Goal: Task Accomplishment & Management: Manage account settings

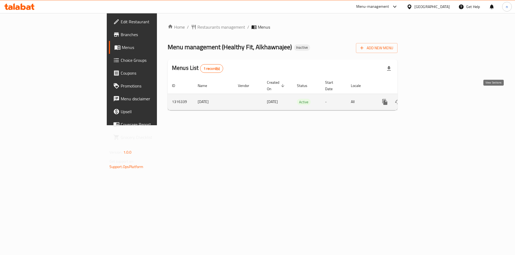
click at [426, 99] on icon "enhanced table" at bounding box center [423, 102] width 6 height 6
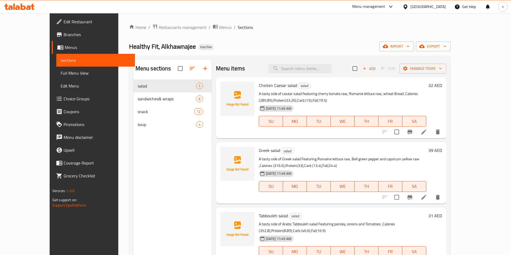
click at [339, 34] on div "Home / Restaurants management / Menus / Sections Healthy Fit, Alkhawnajee Inact…" at bounding box center [289, 172] width 321 height 296
click at [446, 48] on span "export" at bounding box center [433, 46] width 26 height 7
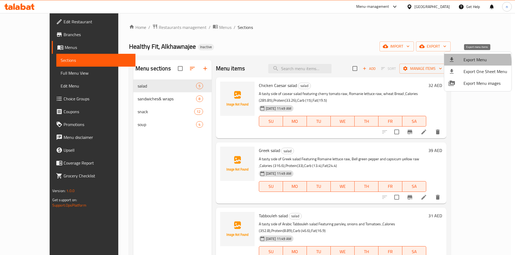
click at [470, 62] on span "Export Menu" at bounding box center [485, 60] width 44 height 6
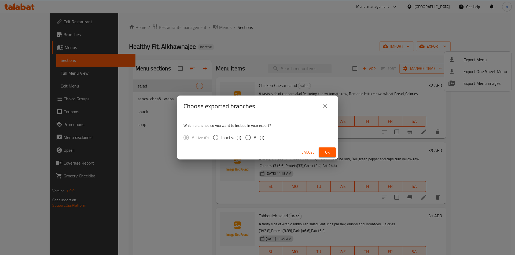
click at [325, 105] on icon "close" at bounding box center [325, 106] width 6 height 6
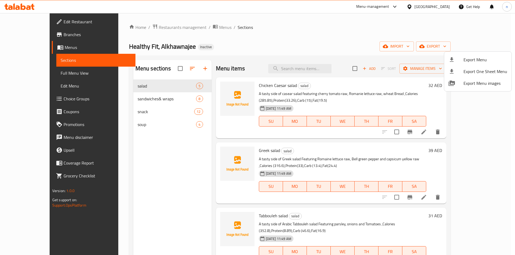
click at [360, 44] on div at bounding box center [257, 127] width 515 height 255
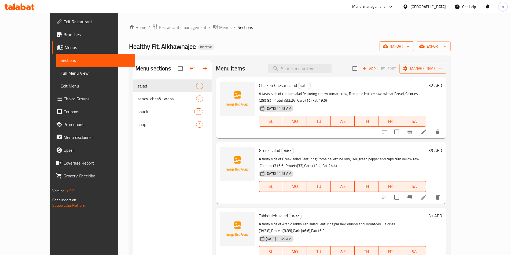
click at [409, 49] on span "import" at bounding box center [396, 46] width 26 height 7
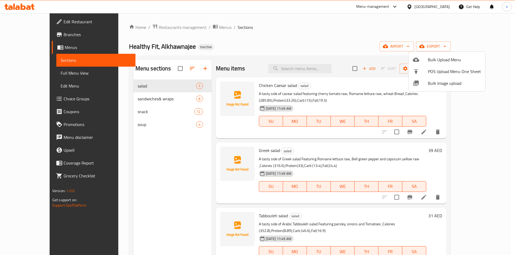
click at [429, 62] on span "Bulk Upload Menu" at bounding box center [453, 60] width 53 height 6
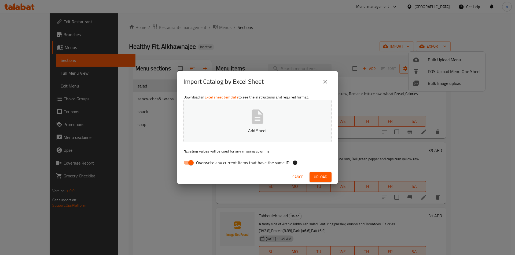
click at [191, 162] on input "Overwrite any current items that have the same ID." at bounding box center [191, 163] width 31 height 10
checkbox input "false"
click at [319, 175] on span "Upload" at bounding box center [320, 177] width 13 height 7
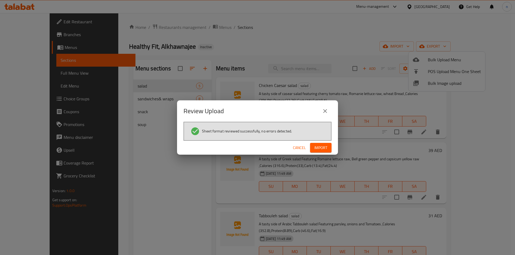
click at [325, 146] on span "Import" at bounding box center [320, 148] width 13 height 7
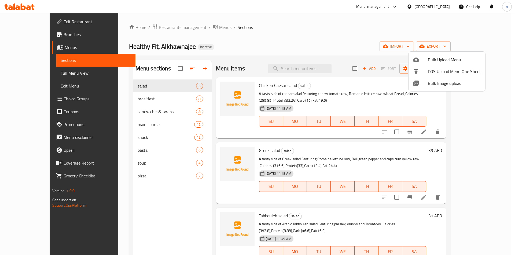
click at [252, 42] on div at bounding box center [257, 127] width 515 height 255
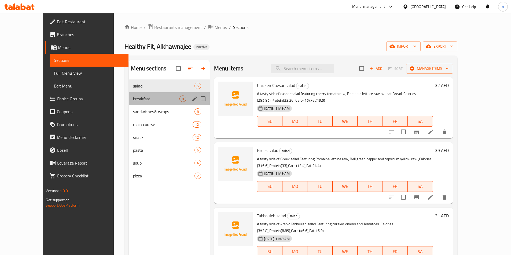
click at [148, 94] on div "breakfast 8" at bounding box center [169, 98] width 81 height 13
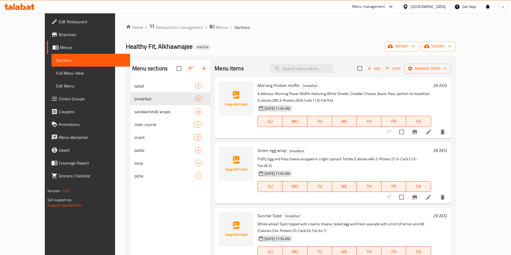
click at [302, 73] on div "Menu items Add Sort Manage items" at bounding box center [332, 68] width 236 height 17
click at [305, 68] on input "search" at bounding box center [301, 68] width 63 height 9
paste input "Morning Protein muffin"
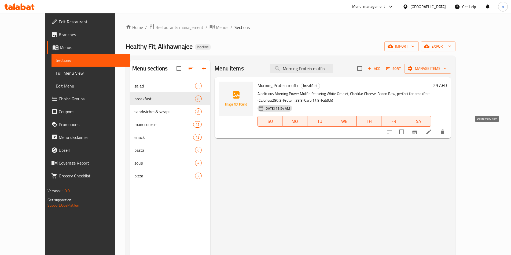
click at [444, 132] on icon "delete" at bounding box center [442, 132] width 4 height 5
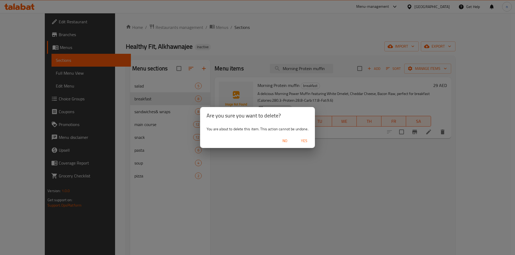
click at [309, 139] on span "Yes" at bounding box center [303, 141] width 13 height 7
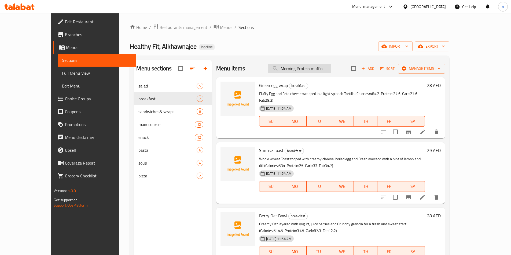
click at [312, 72] on input "Morning Protein muffin" at bounding box center [298, 68] width 63 height 9
paste input "Plain Omelet"
type input "Plain Omelet"
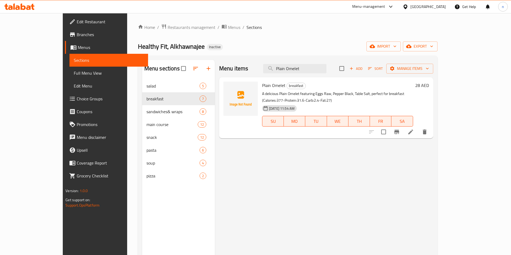
click at [414, 129] on icon at bounding box center [410, 132] width 6 height 6
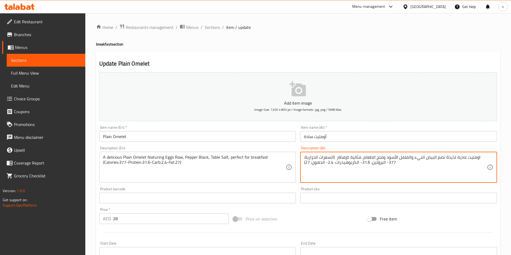
click at [371, 158] on textarea "اومليت عادية لذيذة تضم البيض النيء والفلفل الأسود وملح الطعام، مثالية للإفطار (…" at bounding box center [395, 167] width 183 height 25
click at [377, 160] on textarea "اومليت عادية لذيذة تضم البيض النيء والفلفل الأسود وملح التابيل، مثالية للإفطار …" at bounding box center [395, 167] width 183 height 25
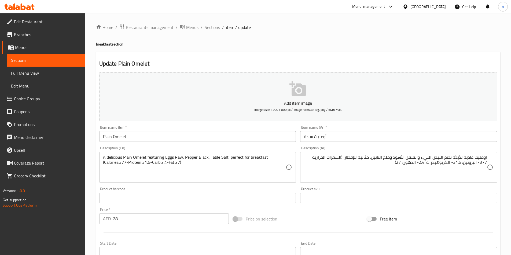
click at [377, 160] on textarea "اومليت عادية لذيذة تضم البيض النيء والفلفل الأسود وملح التابيل، مثالية للإفطار …" at bounding box center [395, 167] width 183 height 25
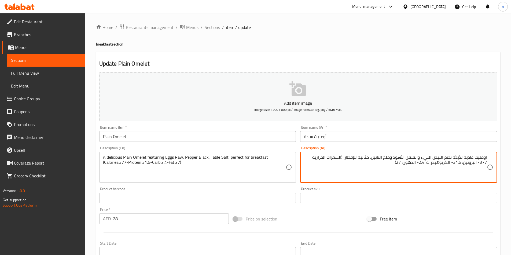
click at [377, 160] on textarea "اومليت عادية لذيذة تضم البيض النيء والفلفل الأسود وملح التابيل، مثالية للإفطار …" at bounding box center [395, 167] width 183 height 25
click at [378, 156] on textarea "اومليت عادية لذيذة تضم البيض النيء والفلفل الأسود وملح تيبول، مثالية للإفطار (ا…" at bounding box center [395, 167] width 183 height 25
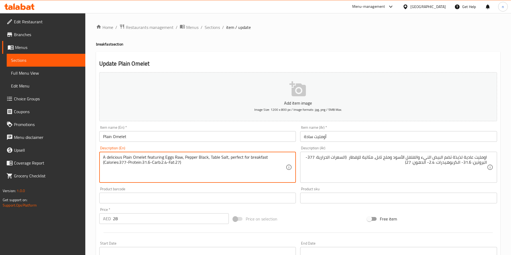
click at [210, 158] on textarea "A delicious Plain Omelet featuring Eggs Raw, Pepper Black, Table Salt, perfect …" at bounding box center [194, 167] width 183 height 25
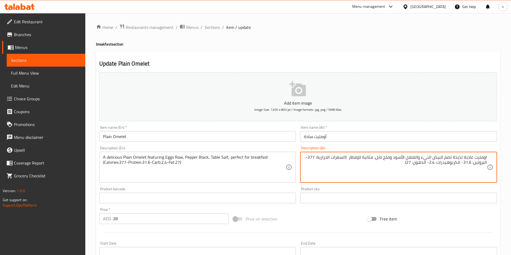
click at [378, 159] on textarea "اومليت عادية لذيذة تضم البيض النيء والفلفل الأسود وملح تابل، مثالية للإفطار (ال…" at bounding box center [395, 167] width 183 height 25
click at [376, 159] on textarea "اومليت عادية لذيذة تضم البيض النيء والفلفل الأسود وملح تابل، مثالية للإفطار (ال…" at bounding box center [395, 167] width 183 height 25
click at [383, 161] on textarea "اومليت عادية لذيذة تضم البيض النيء والفلفل الأسود وملح تابول، مثالية للإفطار (ا…" at bounding box center [395, 167] width 183 height 25
type textarea "اومليت عادية لذيذة تضم البيض النيء والفلفل الأسود وملح التابول، مثالية للإفطار …"
click at [317, 211] on div "Add item image Image Size: 1200 x 800 px / Image formats: jpg, png / 5MB Max. I…" at bounding box center [298, 185] width 402 height 231
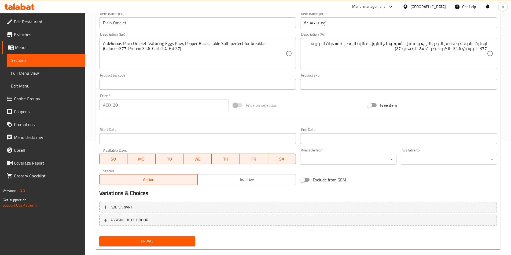
scroll to position [123, 0]
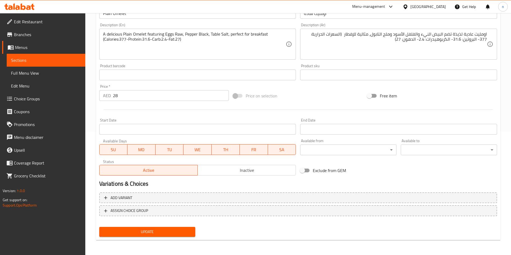
drag, startPoint x: 190, startPoint y: 233, endPoint x: 193, endPoint y: 233, distance: 3.8
click at [190, 233] on span "Update" at bounding box center [147, 232] width 88 height 7
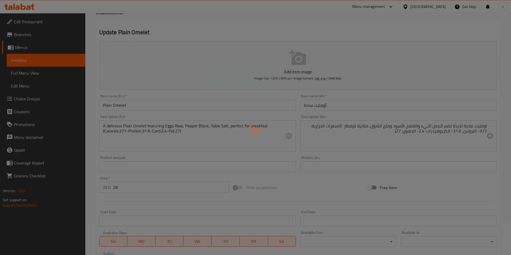
scroll to position [0, 0]
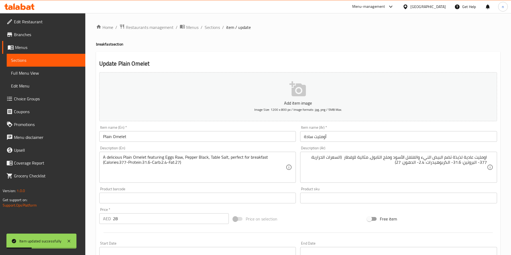
click at [214, 28] on span "Sections" at bounding box center [211, 27] width 15 height 6
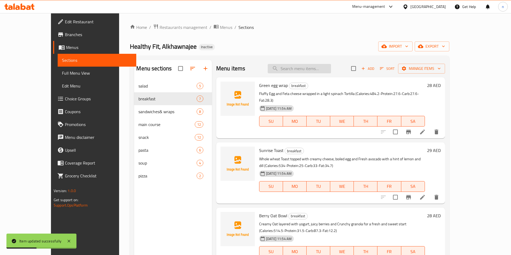
click at [331, 70] on input "search" at bounding box center [298, 68] width 63 height 9
paste input "White Omelet"
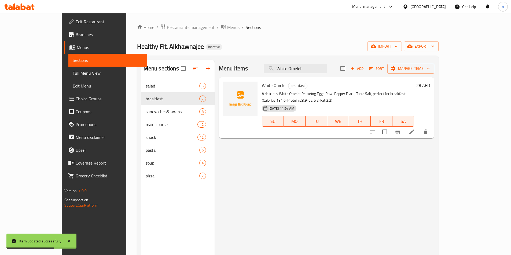
type input "White Omelet"
click at [419, 129] on li at bounding box center [411, 132] width 15 height 10
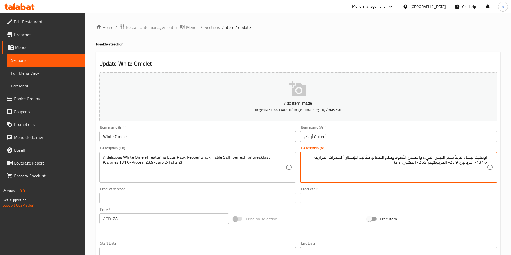
click at [382, 159] on textarea "اومليت بيضاء لذيذ تضم البيض النيء والفلفل الأسود وملح الطعام، مثالية للإفطار (ا…" at bounding box center [395, 167] width 183 height 25
type textarea "اومليت بيضاء لذيذ تضم البيض النيء والفلفل الأسود وملح التابول، مثالية للإفطار (…"
click at [354, 223] on div "Price on selection" at bounding box center [298, 219] width 134 height 14
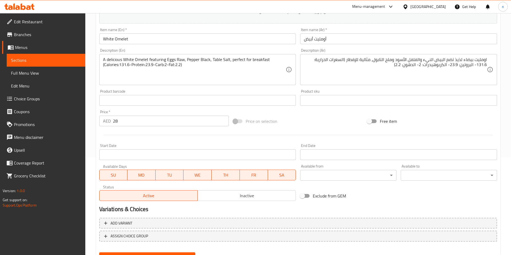
scroll to position [123, 0]
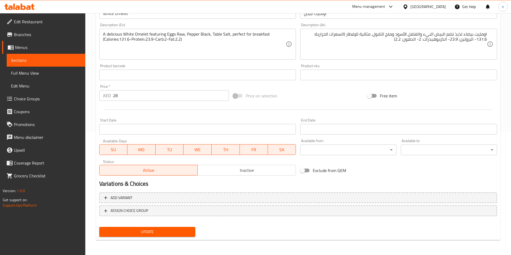
click at [177, 231] on span "Update" at bounding box center [147, 232] width 88 height 7
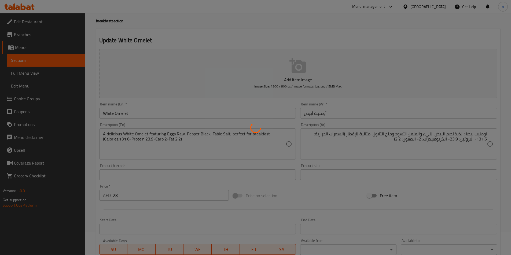
scroll to position [0, 0]
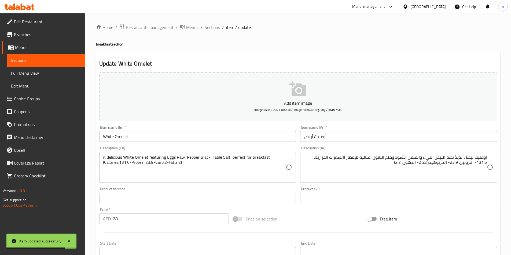
click at [326, 217] on div "Price on selection" at bounding box center [298, 219] width 134 height 14
click at [332, 211] on div "Add item image Image Size: 1200 x 800 px / Image formats: jpg, png / 5MB Max. I…" at bounding box center [298, 185] width 402 height 231
click at [209, 28] on span "Sections" at bounding box center [211, 27] width 15 height 6
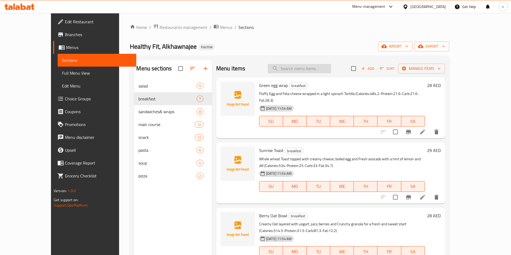
click at [302, 67] on input "search" at bounding box center [298, 68] width 63 height 9
paste input "Mushroom omelet"
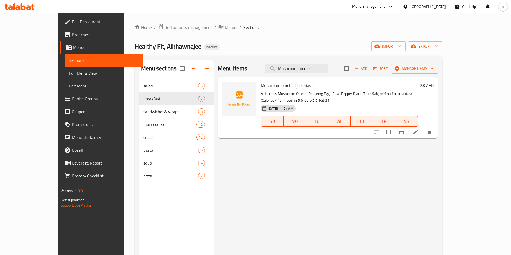
type input "Mushroom omelet"
click at [423, 128] on li at bounding box center [415, 132] width 15 height 10
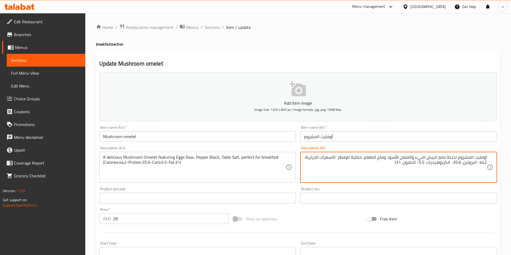
click at [374, 158] on textarea "اومليت المشروم لذيذة تضم البيض النيء والفلفل الأسود وملح الطعام، مثالية للإفطار…" at bounding box center [395, 167] width 183 height 25
type textarea "اومليت المشروم لذيذة تضم البيض النيء والفلفل الأسود وملح التابول، مثالية للإفطا…"
drag, startPoint x: 347, startPoint y: 224, endPoint x: 375, endPoint y: 225, distance: 27.6
click at [348, 224] on div "Price on selection" at bounding box center [298, 219] width 134 height 14
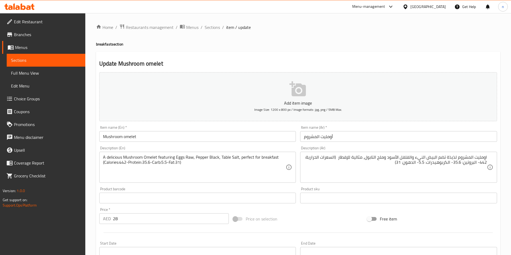
click at [295, 217] on div "Price on selection" at bounding box center [298, 219] width 134 height 14
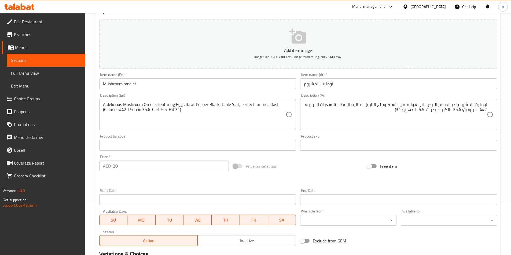
scroll to position [123, 0]
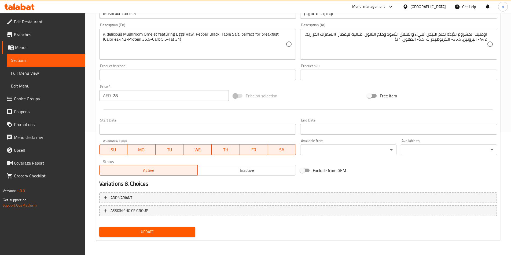
click at [172, 230] on span "Update" at bounding box center [147, 232] width 88 height 7
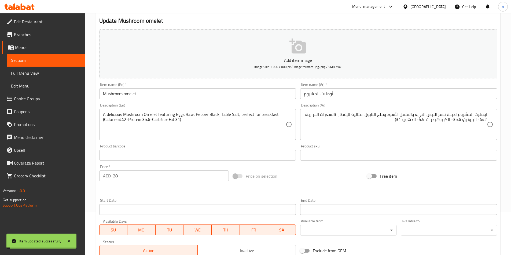
scroll to position [0, 0]
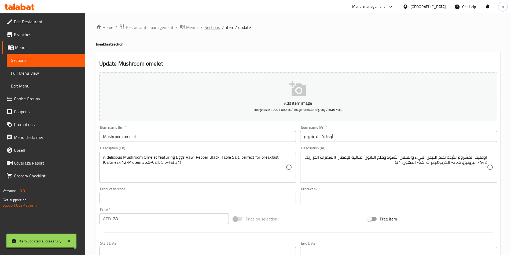
click at [214, 27] on span "Sections" at bounding box center [211, 27] width 15 height 6
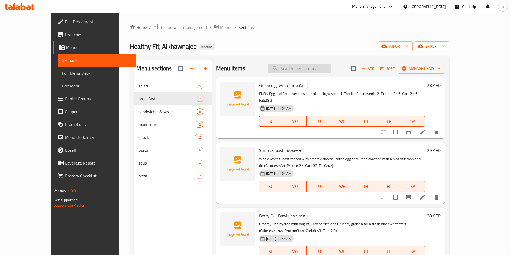
click at [297, 65] on input "search" at bounding box center [298, 68] width 63 height 9
paste input "TRUFFLE VOLCANO CHICKEN"
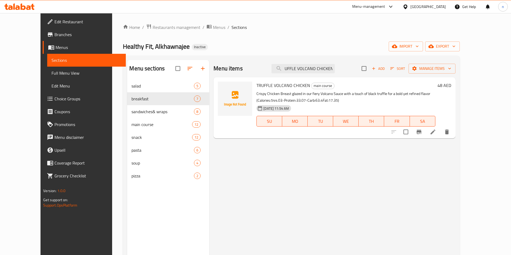
type input "TRUFFLE VOLCANO CHICKEN"
click at [435, 131] on icon at bounding box center [432, 132] width 5 height 5
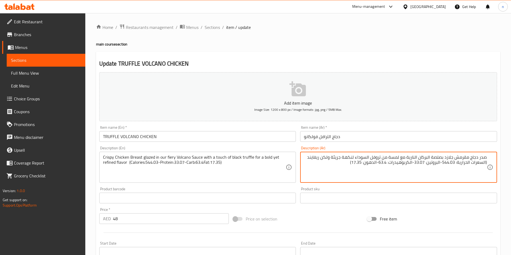
click at [407, 159] on textarea "صدر دجاج مقرمش جلازد بصلصة البركان النارية مع لمسة من تروفل السوداء لنكهة جريئة…" at bounding box center [395, 167] width 183 height 25
type textarea "صدر دجاج مقرمش جلازد بصلصة البركان النارية لدينا مع لمسة من تروفل السوداء لنكهة…"
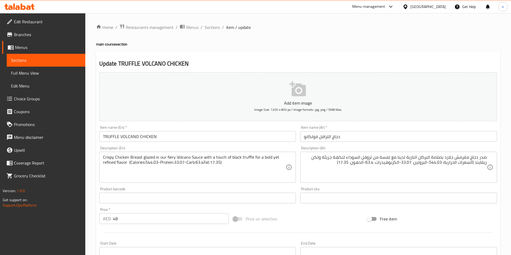
click at [338, 219] on div "Price on selection" at bounding box center [298, 219] width 134 height 14
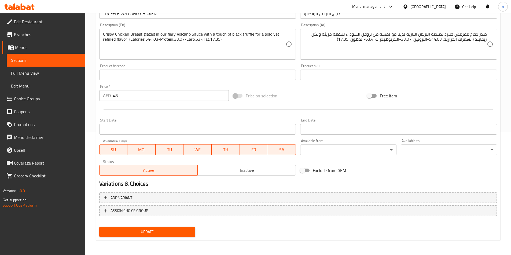
click at [163, 230] on span "Update" at bounding box center [147, 232] width 88 height 7
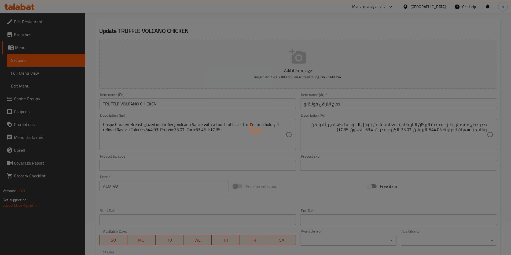
scroll to position [0, 0]
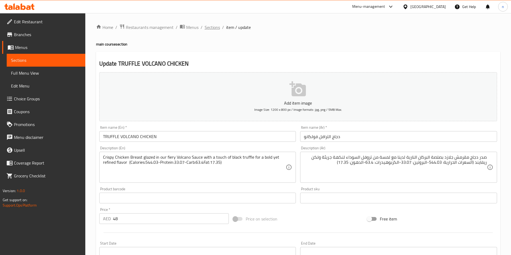
click at [211, 25] on span "Sections" at bounding box center [211, 27] width 15 height 6
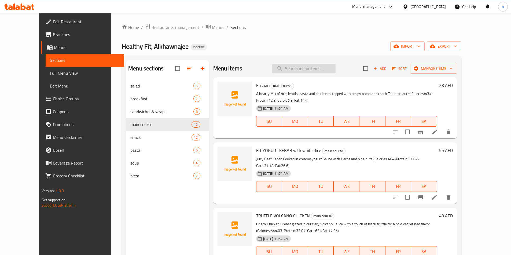
click at [316, 71] on input "search" at bounding box center [303, 68] width 63 height 9
paste input "Chicken Pasta Red sauce"
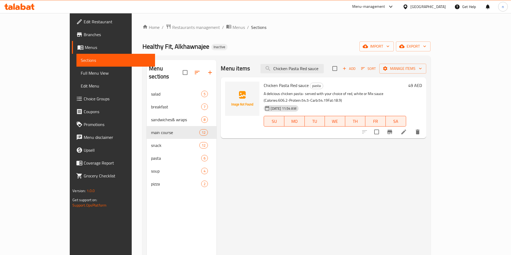
type input "Chicken Pasta Red sauce"
click at [411, 127] on li at bounding box center [403, 132] width 15 height 10
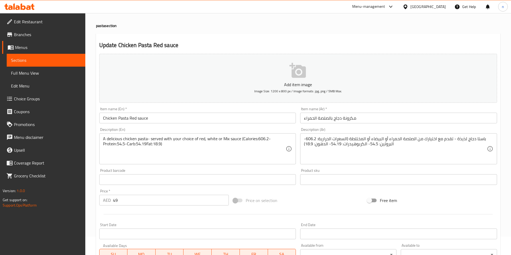
scroll to position [27, 0]
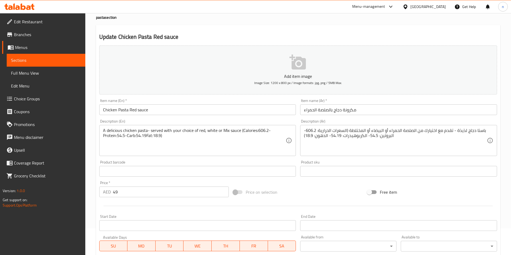
click at [300, 192] on div "Price on selection" at bounding box center [298, 192] width 134 height 14
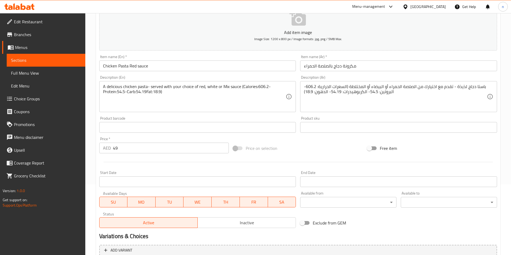
scroll to position [123, 0]
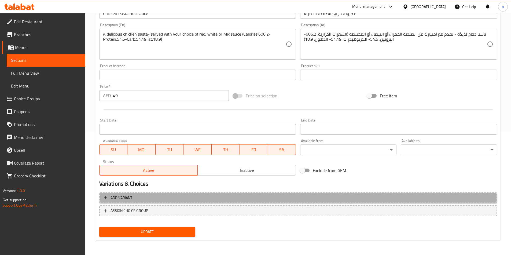
click at [208, 196] on span "Add variant" at bounding box center [298, 198] width 388 height 7
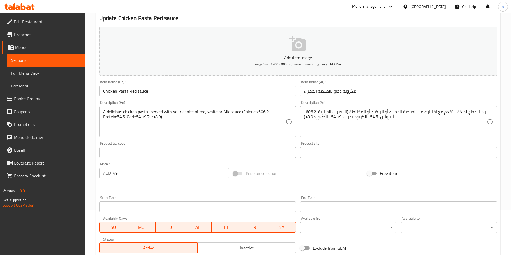
scroll to position [39, 0]
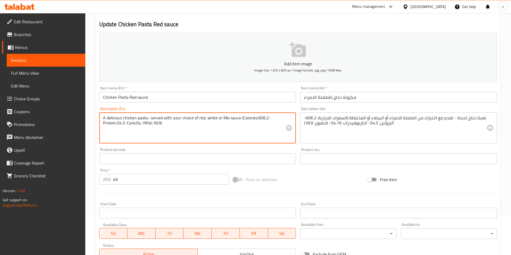
click at [202, 118] on textarea "A delicious chicken pasta- served with your choice of red, white or Mix sauce (…" at bounding box center [194, 128] width 183 height 25
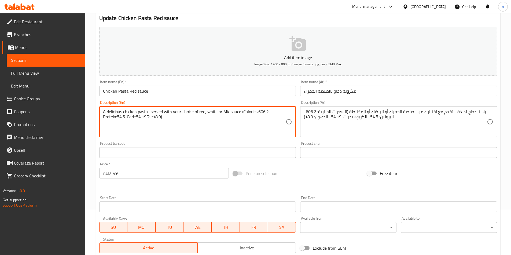
scroll to position [120, 0]
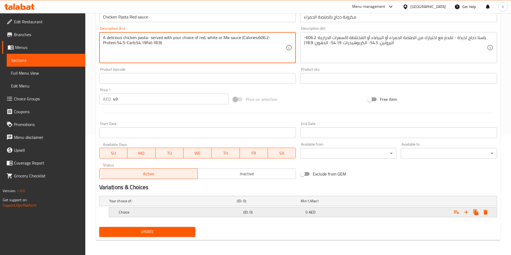
click at [185, 210] on h5 "Choice" at bounding box center [180, 212] width 122 height 5
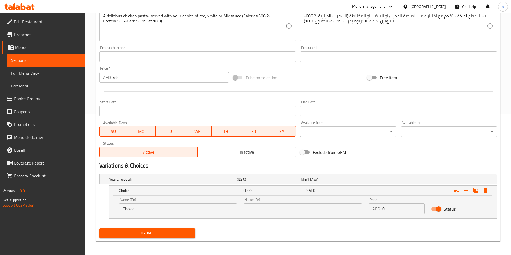
scroll to position [143, 0]
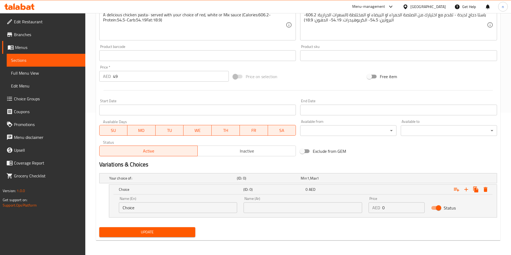
click at [185, 208] on input "Choice" at bounding box center [178, 208] width 118 height 11
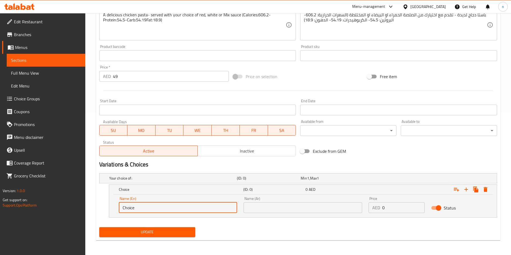
click at [183, 207] on input "Choice" at bounding box center [178, 208] width 118 height 11
paste input "red"
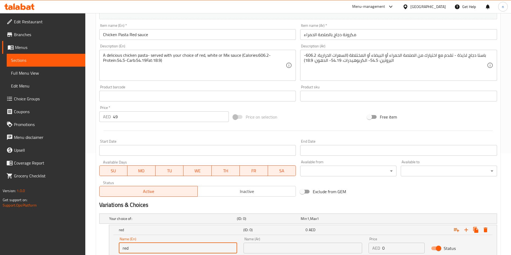
scroll to position [62, 0]
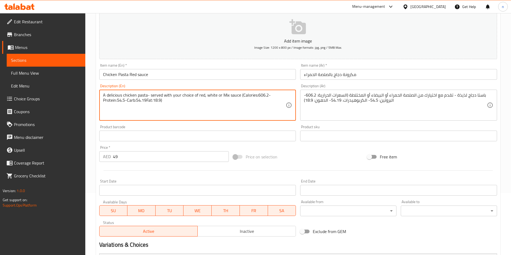
click at [233, 95] on textarea "A delicious chicken pasta- served with your choice of red, white or Mix sauce (…" at bounding box center [194, 105] width 183 height 25
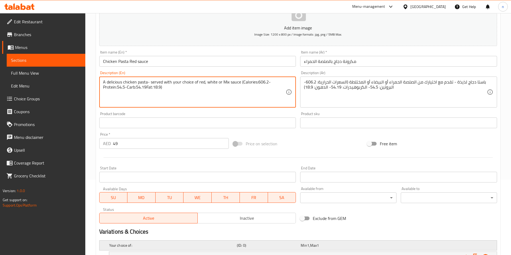
scroll to position [143, 0]
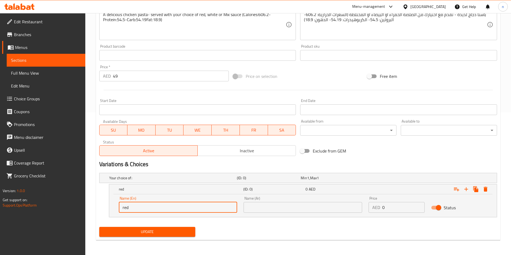
click at [186, 205] on input "red" at bounding box center [178, 207] width 118 height 11
paste input "sauce"
type input "red sauce"
click at [284, 209] on input "text" at bounding box center [302, 207] width 118 height 11
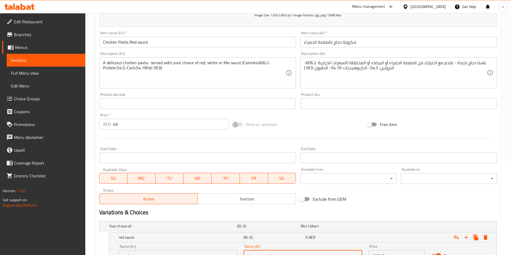
scroll to position [89, 0]
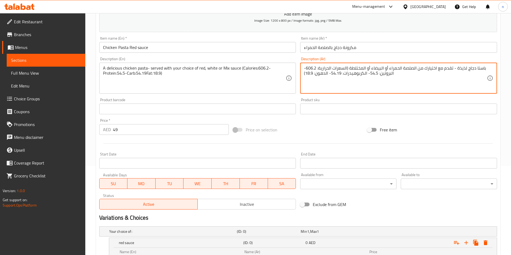
drag, startPoint x: 414, startPoint y: 70, endPoint x: 388, endPoint y: 69, distance: 25.5
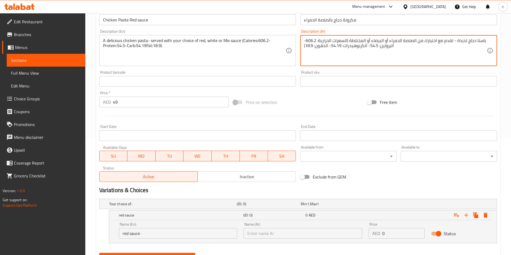
scroll to position [143, 0]
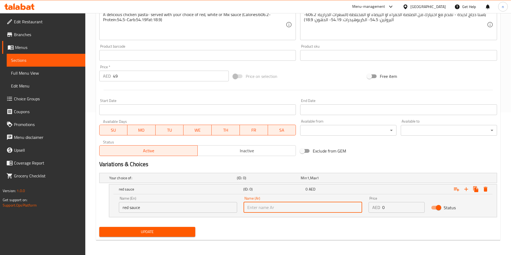
click at [278, 208] on input "text" at bounding box center [302, 207] width 118 height 11
paste input "صلصة الحمراء"
type input "صلصة الحمراء"
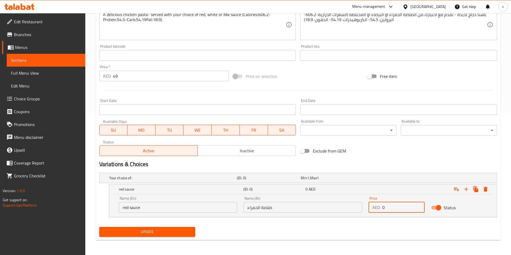
click at [390, 205] on input "0" at bounding box center [403, 207] width 42 height 11
type input "49"
click at [467, 191] on icon "Expand" at bounding box center [466, 189] width 6 height 6
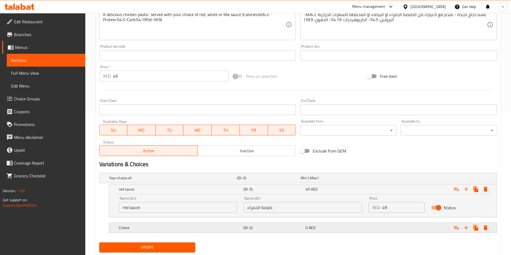
click at [331, 225] on div "0 AED" at bounding box center [335, 227] width 60 height 5
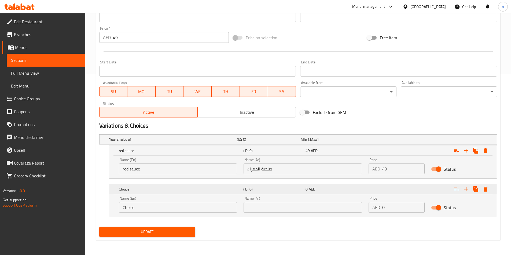
scroll to position [0, 0]
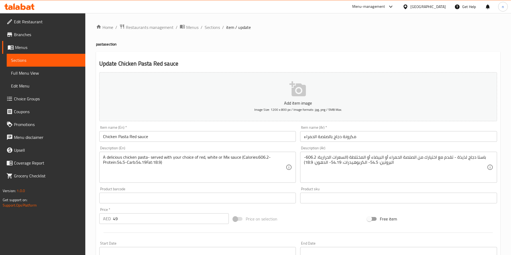
click at [213, 159] on textarea "A delicious chicken pasta- served with your choice of red, white or Mix sauce (…" at bounding box center [194, 167] width 183 height 25
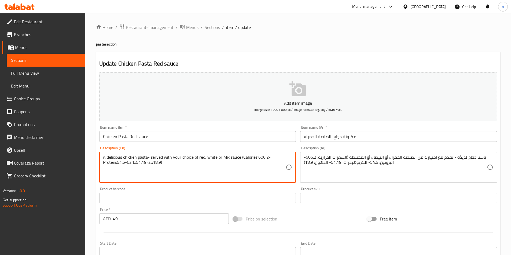
scroll to position [161, 0]
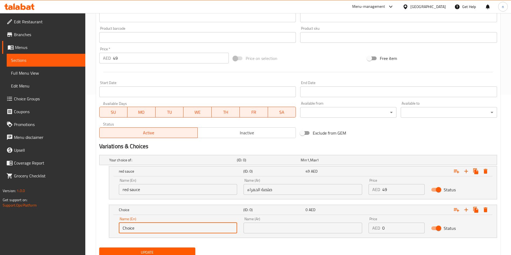
click at [218, 231] on input "Choice" at bounding box center [178, 228] width 118 height 11
paste input "white"
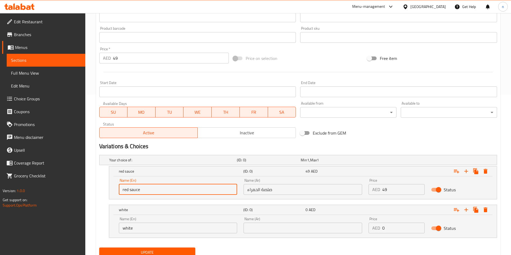
click at [137, 193] on input "red sauce" at bounding box center [178, 189] width 118 height 11
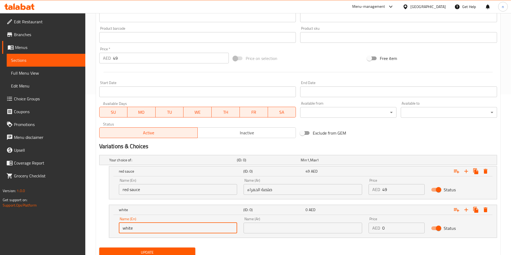
click at [144, 229] on input "white" at bounding box center [178, 228] width 118 height 11
paste input "sauce"
type input "white sauce"
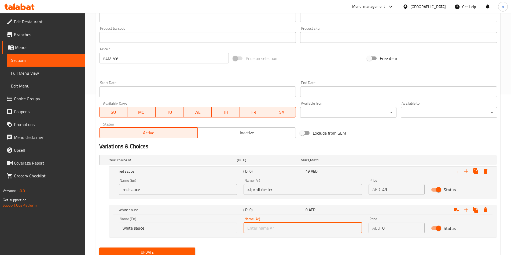
click at [270, 228] on input "text" at bounding box center [302, 228] width 118 height 11
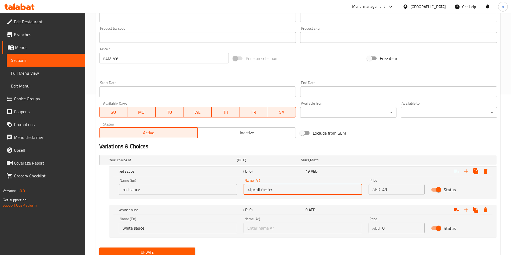
click at [263, 189] on input "صلصة الحمراء" at bounding box center [302, 189] width 118 height 11
click at [263, 190] on input "صلصة الحمراء" at bounding box center [302, 189] width 118 height 11
click at [272, 230] on input "text" at bounding box center [302, 228] width 118 height 11
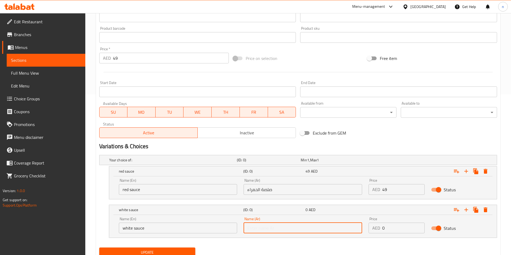
paste input "sauce"
type input "sauce"
click at [272, 230] on input "sauce" at bounding box center [302, 228] width 118 height 11
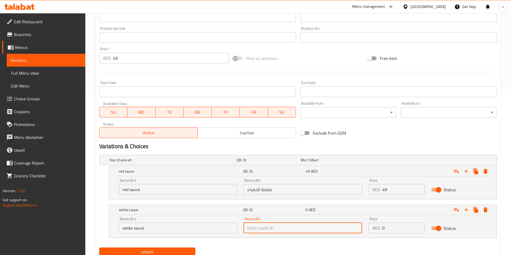
type input "w"
type input "صلصة بيضاء"
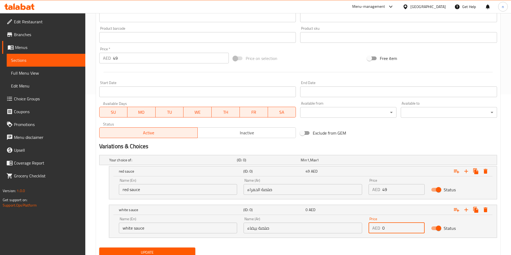
click at [404, 229] on input "0" at bounding box center [403, 228] width 42 height 11
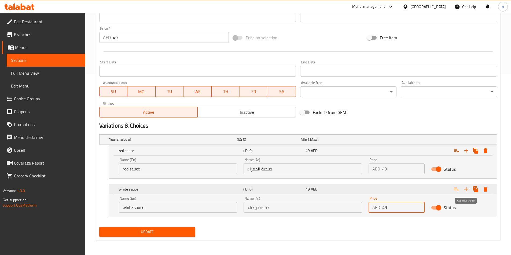
type input "49"
click at [466, 186] on icon "Expand" at bounding box center [466, 189] width 6 height 6
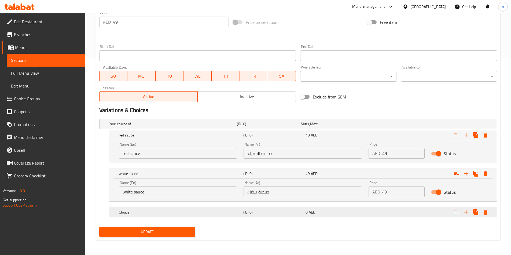
click at [318, 213] on div "0 AED" at bounding box center [335, 212] width 60 height 5
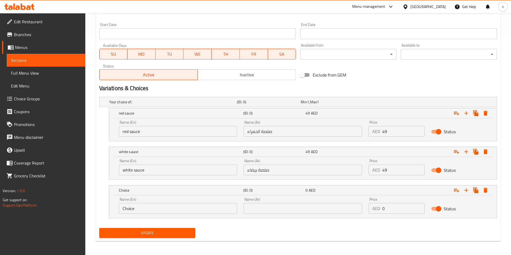
scroll to position [220, 0]
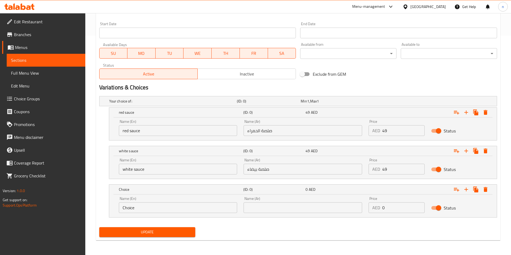
click at [201, 215] on div "Name (En) Choice Name (En)" at bounding box center [178, 205] width 125 height 23
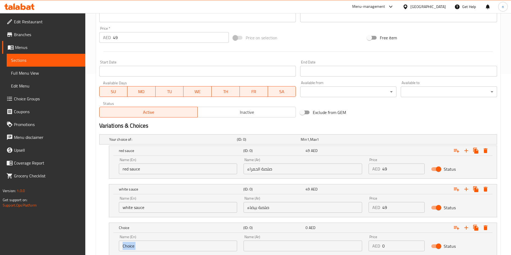
scroll to position [220, 0]
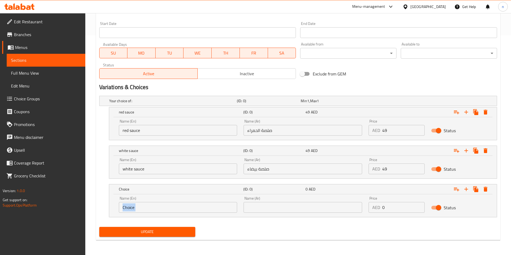
click at [214, 206] on input "Choice" at bounding box center [178, 207] width 118 height 11
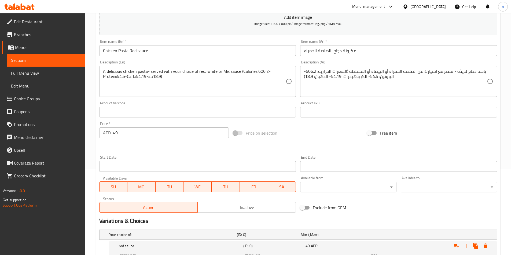
scroll to position [0, 0]
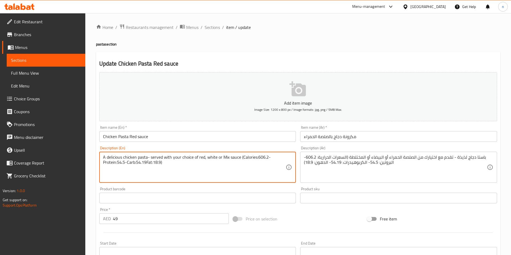
drag, startPoint x: 221, startPoint y: 157, endPoint x: 240, endPoint y: 159, distance: 18.9
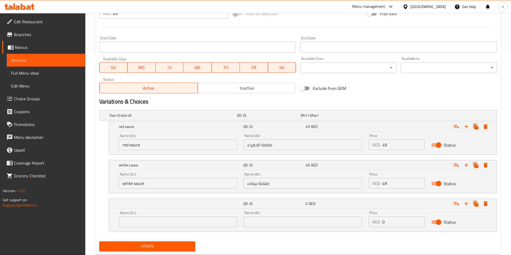
scroll to position [220, 0]
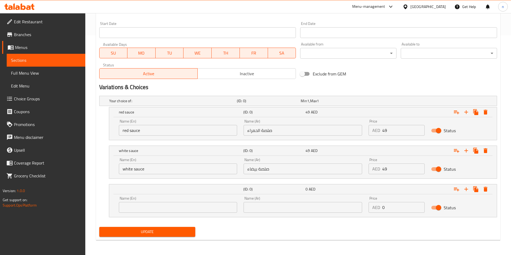
click at [218, 209] on input "text" at bounding box center [178, 207] width 118 height 11
paste input "Mix sauce"
type input "Mix sauce"
click at [308, 213] on input "text" at bounding box center [302, 207] width 118 height 11
type input "م"
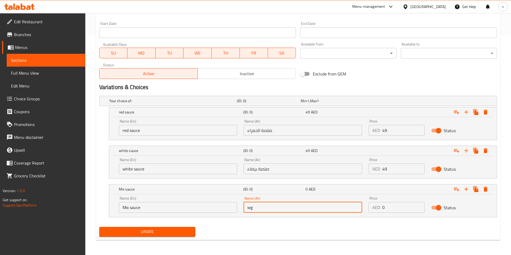
type input "w"
type input "صلصة ميكس"
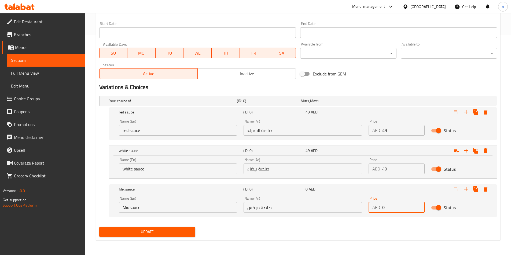
click at [396, 209] on input "0" at bounding box center [403, 207] width 42 height 11
type input "49"
click at [303, 225] on div "Update" at bounding box center [298, 232] width 402 height 14
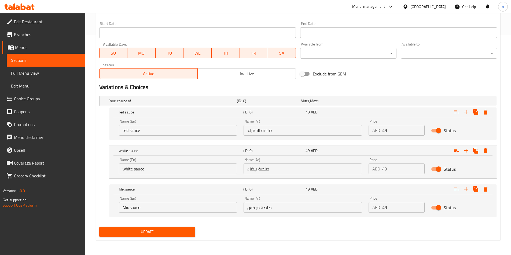
click at [143, 232] on span "Update" at bounding box center [147, 232] width 88 height 7
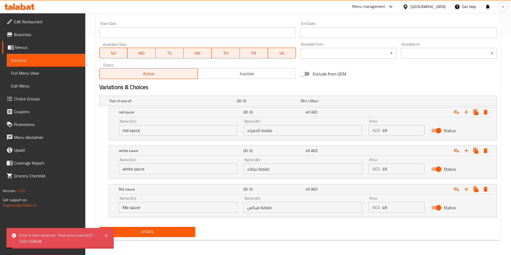
scroll to position [59, 0]
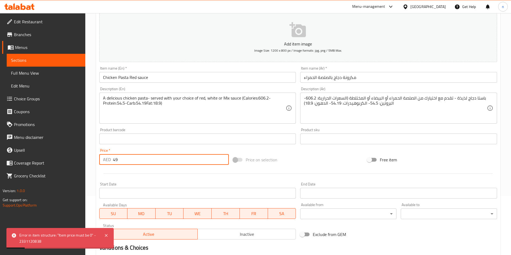
click at [134, 155] on input "49" at bounding box center [171, 159] width 116 height 11
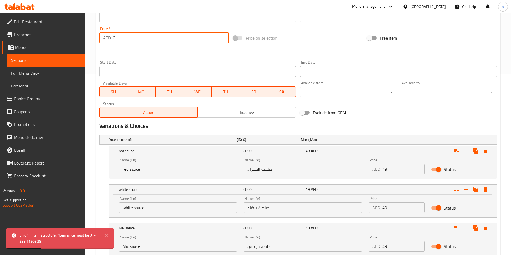
scroll to position [220, 0]
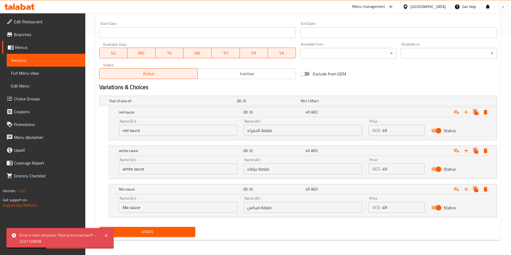
type input "0"
drag, startPoint x: 151, startPoint y: 227, endPoint x: 161, endPoint y: 228, distance: 9.7
click at [151, 227] on button "Update" at bounding box center [147, 232] width 96 height 10
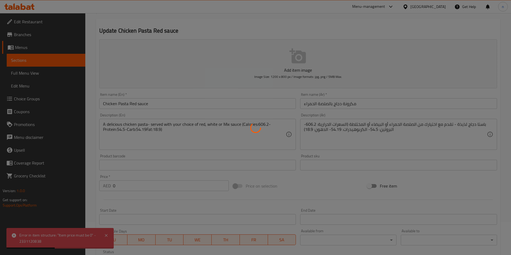
scroll to position [32, 0]
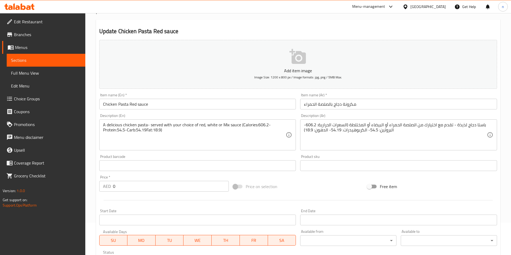
click at [337, 184] on div "Price on selection" at bounding box center [298, 187] width 134 height 14
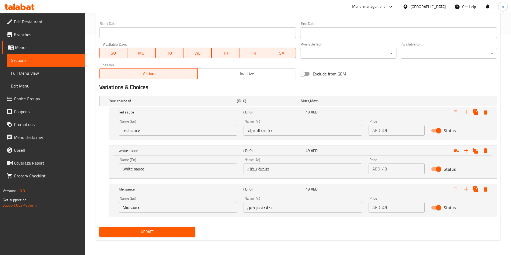
click at [172, 232] on span "Update" at bounding box center [147, 232] width 88 height 7
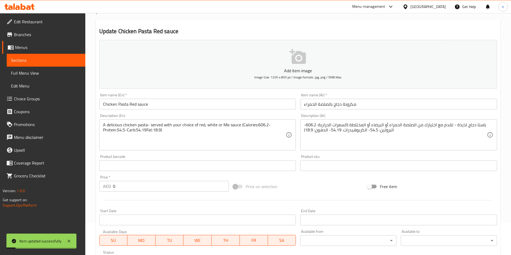
scroll to position [0, 0]
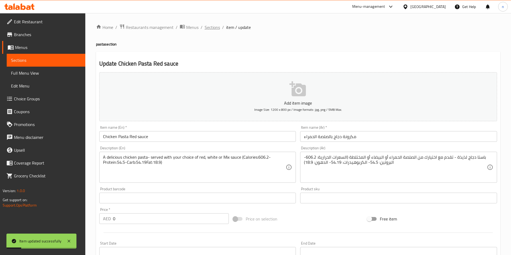
click at [216, 29] on span "Sections" at bounding box center [211, 27] width 15 height 6
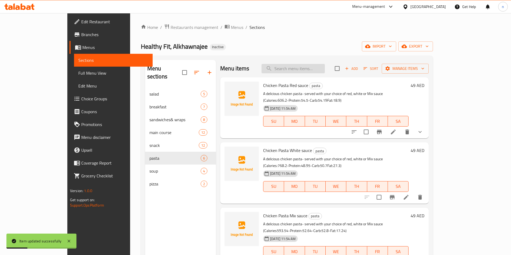
click at [323, 68] on input "search" at bounding box center [292, 68] width 63 height 9
paste input "Chicken Pasta White sauce"
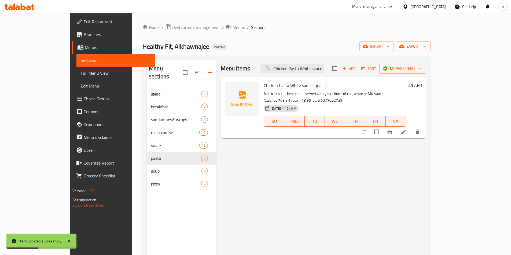
type input "Chicken Pasta White sauce"
click at [411, 127] on li at bounding box center [403, 132] width 15 height 10
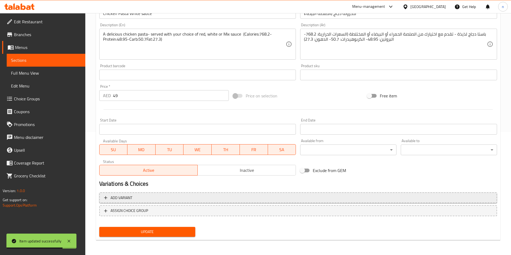
click at [280, 198] on span "Add variant" at bounding box center [298, 198] width 388 height 7
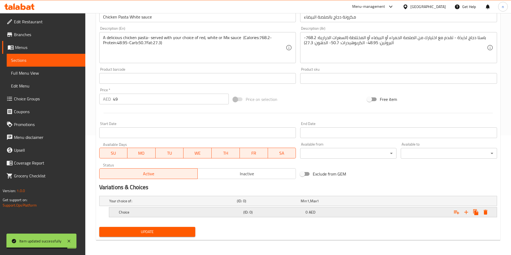
click at [275, 211] on h5 "(ID: 0)" at bounding box center [273, 212] width 60 height 5
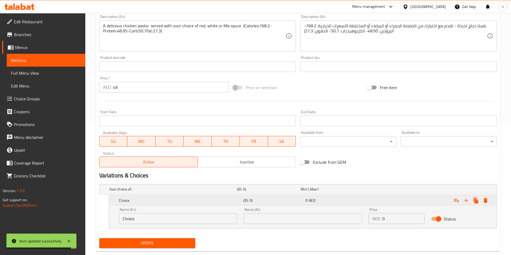
scroll to position [143, 0]
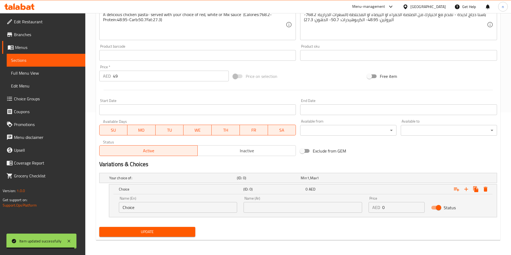
click at [218, 205] on input "Choice" at bounding box center [178, 207] width 118 height 11
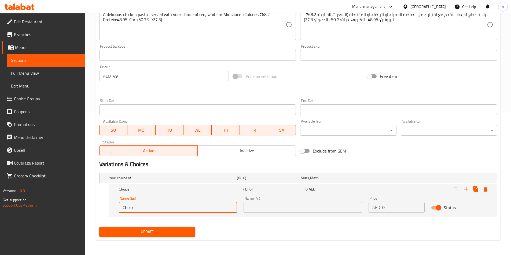
click at [218, 205] on input "Choice" at bounding box center [178, 207] width 118 height 11
type input "Choic"
click at [218, 205] on input "Choic" at bounding box center [178, 207] width 118 height 11
click at [218, 206] on input "Choic" at bounding box center [178, 207] width 118 height 11
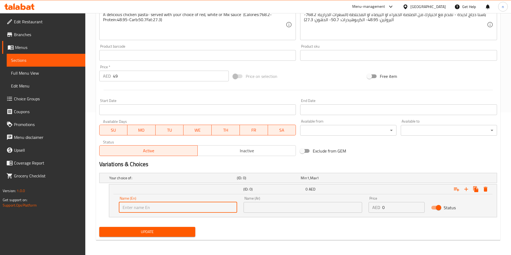
click at [218, 206] on input "text" at bounding box center [178, 207] width 118 height 11
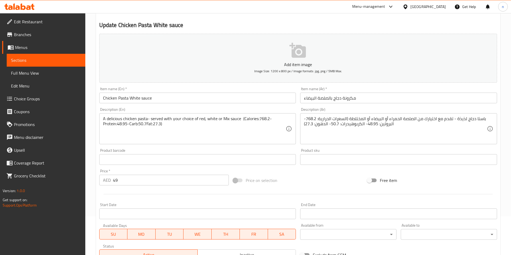
scroll to position [9, 0]
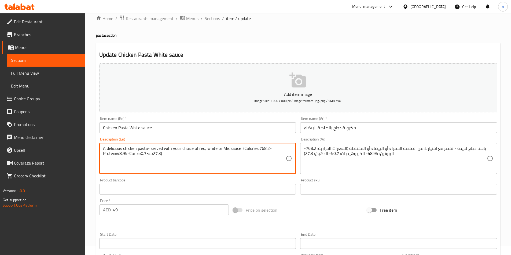
click at [203, 151] on textarea "A delicious chicken pasta- served with your choice of red, white or Mix sauce (…" at bounding box center [194, 158] width 183 height 25
click at [200, 149] on textarea "A delicious chicken pasta- served with your choice of red, white or Mix sauce (…" at bounding box center [194, 158] width 183 height 25
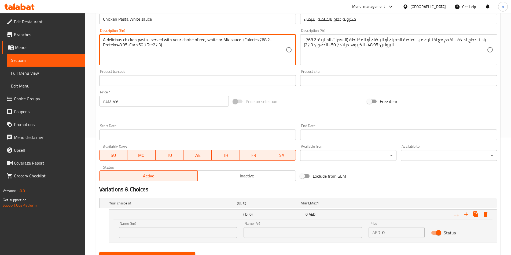
scroll to position [143, 0]
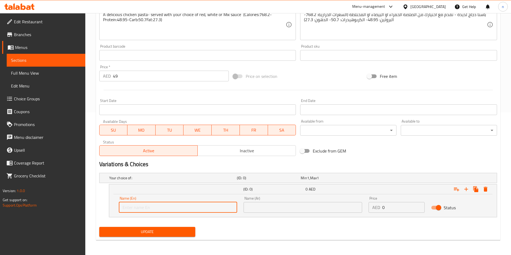
click at [202, 207] on input "text" at bounding box center [178, 207] width 118 height 11
paste input "red"
type input "red sauce"
drag, startPoint x: 256, startPoint y: 200, endPoint x: 256, endPoint y: 208, distance: 8.0
click at [257, 201] on div "Name (Ar) Name (Ar)" at bounding box center [302, 205] width 118 height 16
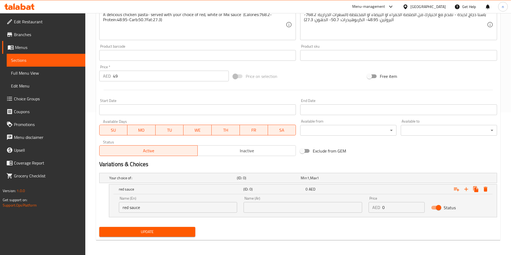
click at [256, 208] on input "text" at bounding box center [302, 207] width 118 height 11
type input "صلصة الحمراء"
click at [400, 208] on input "0" at bounding box center [403, 207] width 42 height 11
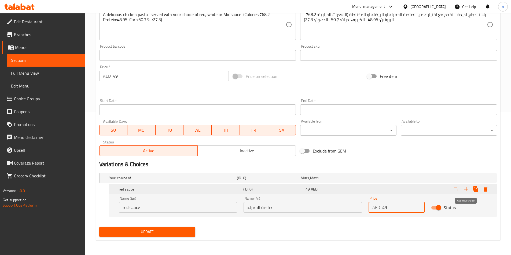
type input "49"
click at [468, 189] on icon "Expand" at bounding box center [466, 189] width 6 height 6
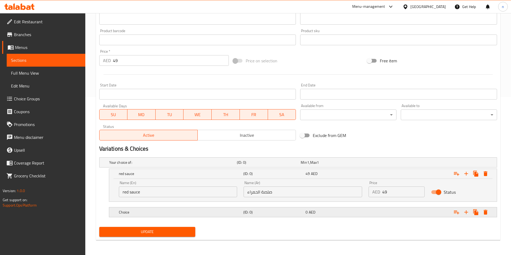
click at [251, 214] on h5 "(ID: 0)" at bounding box center [273, 212] width 60 height 5
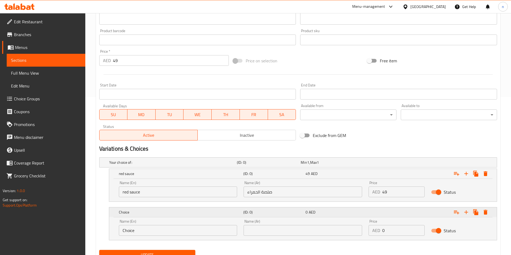
scroll to position [181, 0]
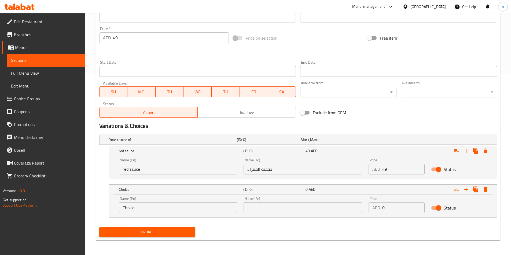
click at [224, 210] on input "Choice" at bounding box center [178, 208] width 118 height 11
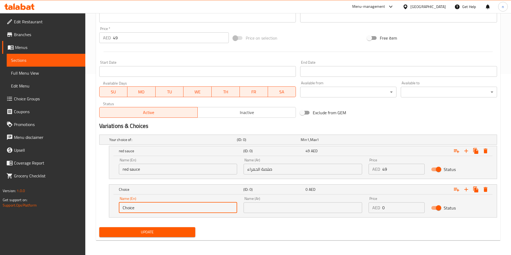
click at [224, 210] on input "Choice" at bounding box center [178, 208] width 118 height 11
click at [224, 210] on input "text" at bounding box center [178, 208] width 118 height 11
type input "ص"
type input "white sauce"
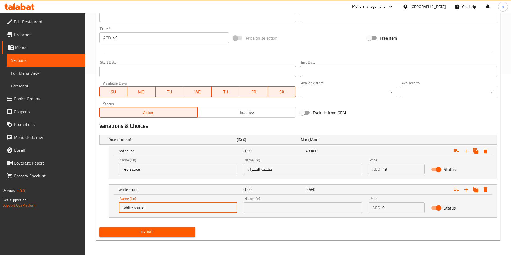
click at [276, 213] on input "text" at bounding box center [302, 208] width 118 height 11
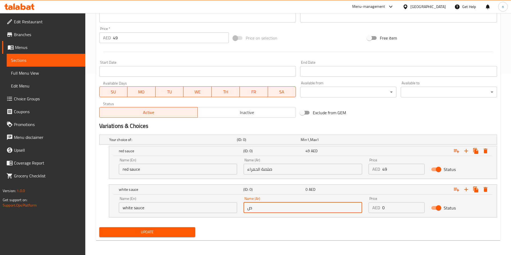
type input "صلصة بيضاء"
click at [394, 210] on input "0" at bounding box center [403, 208] width 42 height 11
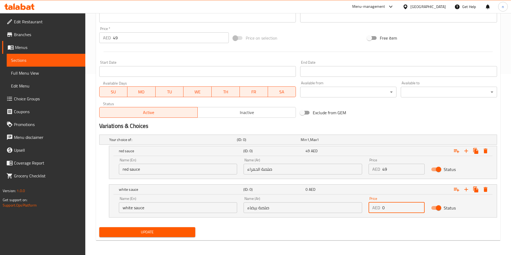
click at [394, 210] on input "0" at bounding box center [403, 208] width 42 height 11
type input "49"
click at [469, 188] on button "Expand" at bounding box center [466, 190] width 10 height 10
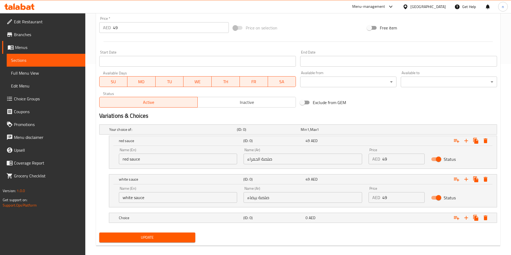
scroll to position [197, 0]
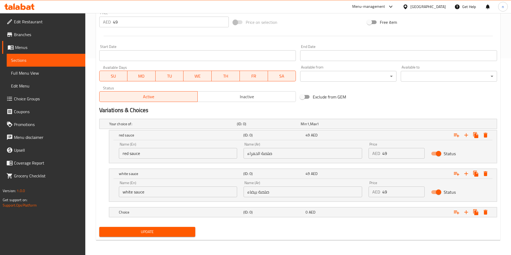
click at [285, 220] on nav at bounding box center [297, 221] width 397 height 4
click at [293, 213] on h5 "(ID: 0)" at bounding box center [273, 212] width 60 height 5
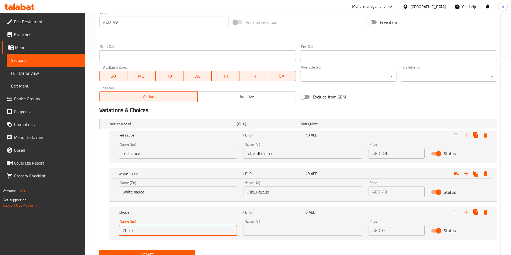
click at [217, 227] on input "Choice" at bounding box center [178, 230] width 118 height 11
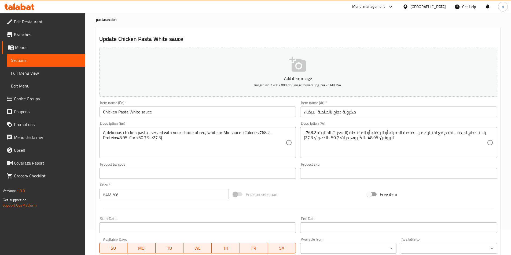
scroll to position [9, 0]
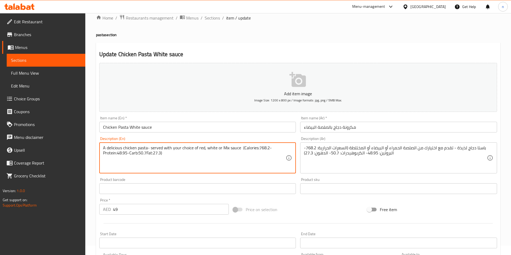
click at [227, 149] on textarea "A delicious chicken pasta- served with your choice of red, white or Mix sauce (…" at bounding box center [194, 158] width 183 height 25
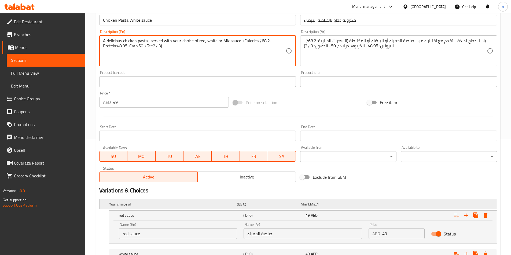
scroll to position [0, 0]
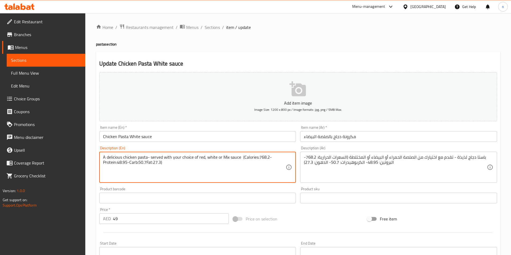
click at [224, 158] on textarea "A delicious chicken pasta- served with your choice of red, white or Mix sauce (…" at bounding box center [194, 167] width 183 height 25
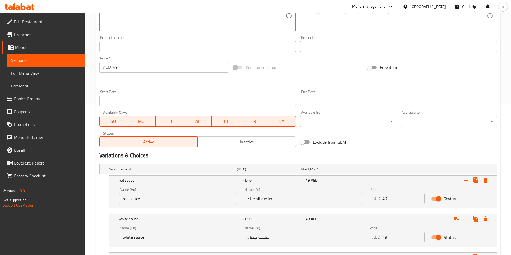
scroll to position [214, 0]
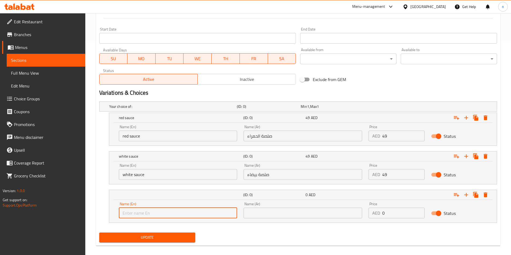
click at [199, 213] on input "text" at bounding box center [178, 213] width 118 height 11
paste input "Mix"
click at [124, 214] on input "Mix" at bounding box center [178, 213] width 118 height 11
click at [148, 215] on input "Mix" at bounding box center [178, 213] width 118 height 11
click at [138, 175] on input "white sauce" at bounding box center [178, 174] width 118 height 11
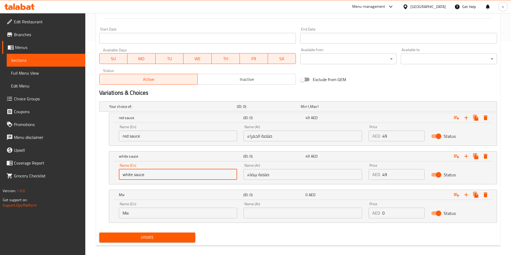
click at [138, 175] on input "white sauce" at bounding box center [178, 174] width 118 height 11
click at [154, 212] on input "Mix" at bounding box center [178, 213] width 118 height 11
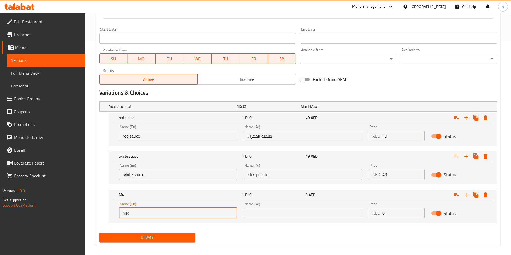
paste input "sauce"
type input "Mix sauce"
click at [289, 212] on input "text" at bounding box center [302, 213] width 118 height 11
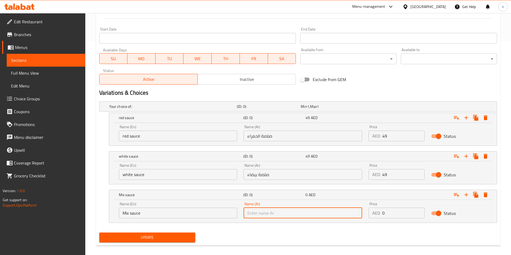
click at [289, 212] on input "text" at bounding box center [302, 213] width 118 height 11
type input "صلصة ميكس"
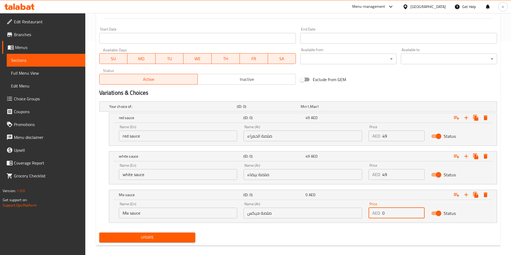
click at [398, 214] on input "0" at bounding box center [403, 213] width 42 height 11
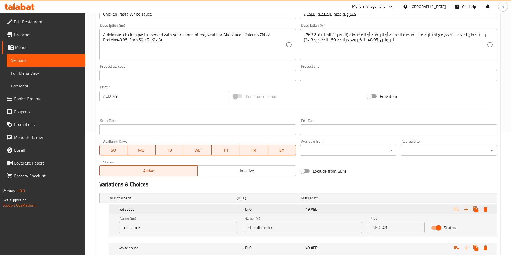
scroll to position [54, 0]
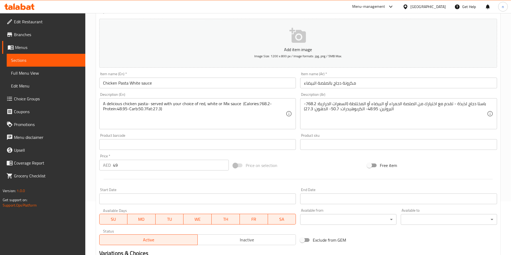
type input "49"
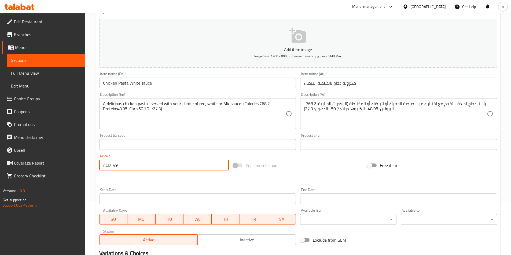
click at [140, 165] on input "49" at bounding box center [171, 165] width 116 height 11
type input "0"
click at [312, 179] on div at bounding box center [298, 179] width 402 height 13
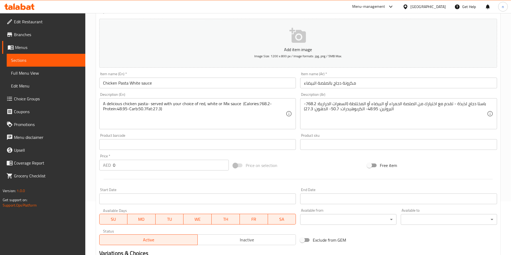
scroll to position [220, 0]
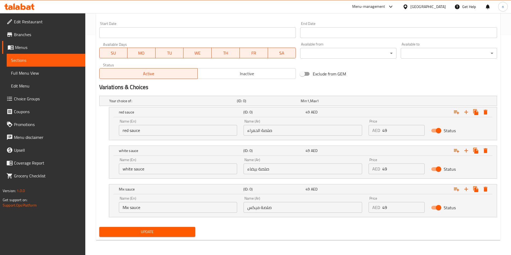
click at [165, 233] on span "Update" at bounding box center [147, 232] width 88 height 7
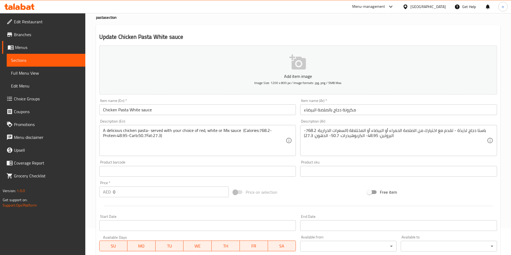
scroll to position [0, 0]
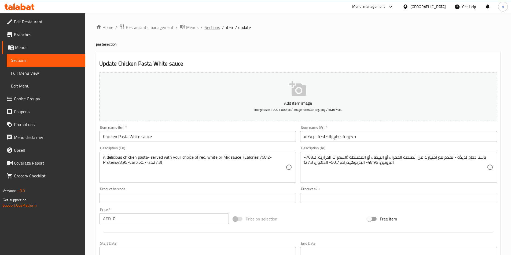
click at [208, 28] on span "Sections" at bounding box center [211, 27] width 15 height 6
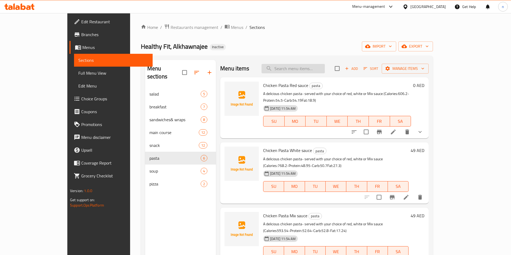
click at [321, 66] on input "search" at bounding box center [292, 68] width 63 height 9
paste input "Chicken Pasta Mix sauce"
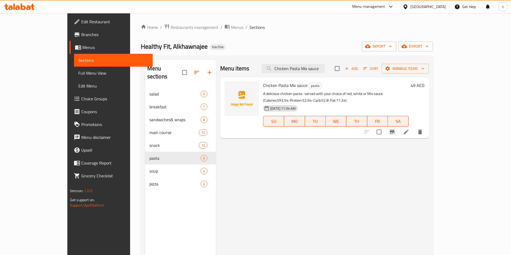
type input "Chicken Pasta Mix sauce"
click at [409, 129] on icon at bounding box center [406, 132] width 6 height 6
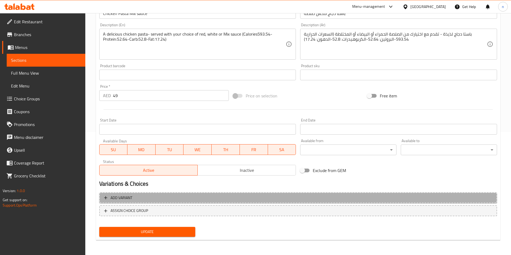
click at [232, 199] on span "Add variant" at bounding box center [298, 198] width 388 height 7
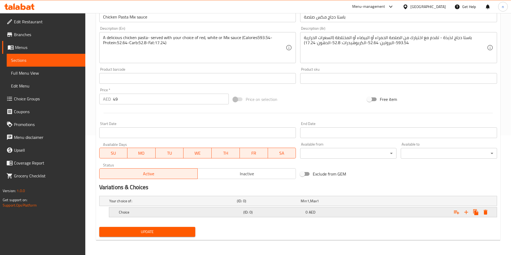
click at [213, 215] on h5 "Choice" at bounding box center [180, 212] width 122 height 5
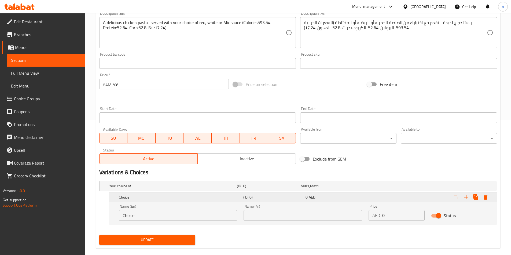
scroll to position [143, 0]
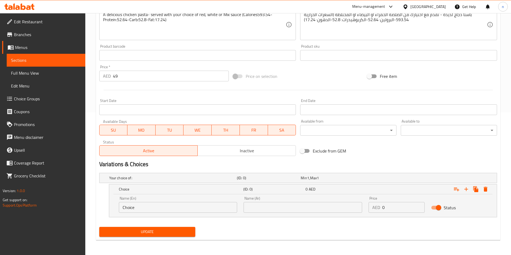
click at [217, 207] on input "Choice" at bounding box center [178, 207] width 118 height 11
click at [188, 213] on div "Name (En) Name (En)" at bounding box center [178, 204] width 125 height 23
click at [188, 209] on input "text" at bounding box center [178, 207] width 118 height 11
type input "ق"
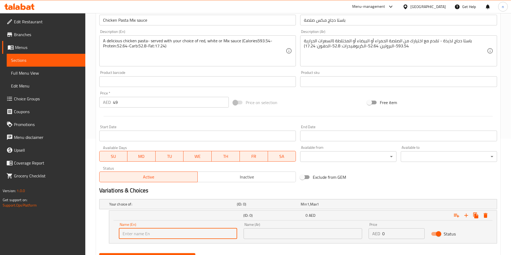
scroll to position [62, 0]
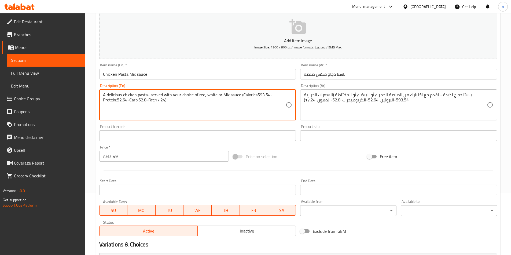
click at [201, 94] on textarea "A delicious chicken pasta- served with your choice of red, white or Mix sauce (…" at bounding box center [194, 104] width 183 height 25
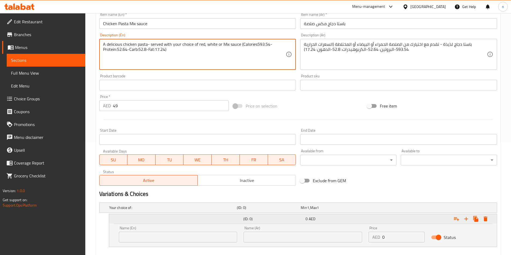
scroll to position [143, 0]
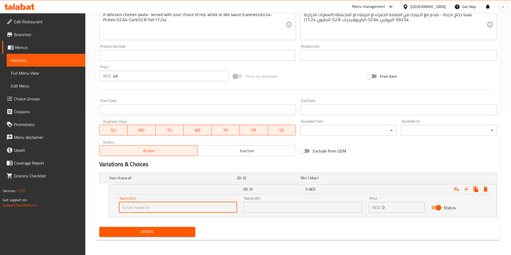
click at [143, 210] on input "text" at bounding box center [178, 207] width 118 height 11
paste input "red"
type input "red sauce"
click at [265, 210] on input "text" at bounding box center [302, 207] width 118 height 11
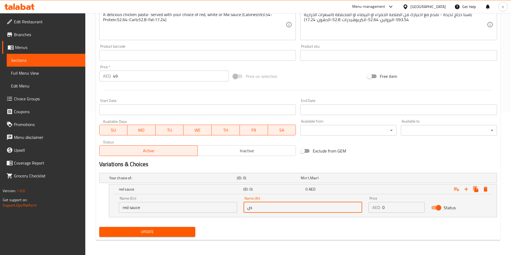
type input "صغيرة"
click at [263, 203] on input "صغيرة" at bounding box center [302, 207] width 118 height 11
type input "صلصة الحمراء"
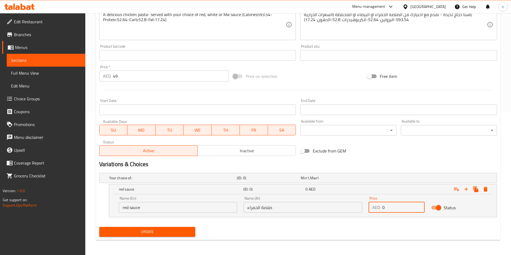
click at [397, 209] on input "0" at bounding box center [403, 207] width 42 height 11
type input "49"
click at [464, 189] on icon "Expand" at bounding box center [466, 189] width 6 height 6
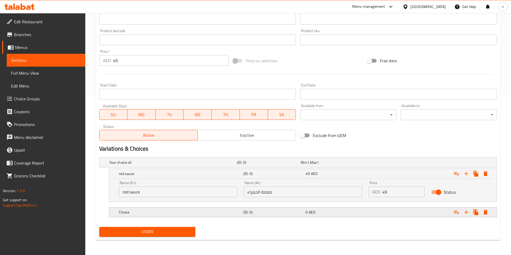
click at [258, 214] on h5 "(ID: 0)" at bounding box center [273, 212] width 60 height 5
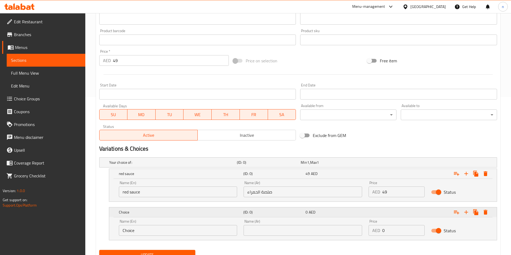
scroll to position [181, 0]
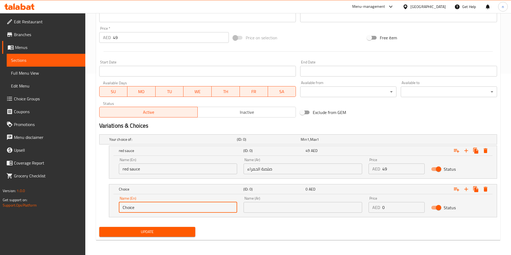
click at [225, 207] on input "Choice" at bounding box center [178, 207] width 118 height 11
click at [225, 206] on input "text" at bounding box center [178, 207] width 118 height 11
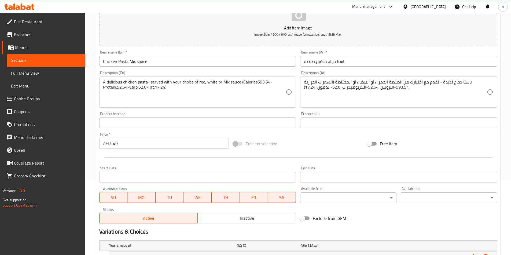
scroll to position [74, 0]
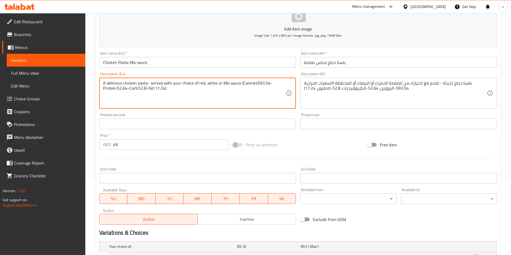
click at [214, 83] on textarea "A delicious chicken pasta- served with your choice of red, white or Mix sauce (…" at bounding box center [194, 93] width 183 height 25
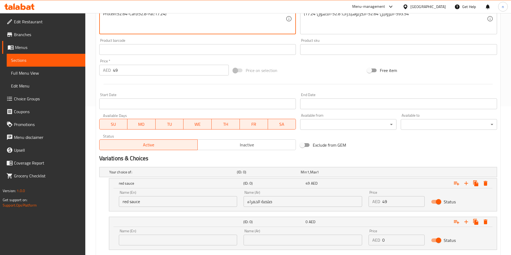
scroll to position [181, 0]
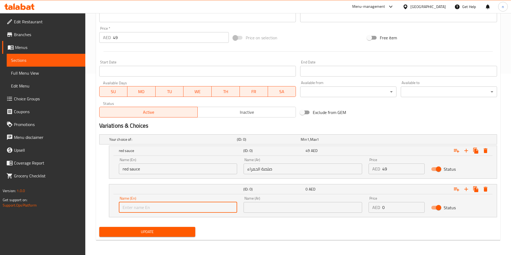
click at [221, 207] on input "text" at bounding box center [178, 207] width 118 height 11
paste input "white"
type input "white sauce"
click at [257, 207] on input "text" at bounding box center [302, 207] width 118 height 11
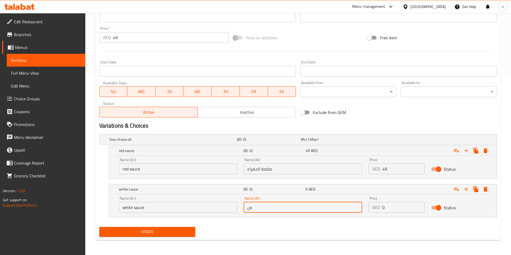
type input "صلصة بيضاء"
click at [396, 208] on input "0" at bounding box center [403, 207] width 42 height 11
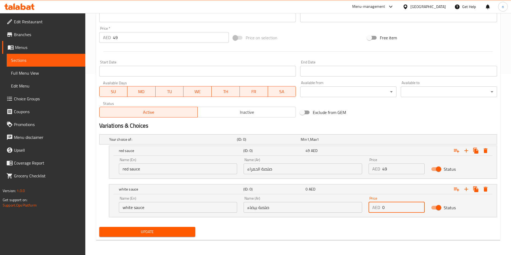
click at [396, 208] on input "0" at bounding box center [403, 207] width 42 height 11
type input "49"
click at [463, 191] on icon "Expand" at bounding box center [466, 189] width 6 height 6
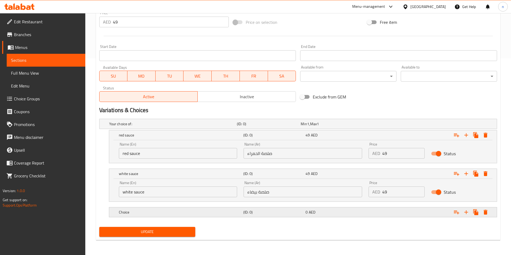
click at [352, 210] on div "0 AED" at bounding box center [335, 212] width 60 height 5
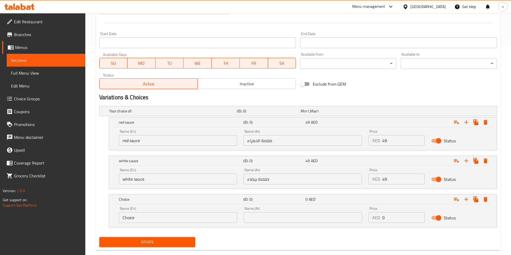
scroll to position [220, 0]
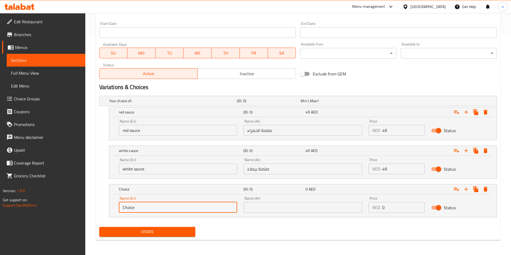
click at [226, 209] on input "Choice" at bounding box center [178, 207] width 118 height 11
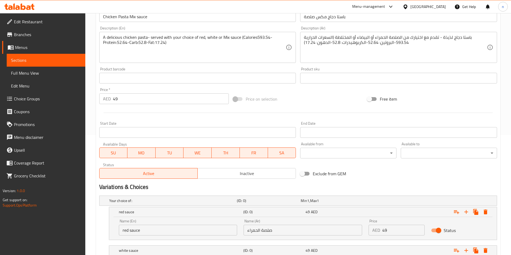
scroll to position [86, 0]
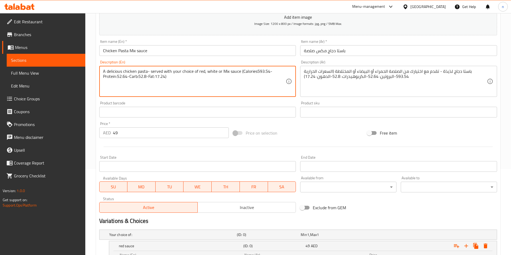
click at [222, 72] on textarea "A delicious chicken pasta- served with your choice of red, white or Mix sauce (…" at bounding box center [194, 81] width 183 height 25
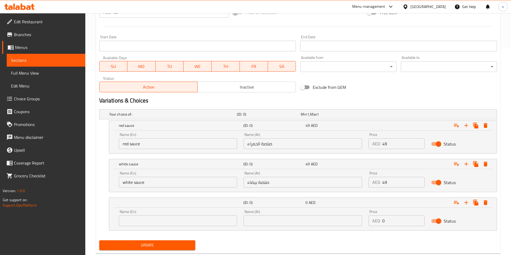
scroll to position [220, 0]
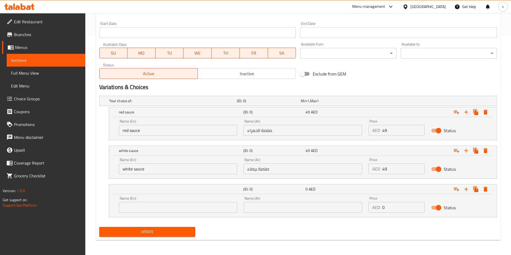
click at [195, 206] on input "text" at bounding box center [178, 207] width 118 height 11
paste input "Mix"
type input "Mix sauce"
click at [297, 209] on input "text" at bounding box center [302, 207] width 118 height 11
type input "م"
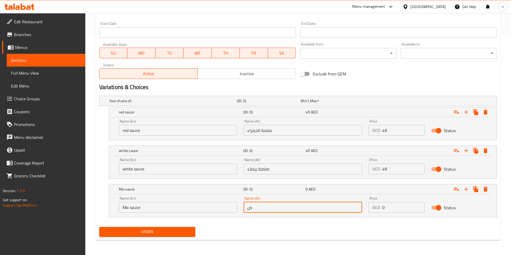
type input "صلصة ميكس"
click at [401, 207] on input "0" at bounding box center [403, 207] width 42 height 11
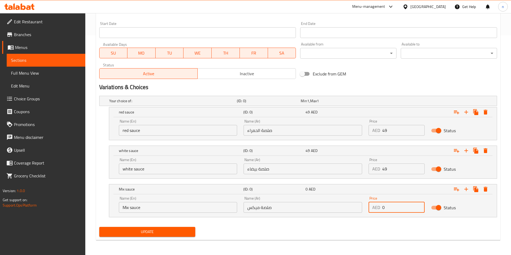
click at [400, 207] on input "0" at bounding box center [403, 207] width 42 height 11
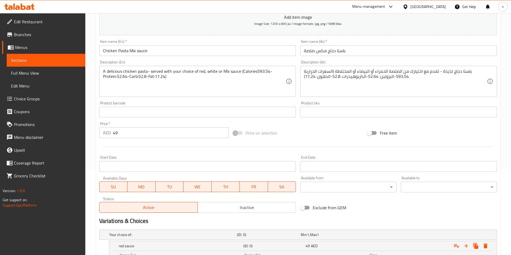
type input "49"
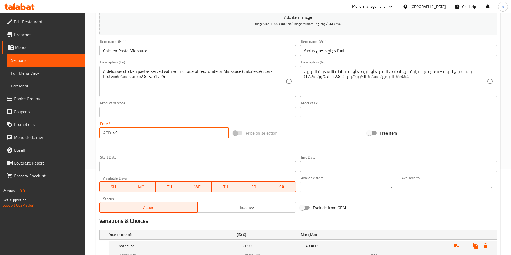
click at [175, 134] on input "49" at bounding box center [171, 133] width 116 height 11
type input "0"
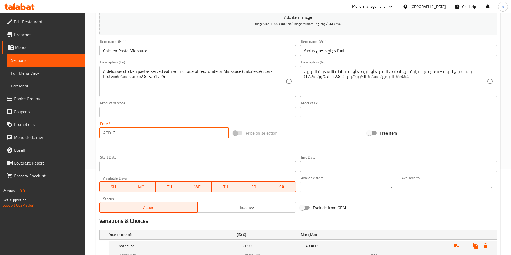
click at [299, 124] on div "Add item image Image Size: 1200 x 800 px / Image formats: jpg, png / 5MB Max. I…" at bounding box center [298, 99] width 402 height 231
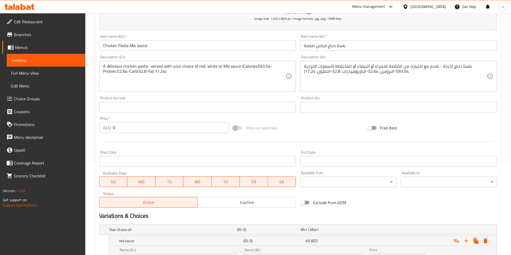
scroll to position [220, 0]
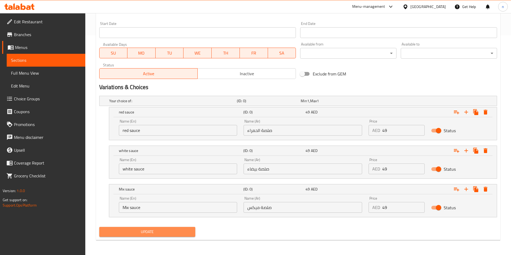
click at [114, 237] on button "Update" at bounding box center [147, 232] width 96 height 10
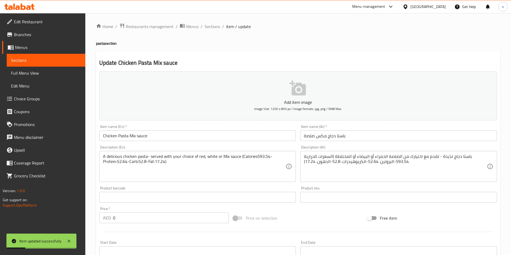
scroll to position [0, 0]
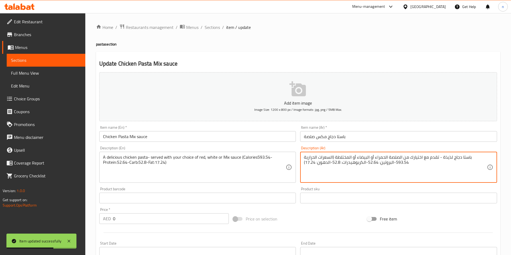
click at [361, 158] on textarea "باستا دجاج لذيذة - تقدم مع اختيارك من الصلصة الحمراء أو البيضاء أو المختلطة (ال…" at bounding box center [395, 167] width 183 height 25
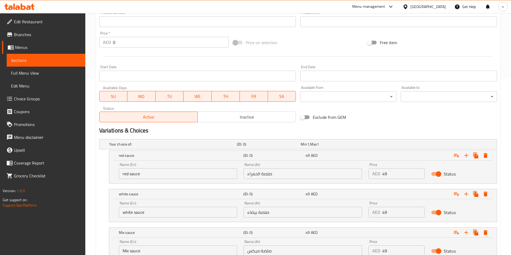
scroll to position [220, 0]
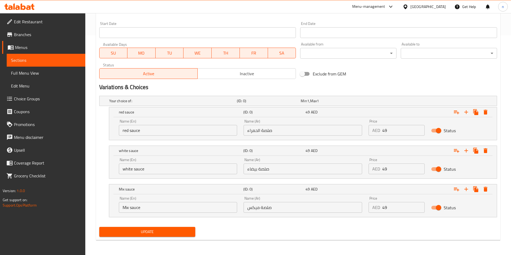
type textarea "باستا دجاج لذيذة - تقدم مع اختيارك من الصلصة الحمراء أو البيضاء أو ميكس(السعرات…"
click at [178, 239] on div "Update" at bounding box center [147, 232] width 100 height 14
click at [181, 235] on span "Update" at bounding box center [147, 232] width 88 height 7
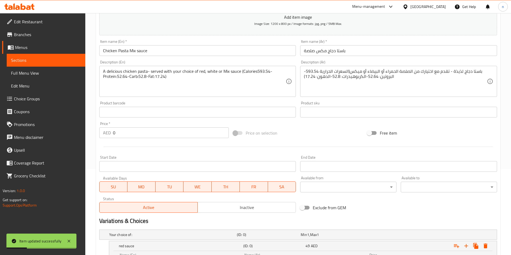
scroll to position [0, 0]
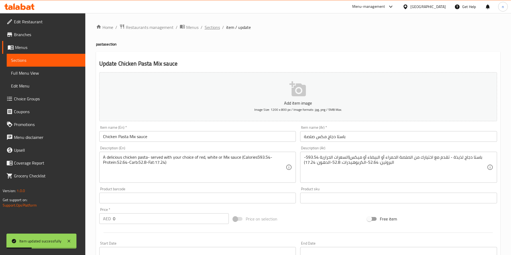
click at [210, 30] on span "Sections" at bounding box center [211, 27] width 15 height 6
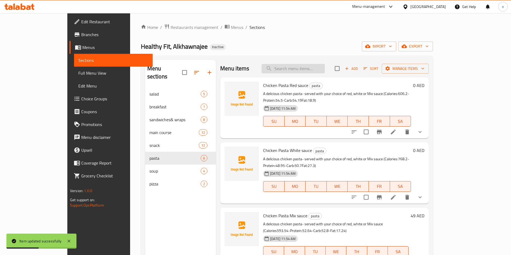
click at [307, 70] on input "search" at bounding box center [292, 68] width 63 height 9
paste input "Chicken Pasta Red sauce"
type input "Chicken Pasta Red sauce"
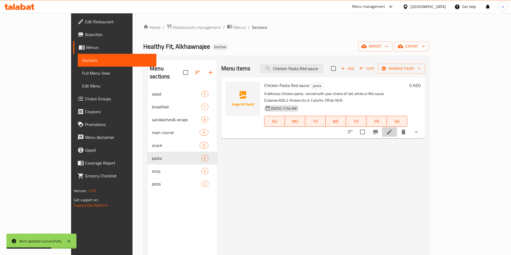
click at [397, 127] on li at bounding box center [389, 132] width 15 height 10
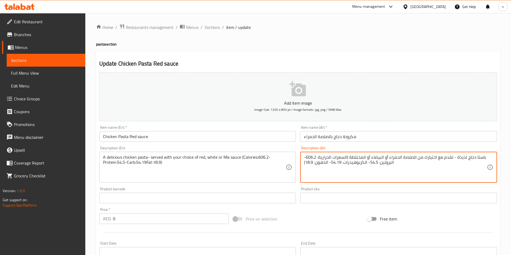
click at [352, 159] on textarea "باستا دجاج لذيذة - تقدم مع اختيارك من الصلصة الحمراء أو البيضاء أو المختلطة (ال…" at bounding box center [395, 167] width 183 height 25
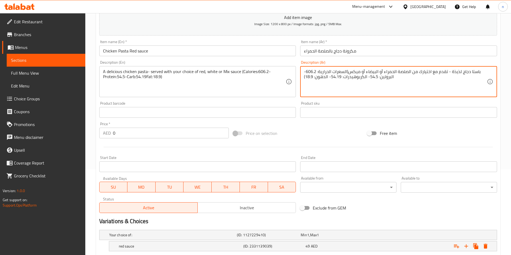
scroll to position [134, 0]
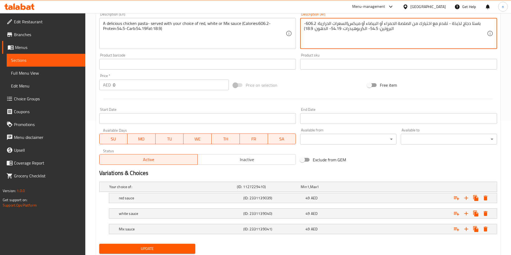
type textarea "باستا دجاج لذيذة - تقدم مع اختيارك من الصلصة الحمراء أو البيضاء أو ميكس(السعرات…"
click at [179, 249] on span "Update" at bounding box center [147, 249] width 88 height 7
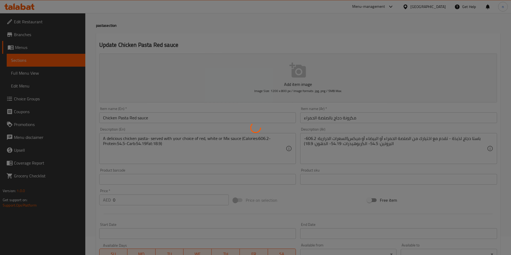
scroll to position [0, 0]
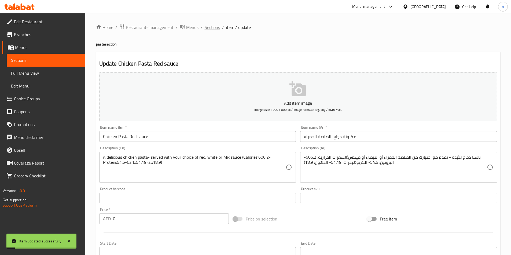
click at [209, 26] on span "Sections" at bounding box center [211, 27] width 15 height 6
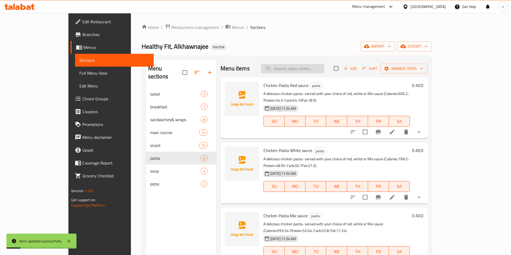
click at [311, 67] on input "search" at bounding box center [292, 68] width 63 height 9
paste input "Chicken Pasta White sauce"
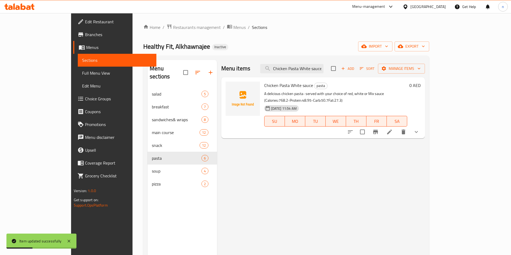
type input "Chicken Pasta White sauce"
click at [392, 130] on icon at bounding box center [389, 132] width 5 height 5
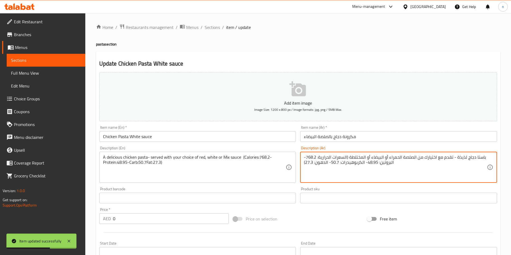
click at [356, 159] on textarea "باستا دجاج لذيذة - تقدم مع اختيارك من الصلصة الحمراء أو البيضاء أو المختلطة (ال…" at bounding box center [395, 167] width 183 height 25
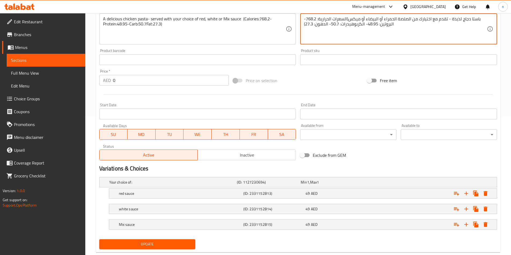
scroll to position [151, 0]
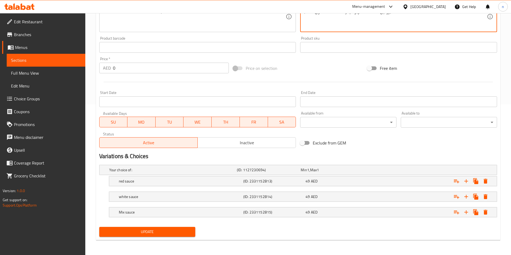
type textarea "باستا دجاج لذيذة - تقدم مع اختيارك من الصلصة الحمراء أو البيضاء أو ميكس(السعرات…"
click at [179, 232] on span "Update" at bounding box center [147, 232] width 88 height 7
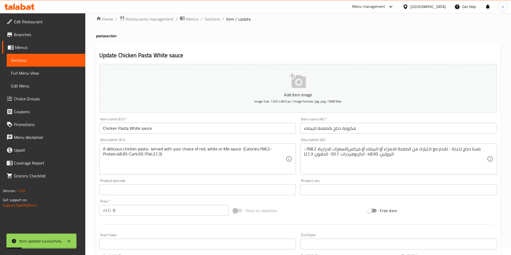
scroll to position [0, 0]
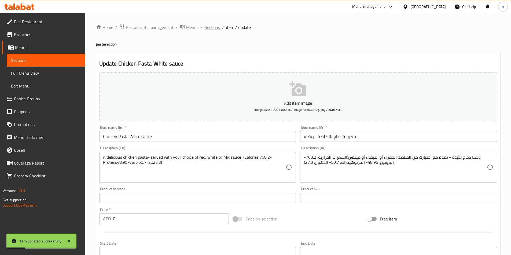
click at [214, 25] on span "Sections" at bounding box center [211, 27] width 15 height 6
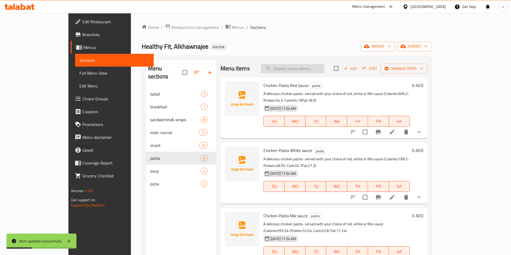
click at [314, 67] on input "search" at bounding box center [292, 68] width 63 height 9
paste input "Beef Pasta Red sauce"
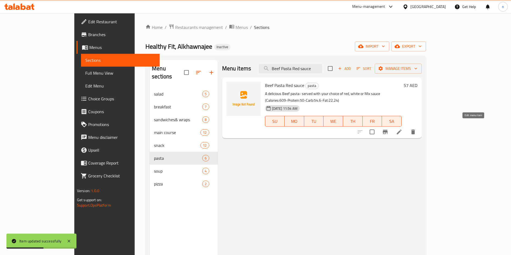
type input "Beef Pasta Red sauce"
click at [402, 129] on icon at bounding box center [399, 132] width 6 height 6
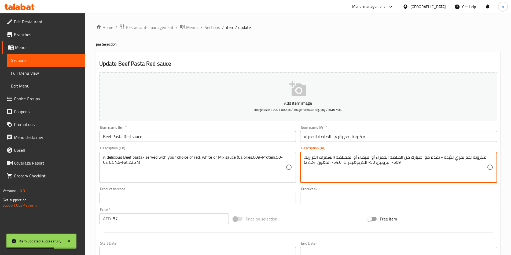
click at [351, 158] on textarea "مكرونة لحم بقري لذيذة - تقدم مع اختيارك من الصلصة الحمراء أو البيضاء أو المختلط…" at bounding box center [395, 167] width 183 height 25
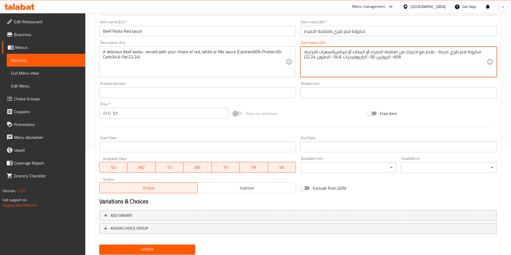
scroll to position [123, 0]
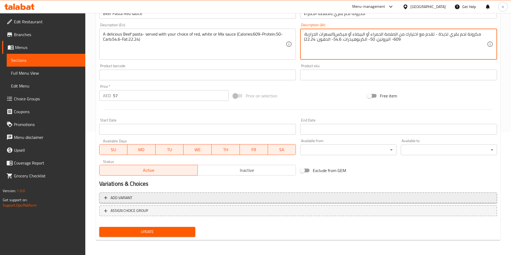
type textarea "مكرونة لحم بقري لذيذة - تقدم مع اختيارك من الصلصة الحمراء أو البيضاء أو ميكس(ال…"
click at [273, 193] on button "Add variant" at bounding box center [297, 198] width 397 height 11
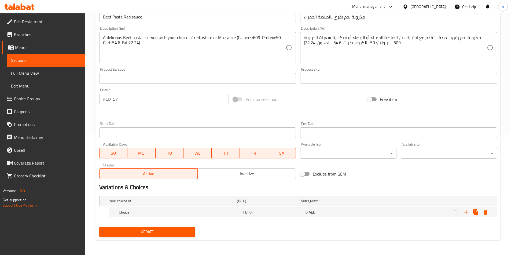
scroll to position [120, 0]
click at [215, 213] on h5 "Choice" at bounding box center [180, 212] width 122 height 5
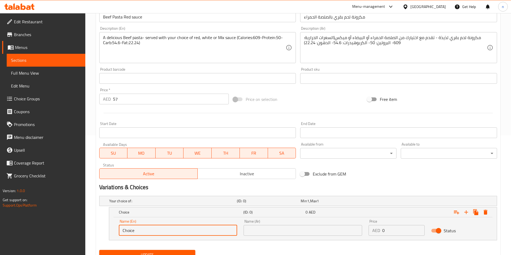
click at [197, 230] on input "Choice" at bounding box center [178, 230] width 118 height 11
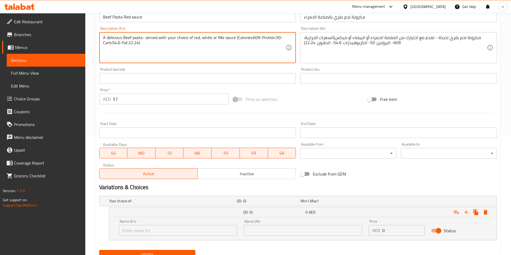
click at [195, 39] on textarea "A delicious Beef pasta- served with your choice of red, white or Mix sauce (Cal…" at bounding box center [194, 47] width 183 height 25
click at [155, 231] on input "text" at bounding box center [178, 230] width 118 height 11
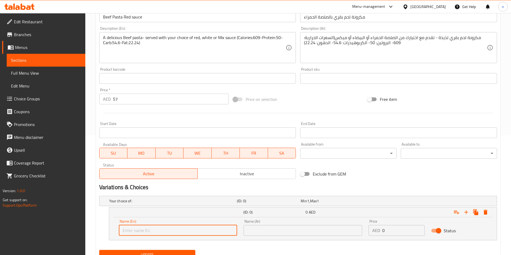
paste input "red"
type input "red sauce"
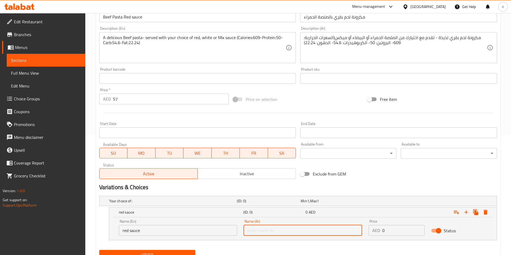
click at [293, 232] on input "text" at bounding box center [302, 230] width 118 height 11
type input "صلصة الحمراء"
click at [402, 230] on input "0" at bounding box center [403, 230] width 42 height 11
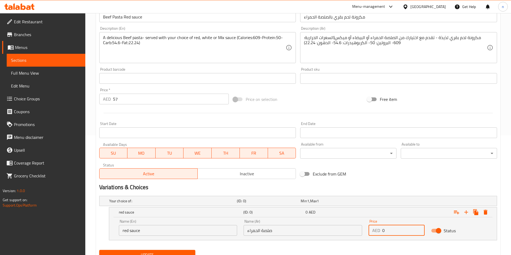
click at [402, 230] on input "0" at bounding box center [403, 230] width 42 height 11
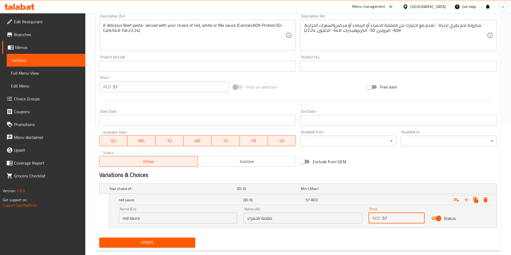
scroll to position [143, 0]
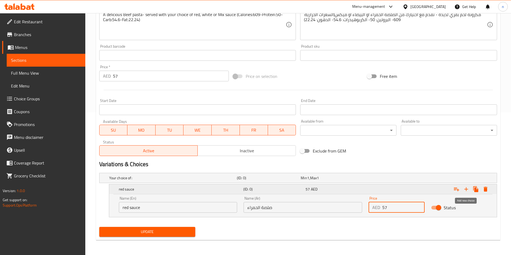
type input "57"
click at [467, 193] on button "Expand" at bounding box center [466, 190] width 10 height 10
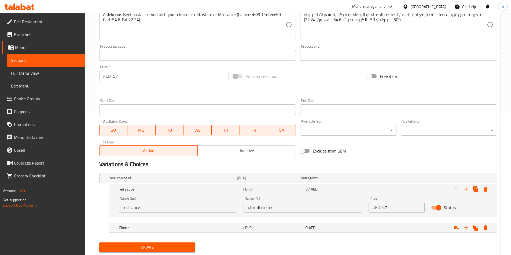
scroll to position [158, 0]
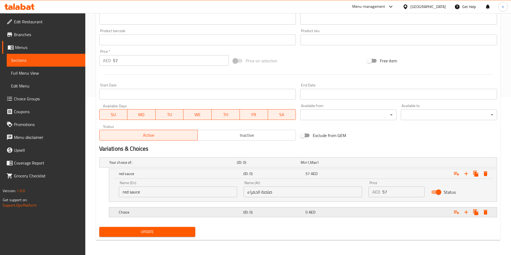
click at [347, 215] on div "0 AED" at bounding box center [335, 213] width 62 height 8
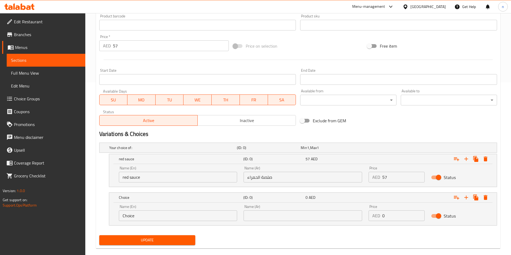
scroll to position [181, 0]
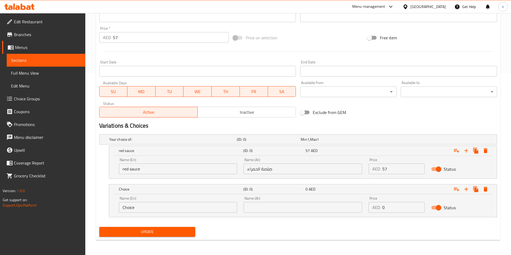
click at [224, 213] on input "Choice" at bounding box center [178, 207] width 118 height 11
click at [224, 213] on input "text" at bounding box center [178, 207] width 118 height 11
type input "white sauce"
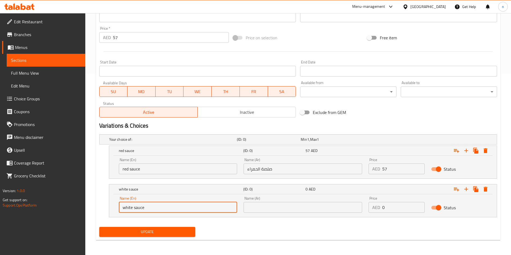
drag, startPoint x: 311, startPoint y: 199, endPoint x: 311, endPoint y: 205, distance: 6.4
click at [311, 200] on div "Name (Ar) Name (Ar)" at bounding box center [302, 205] width 118 height 16
click at [311, 206] on input "text" at bounding box center [302, 207] width 118 height 11
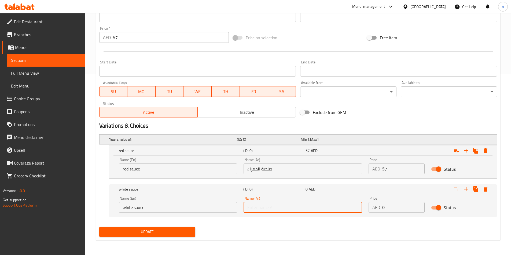
type input "صلصة بيضاء"
click at [398, 208] on input "0" at bounding box center [403, 207] width 42 height 11
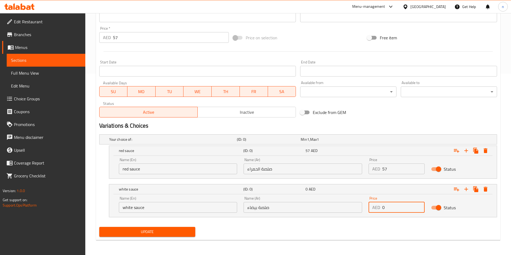
click at [398, 208] on input "0" at bounding box center [403, 207] width 42 height 11
type input "57"
click at [464, 190] on icon "Expand" at bounding box center [466, 189] width 6 height 6
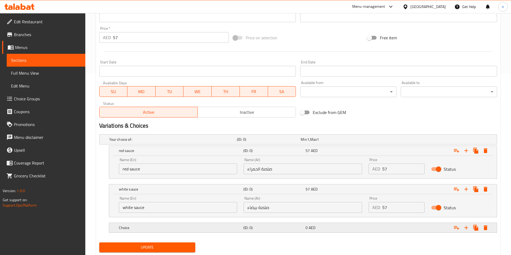
click at [392, 229] on div "Expand" at bounding box center [428, 228] width 124 height 12
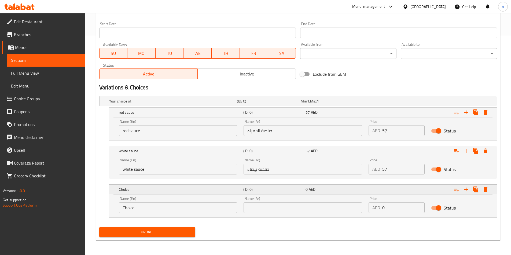
scroll to position [220, 0]
click at [197, 209] on input "Choice" at bounding box center [178, 207] width 118 height 11
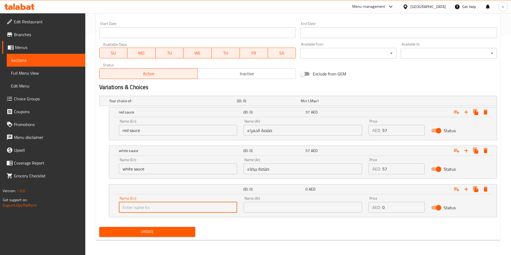
click at [197, 209] on input "text" at bounding box center [178, 207] width 118 height 11
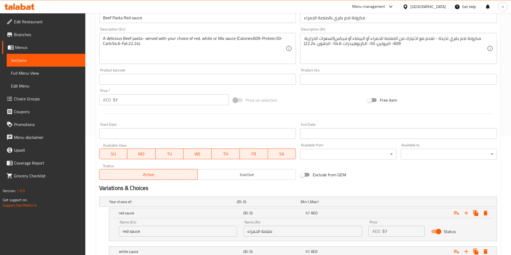
scroll to position [86, 0]
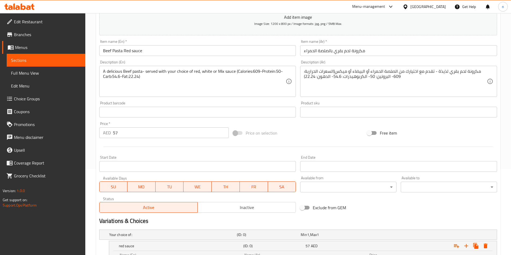
click at [158, 135] on input "57" at bounding box center [171, 133] width 116 height 11
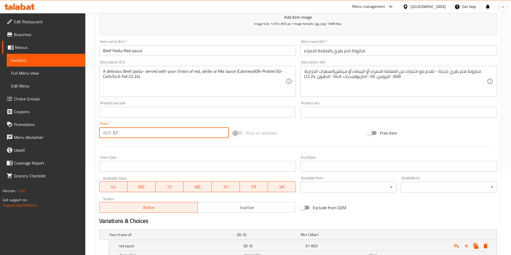
click at [158, 135] on input "57" at bounding box center [171, 133] width 116 height 11
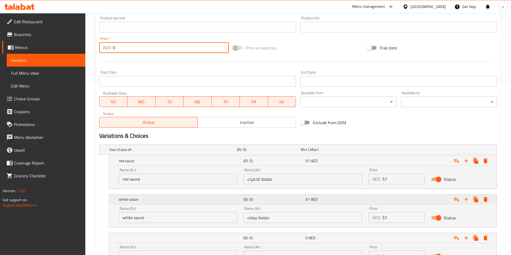
scroll to position [220, 0]
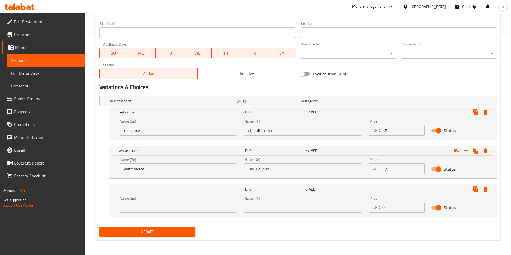
type input "0"
click at [177, 206] on input "text" at bounding box center [178, 207] width 118 height 11
type input "ة"
click at [177, 206] on input "text" at bounding box center [178, 207] width 118 height 11
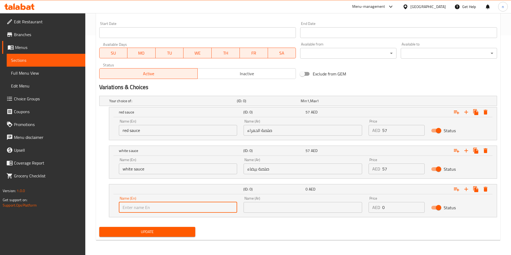
scroll to position [86, 0]
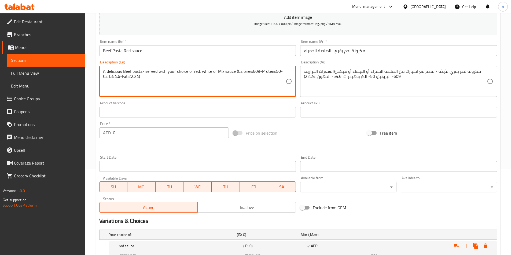
click at [220, 73] on textarea "A delicious Beef pasta- served with your choice of red, white or Mix sauce (Cal…" at bounding box center [194, 81] width 183 height 25
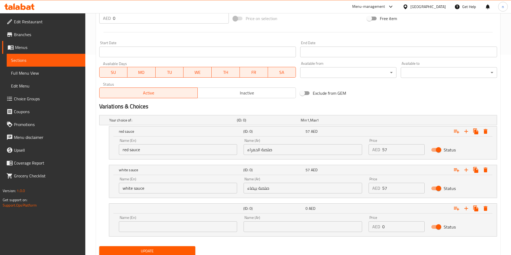
scroll to position [220, 0]
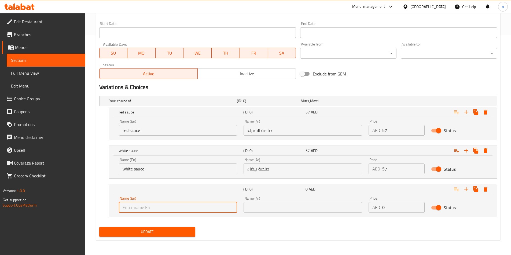
click at [202, 204] on input "text" at bounding box center [178, 207] width 118 height 11
paste input "Mix"
type input "Mix sauce"
click at [282, 206] on input "text" at bounding box center [302, 207] width 118 height 11
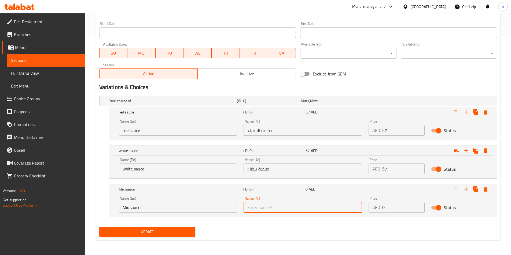
type input "صلصة ميكس"
click at [388, 208] on input "0" at bounding box center [403, 207] width 42 height 11
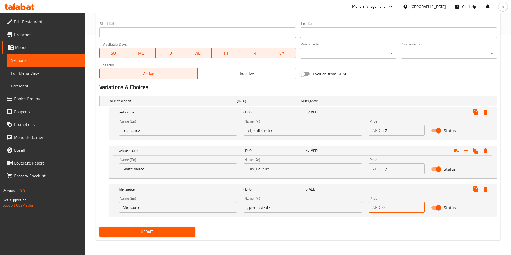
click at [388, 208] on input "0" at bounding box center [403, 207] width 42 height 11
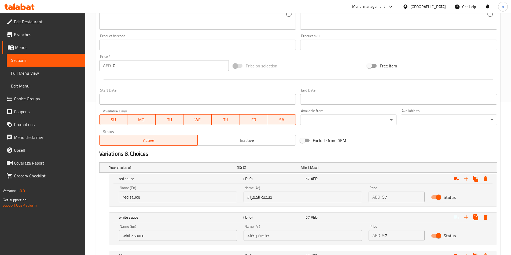
scroll to position [59, 0]
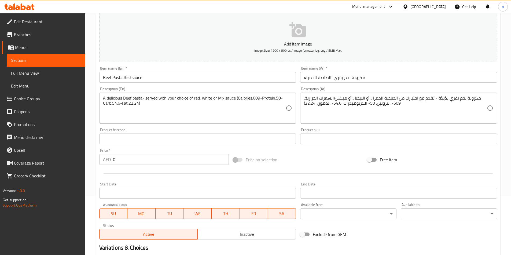
type input "57"
click at [300, 158] on div "Price on selection" at bounding box center [298, 160] width 134 height 14
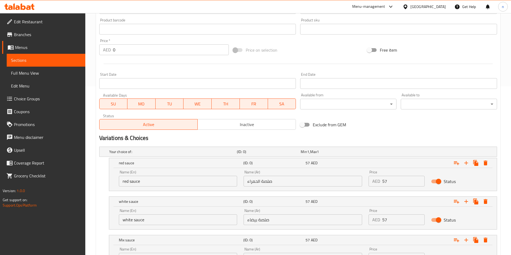
scroll to position [220, 0]
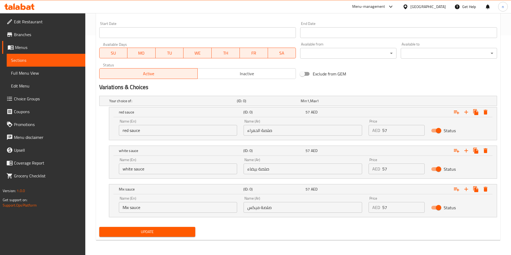
click at [176, 234] on span "Update" at bounding box center [147, 232] width 88 height 7
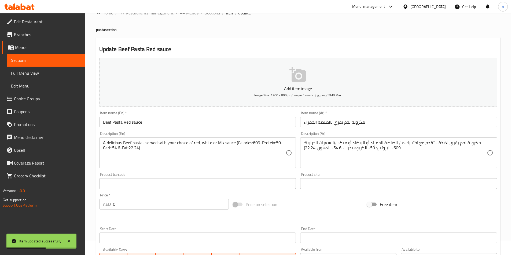
scroll to position [0, 0]
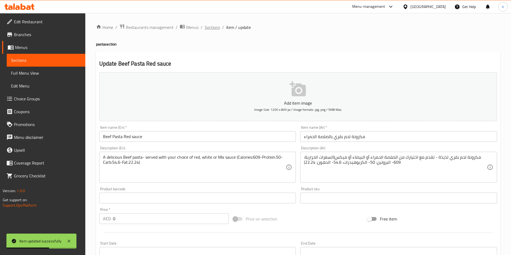
click at [215, 27] on span "Sections" at bounding box center [211, 27] width 15 height 6
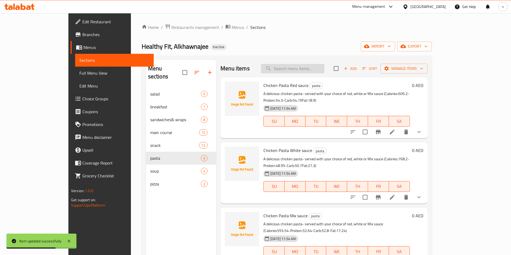
click at [316, 64] on input "search" at bounding box center [292, 68] width 63 height 9
paste input "Beef Pasta White sauce"
type input "Beef Pasta White sauce"
click at [324, 70] on input "Beef Pasta White sauce" at bounding box center [292, 68] width 63 height 9
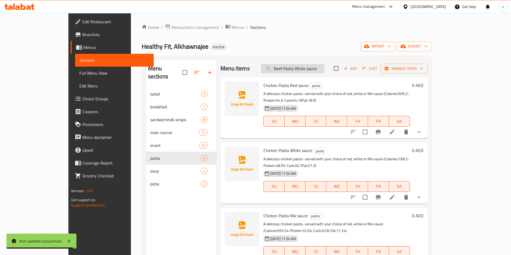
click at [324, 70] on input "Beef Pasta White sauce" at bounding box center [292, 68] width 63 height 9
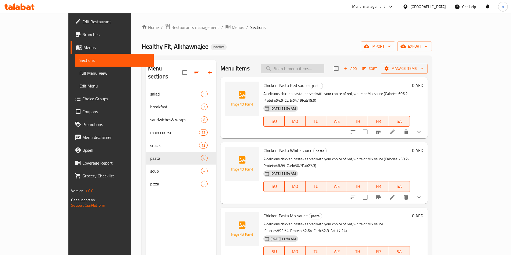
paste input "Beef Pasta White sauce"
type input "Beef Pasta White sauce"
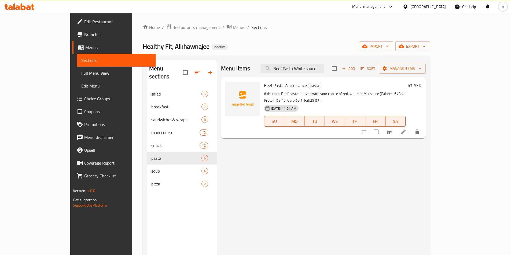
click at [410, 127] on li at bounding box center [402, 132] width 15 height 10
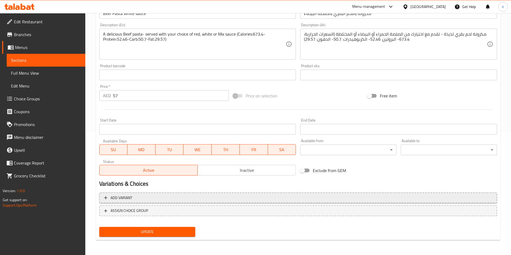
click at [274, 196] on span "Add variant" at bounding box center [298, 198] width 388 height 7
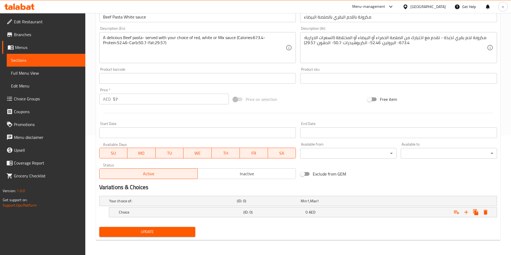
scroll to position [120, 0]
click at [255, 211] on h5 "(ID: 0)" at bounding box center [273, 212] width 60 height 5
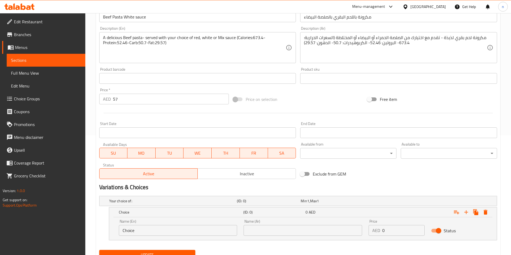
click at [220, 231] on input "Choice" at bounding box center [178, 230] width 118 height 11
click at [221, 232] on input "text" at bounding box center [178, 230] width 118 height 11
type input "red sauce"
click at [307, 233] on input "text" at bounding box center [302, 230] width 118 height 11
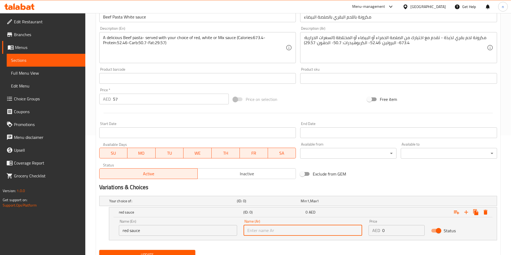
type input "صلصة الحمراء"
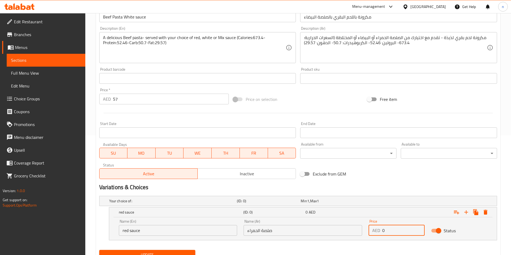
click at [385, 232] on input "0" at bounding box center [403, 230] width 42 height 11
type input "57"
click at [465, 211] on icon "Expand" at bounding box center [466, 213] width 4 height 4
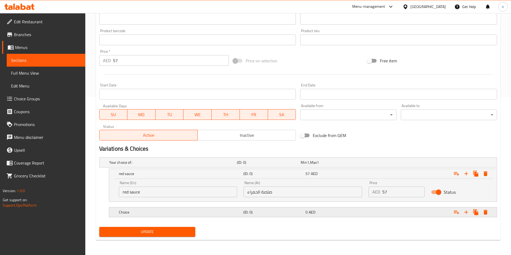
click at [321, 216] on div "Choice (ID: 0) 0 AED" at bounding box center [304, 213] width 373 height 12
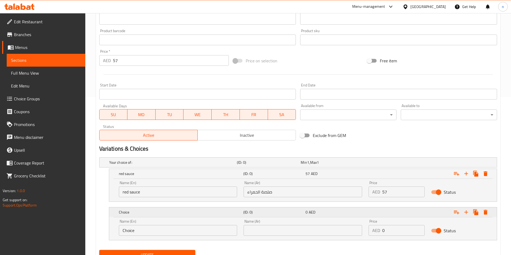
scroll to position [181, 0]
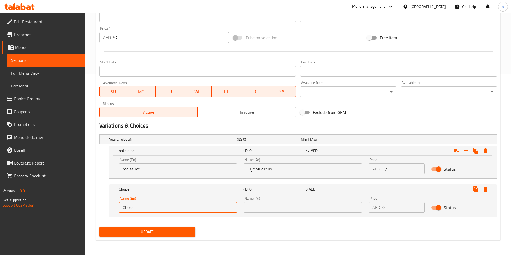
click at [182, 206] on input "Choice" at bounding box center [178, 207] width 118 height 11
click at [182, 206] on input "text" at bounding box center [178, 207] width 118 height 11
click at [162, 137] on h5 "Your choice of:" at bounding box center [171, 139] width 125 height 5
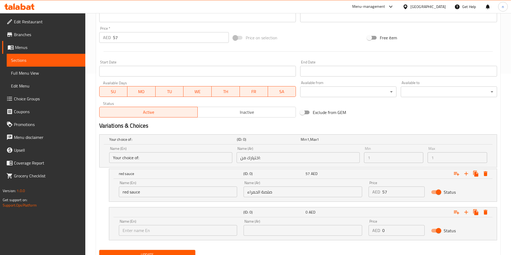
click at [178, 229] on input "text" at bounding box center [178, 230] width 118 height 11
type input "white sauce"
click at [271, 227] on input "text" at bounding box center [302, 230] width 118 height 11
type input "صلصة بيضاء"
click at [395, 230] on input "0" at bounding box center [403, 230] width 42 height 11
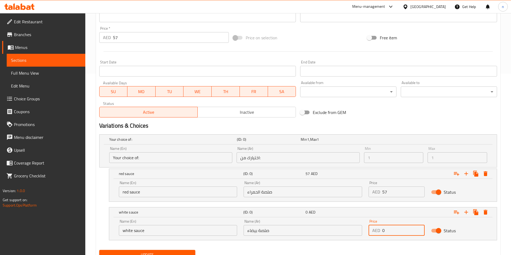
click at [395, 230] on input "0" at bounding box center [403, 230] width 42 height 11
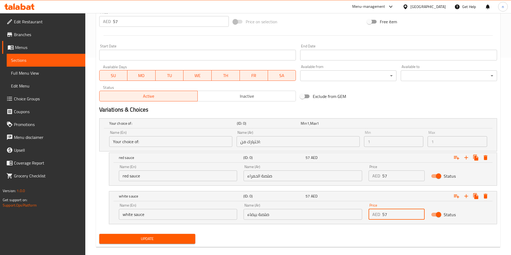
scroll to position [204, 0]
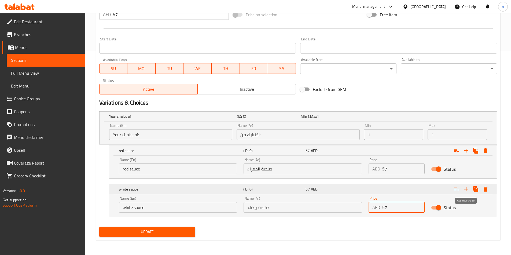
type input "57"
click at [466, 189] on icon "Expand" at bounding box center [466, 189] width 6 height 6
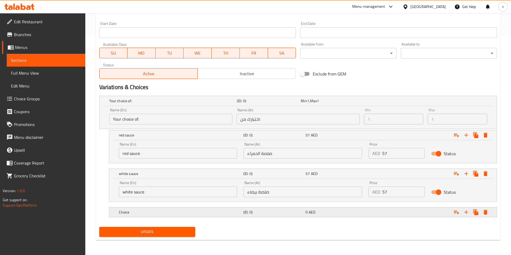
click at [280, 211] on h5 "(ID: 0)" at bounding box center [273, 212] width 60 height 5
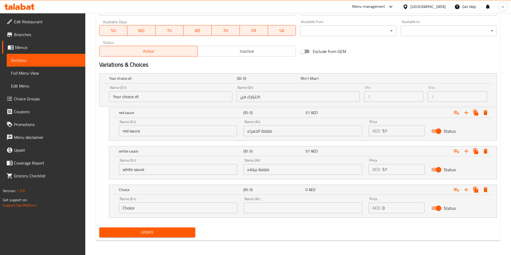
scroll to position [243, 0]
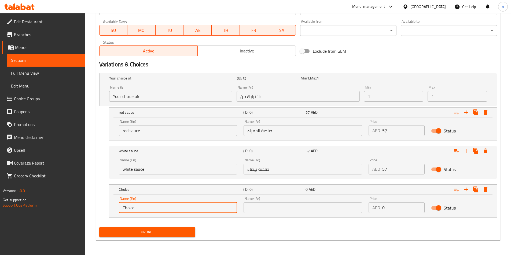
click at [231, 207] on input "Choice" at bounding box center [178, 208] width 118 height 11
click at [231, 207] on input "text" at bounding box center [178, 208] width 118 height 11
type input "Mix sauce"
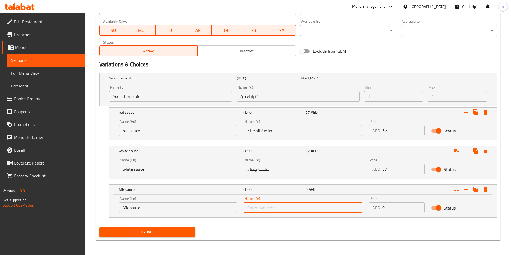
click at [283, 205] on input "text" at bounding box center [302, 208] width 118 height 11
type input "صلصة ميكس"
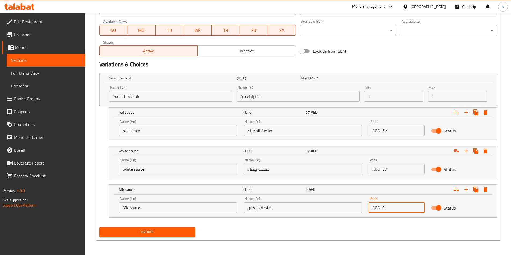
click at [403, 211] on input "0" at bounding box center [403, 208] width 42 height 11
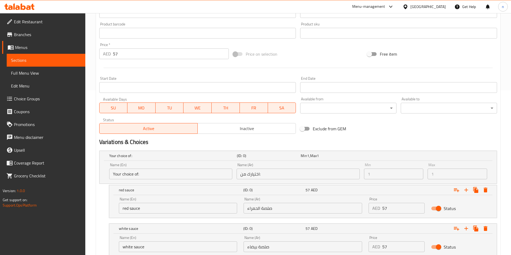
scroll to position [162, 0]
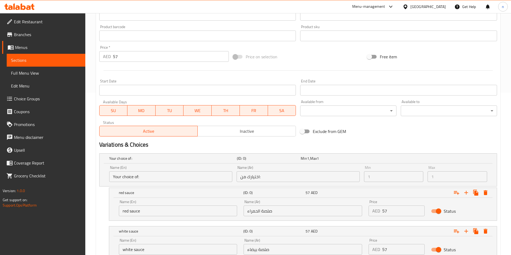
type input "57"
click at [173, 59] on input "57" at bounding box center [171, 56] width 116 height 11
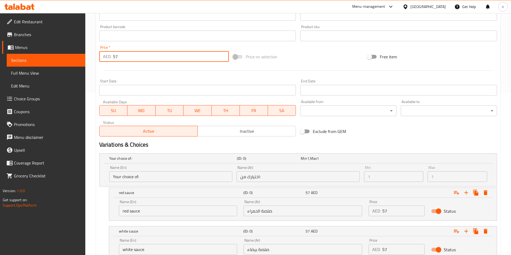
click at [173, 59] on input "57" at bounding box center [171, 56] width 116 height 11
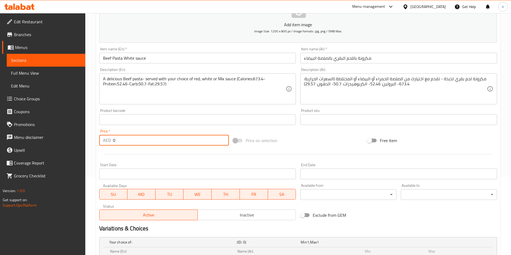
scroll to position [2, 0]
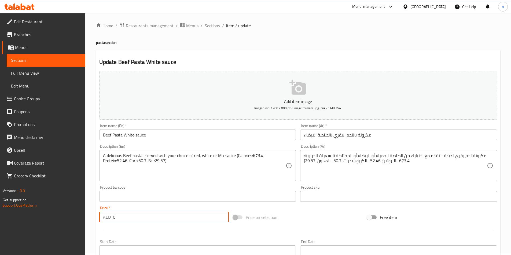
type input "0"
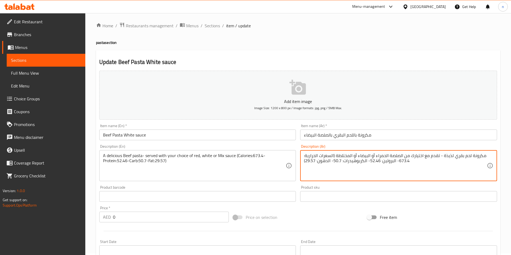
click at [342, 156] on textarea "مكرونة لحم بقري لذيذة - تقدم مع اختيارك من الصلصة الحمراء أو البيضاء أو المختلط…" at bounding box center [395, 165] width 183 height 25
type textarea "مكرونة لحم بقري لذيذة - تقدم مع اختيارك من الصلصة الحمراء أو البيضاء أو ميكس(ال…"
click at [323, 214] on div "Price on selection" at bounding box center [298, 217] width 134 height 14
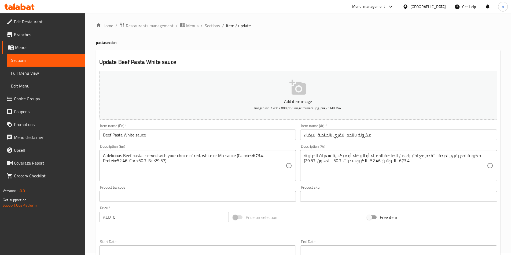
click at [306, 204] on div "Add item image Image Size: 1200 x 800 px / Image formats: jpg, png / 5MB Max. I…" at bounding box center [298, 184] width 402 height 231
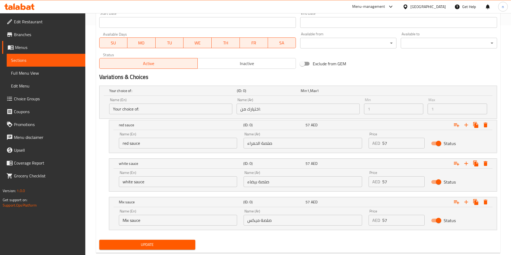
scroll to position [243, 0]
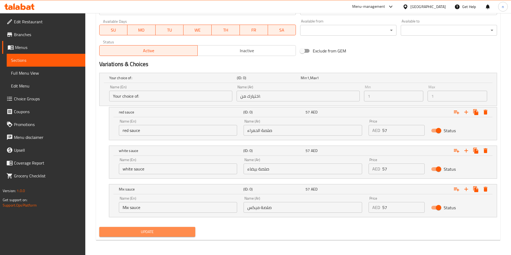
click at [185, 230] on span "Update" at bounding box center [147, 232] width 88 height 7
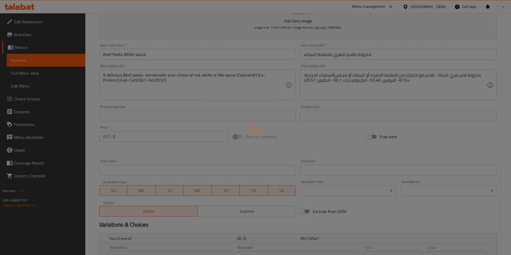
scroll to position [0, 0]
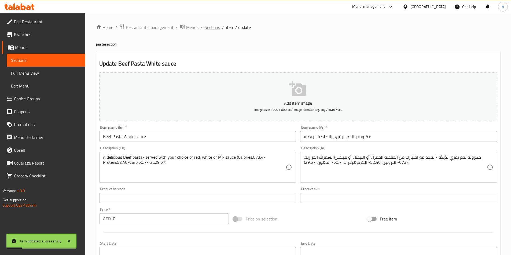
click at [209, 32] on div "Home / Restaurants management / Menus / Sections / item / update pasta section …" at bounding box center [298, 256] width 404 height 464
click at [210, 25] on span "Sections" at bounding box center [211, 27] width 15 height 6
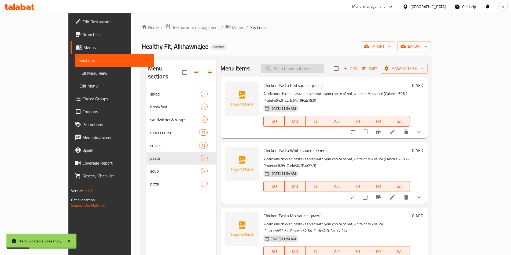
drag, startPoint x: 299, startPoint y: 64, endPoint x: 299, endPoint y: 67, distance: 3.2
click at [299, 64] on div "Menu items Add Sort Manage items" at bounding box center [323, 68] width 207 height 17
click at [299, 67] on input "search" at bounding box center [292, 68] width 63 height 9
paste input "Beef Pasta Red sauce"
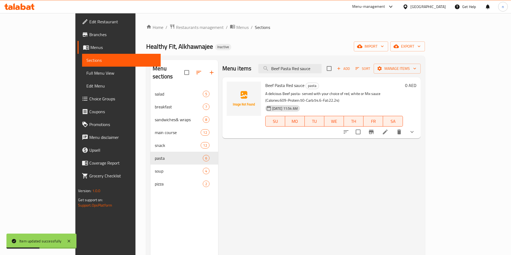
type input "Beef Pasta Red sauce"
click at [392, 127] on li at bounding box center [384, 132] width 15 height 10
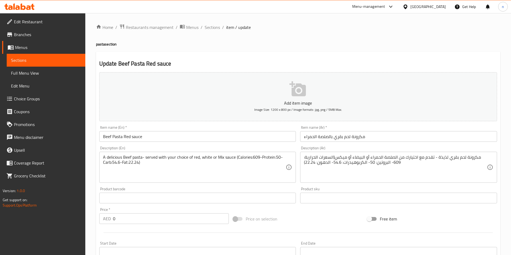
click at [207, 32] on div "Home / Restaurants management / Menus / Sections / item / update pasta section …" at bounding box center [298, 210] width 404 height 372
click at [209, 30] on span "Sections" at bounding box center [211, 27] width 15 height 6
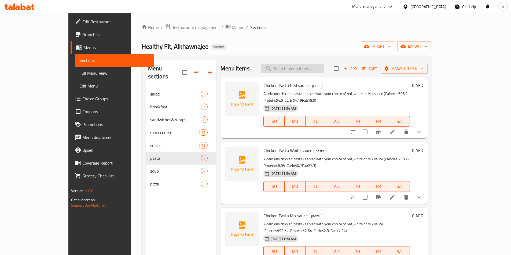
click at [308, 72] on input "search" at bounding box center [292, 68] width 63 height 9
paste input "Beef Pasta White sauce"
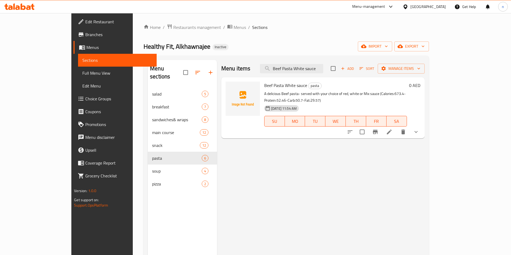
type input "Beef Pasta White sauce"
click at [392, 129] on icon at bounding box center [389, 132] width 6 height 6
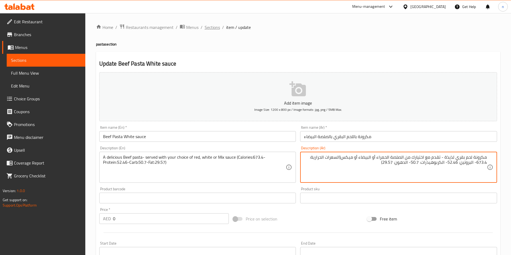
click at [214, 29] on span "Sections" at bounding box center [211, 27] width 15 height 6
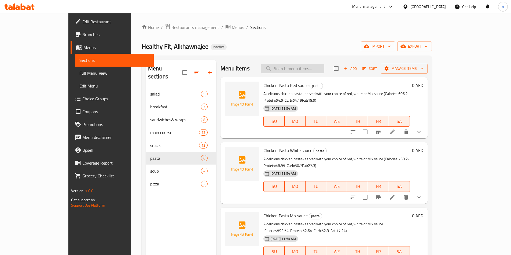
click at [315, 67] on input "search" at bounding box center [292, 68] width 63 height 9
paste input "Beef Pasta Mix sauce"
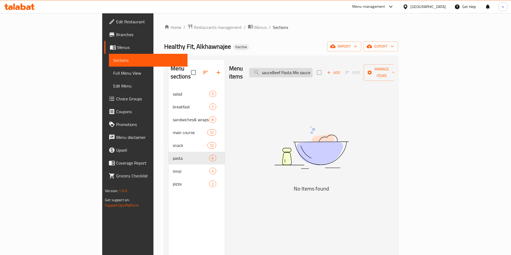
type input "Beef Pasta Mix sauce"
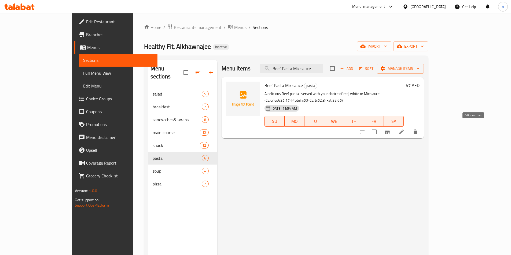
click at [404, 129] on icon at bounding box center [401, 132] width 6 height 6
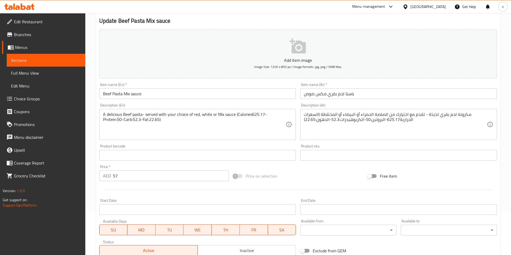
scroll to position [16, 0]
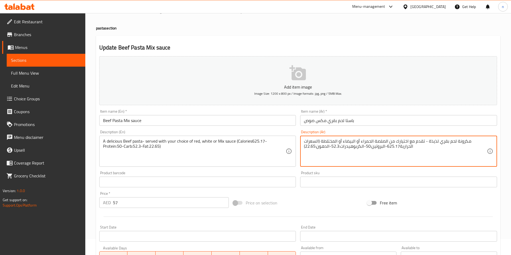
click at [335, 142] on textarea "مكرونة لحم بقري لذيذة - تقدم مع اختيارك من الصلصة الحمراء أو البيضاء أو المختلط…" at bounding box center [395, 151] width 183 height 25
type textarea "مكرونة لحم بقري لذيذة - تقدم مع اختيارك من الصلصة الحمراء أو البيضاء أو ميكس(ال…"
click at [351, 206] on div "Price on selection" at bounding box center [298, 203] width 134 height 14
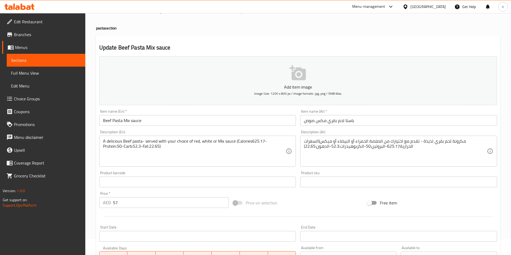
scroll to position [123, 0]
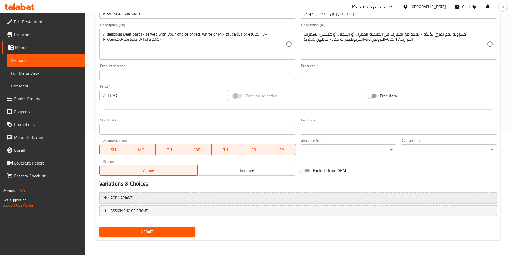
click at [336, 199] on span "Add variant" at bounding box center [298, 198] width 388 height 7
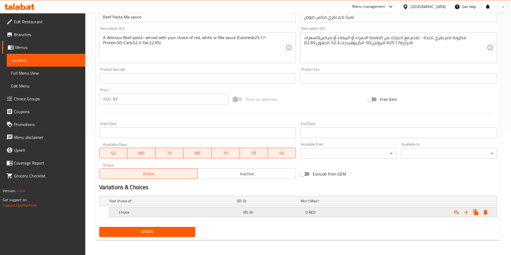
click at [292, 207] on div "Choice (ID: 0) 0 AED" at bounding box center [304, 213] width 373 height 12
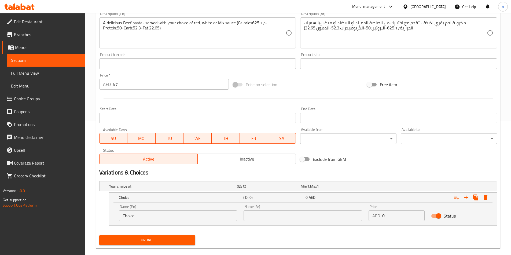
scroll to position [143, 0]
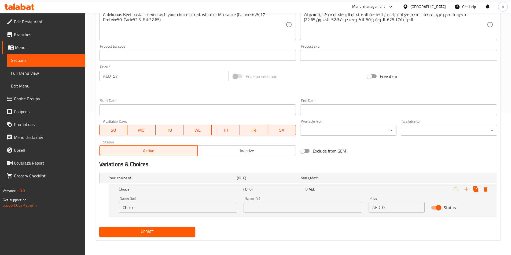
click at [218, 210] on input "Choice" at bounding box center [178, 207] width 118 height 11
click at [218, 210] on input "text" at bounding box center [178, 207] width 118 height 11
type input "red sauce"
click at [264, 206] on input "text" at bounding box center [302, 207] width 118 height 11
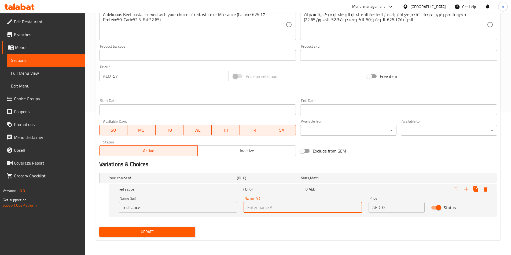
type input "صلصة الحمراء"
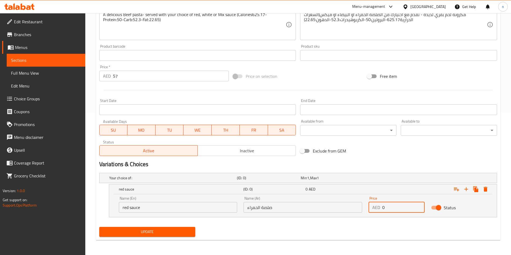
click at [383, 207] on input "0" at bounding box center [403, 207] width 42 height 11
type input "57"
click at [465, 188] on icon "Expand" at bounding box center [466, 189] width 6 height 6
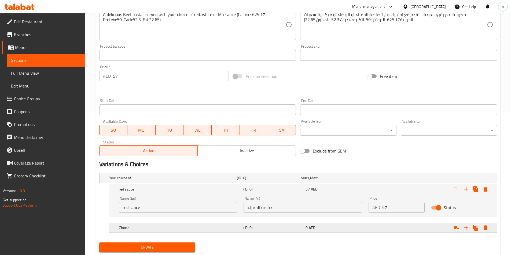
drag, startPoint x: 380, startPoint y: 234, endPoint x: 379, endPoint y: 230, distance: 3.4
click at [379, 232] on div "Expand" at bounding box center [428, 228] width 124 height 12
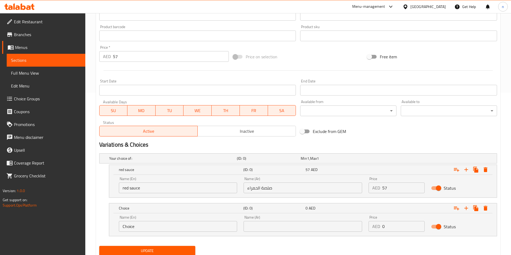
scroll to position [181, 0]
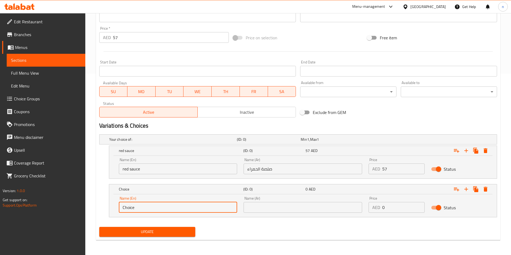
click at [213, 205] on input "Choice" at bounding box center [178, 207] width 118 height 11
click at [213, 205] on input "text" at bounding box center [178, 207] width 118 height 11
type input "white sauce"
click at [293, 210] on input "text" at bounding box center [302, 207] width 118 height 11
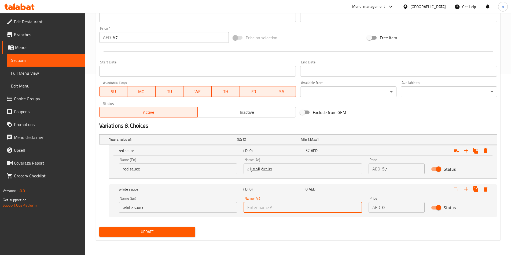
type input "صلصة بيضاء"
click at [405, 211] on input "0" at bounding box center [403, 207] width 42 height 11
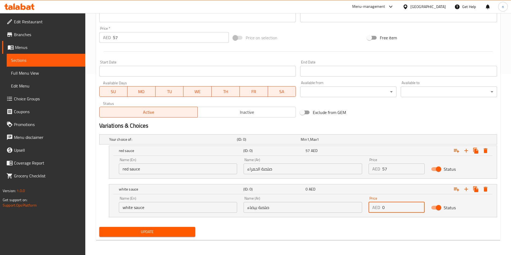
click at [405, 211] on input "0" at bounding box center [403, 207] width 42 height 11
type input "57"
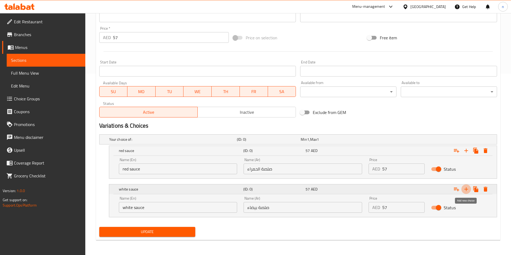
click at [469, 190] on button "Expand" at bounding box center [466, 190] width 10 height 10
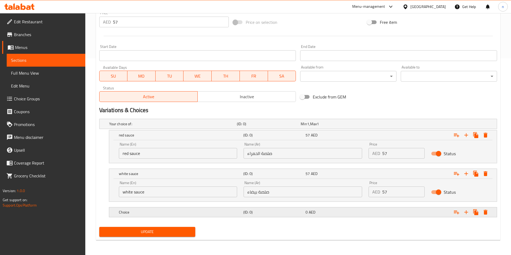
click at [372, 215] on div "Expand" at bounding box center [428, 213] width 124 height 12
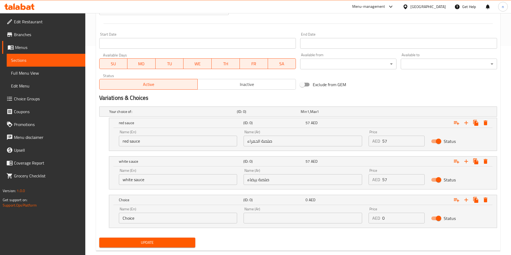
scroll to position [220, 0]
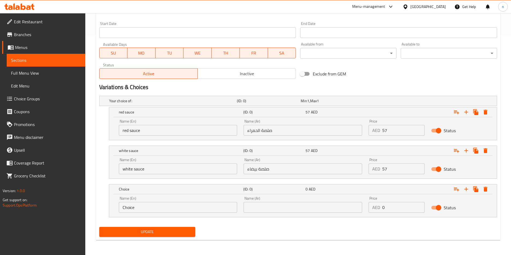
click at [223, 209] on input "Choice" at bounding box center [178, 207] width 118 height 11
click at [223, 209] on input "text" at bounding box center [178, 207] width 118 height 11
type input "Mix sauce"
click at [283, 200] on div "Name (Ar) Name (Ar)" at bounding box center [302, 205] width 118 height 16
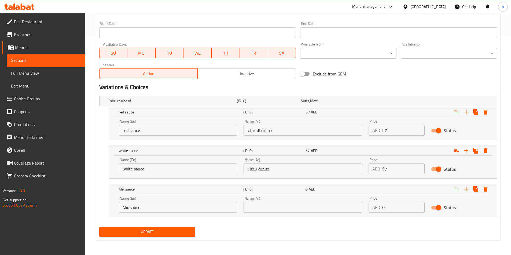
click at [283, 202] on div "Name (Ar) Name (Ar)" at bounding box center [302, 205] width 118 height 16
click at [284, 206] on input "text" at bounding box center [302, 207] width 118 height 11
type input "صلصة ميكس"
click at [398, 205] on input "0" at bounding box center [403, 207] width 42 height 11
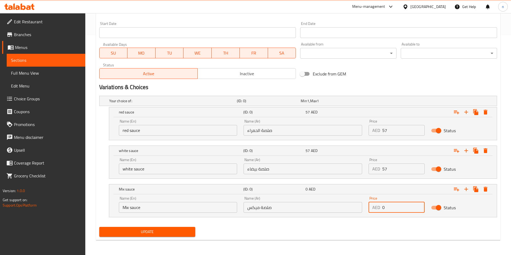
click at [398, 205] on input "0" at bounding box center [403, 207] width 42 height 11
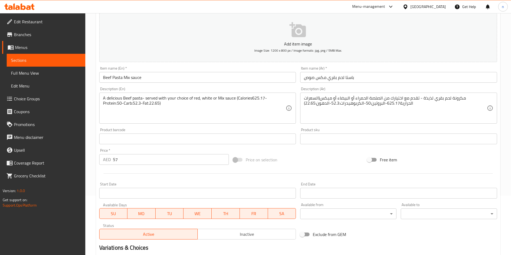
type input "57"
click at [150, 161] on input "57" at bounding box center [171, 159] width 116 height 11
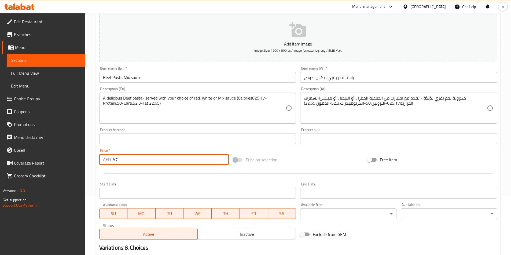
click at [150, 161] on input "57" at bounding box center [171, 159] width 116 height 11
type input "0"
click at [338, 163] on div "Price on selection" at bounding box center [298, 160] width 134 height 14
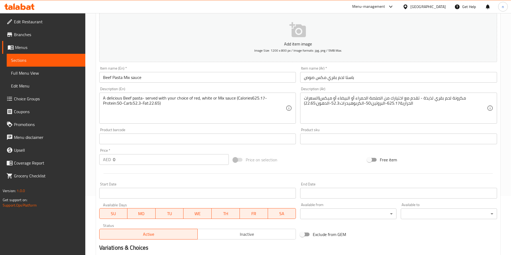
click at [316, 159] on div "Price on selection" at bounding box center [298, 160] width 134 height 14
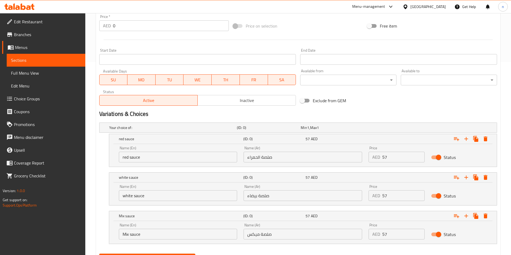
scroll to position [220, 0]
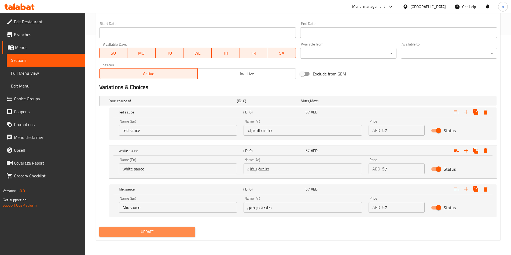
click at [177, 236] on button "Update" at bounding box center [147, 232] width 96 height 10
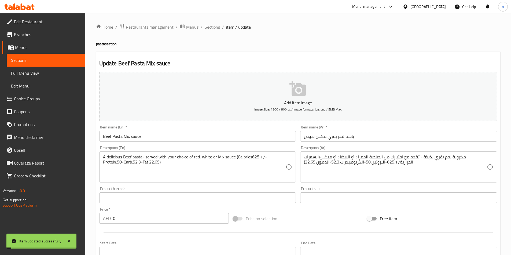
scroll to position [0, 0]
click at [213, 24] on span "Sections" at bounding box center [211, 27] width 15 height 6
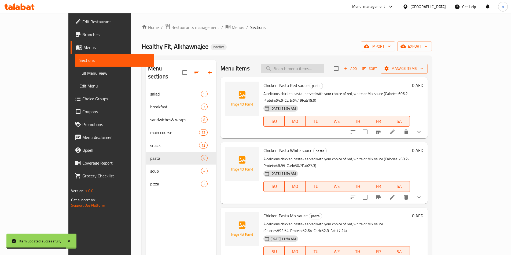
click at [304, 73] on input "search" at bounding box center [292, 68] width 63 height 9
paste input "Vegetarian Pizza"
type input "Vegetarian Pizza"
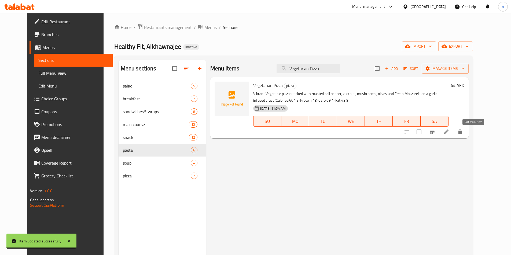
click at [449, 132] on icon at bounding box center [445, 132] width 6 height 6
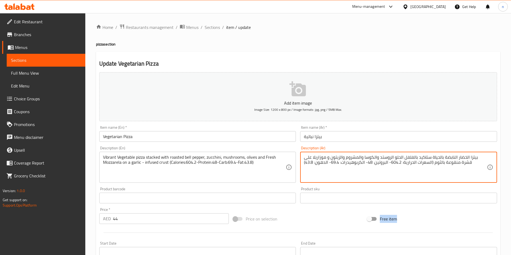
click at [314, 227] on div "Add item image Image Size: 1200 x 800 px / Image formats: jpg, png / 5MB Max. I…" at bounding box center [298, 185] width 402 height 231
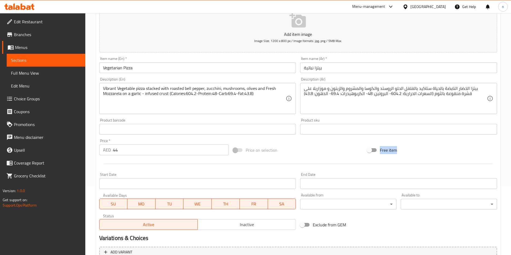
scroll to position [123, 0]
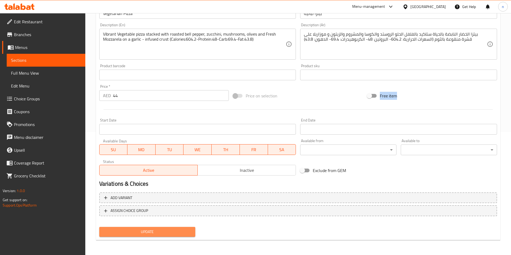
click at [189, 233] on span "Update" at bounding box center [147, 232] width 88 height 7
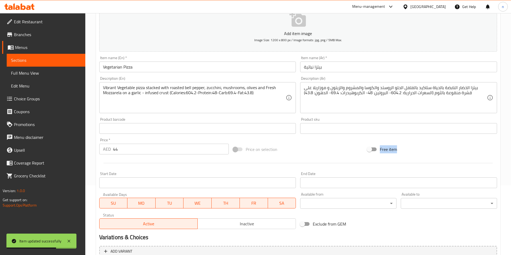
scroll to position [43, 0]
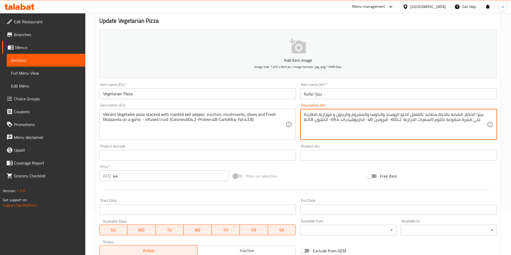
type textarea "بيتزا الخضار النابضة بالحياة ستاكيد بالفلفل الحلو الروستد والكوسا والمشروم والز…"
click at [319, 167] on div "Add item image Image Size: 1200 x 800 px / Image formats: jpg, png / 5MB Max. I…" at bounding box center [298, 142] width 402 height 231
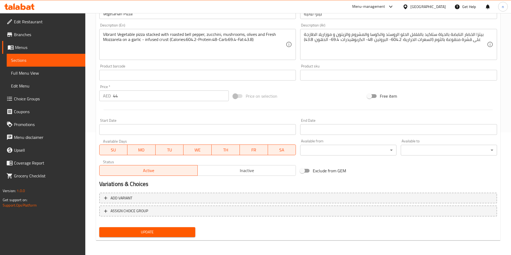
scroll to position [123, 0]
click at [167, 231] on span "Update" at bounding box center [147, 232] width 88 height 7
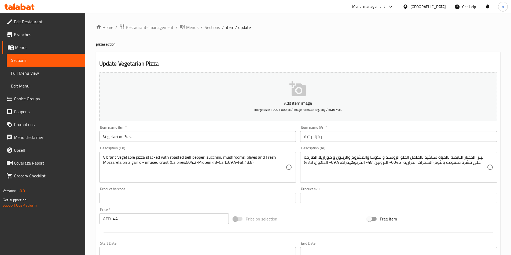
click at [54, 33] on span "Branches" at bounding box center [47, 34] width 67 height 6
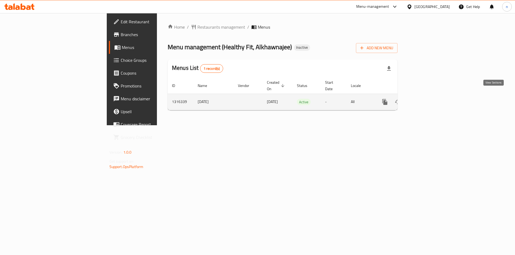
click at [430, 96] on link "enhanced table" at bounding box center [423, 102] width 13 height 13
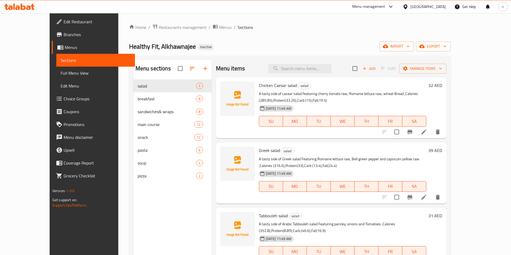
click at [56, 77] on link "Full Menu View" at bounding box center [95, 73] width 79 height 13
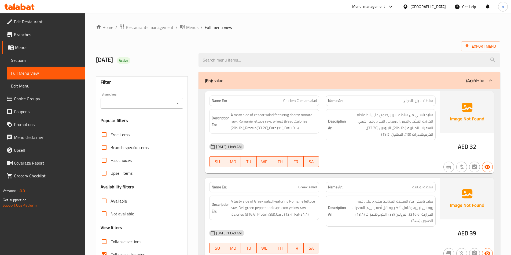
click at [356, 82] on div "(En): salad (Ar): سلطة" at bounding box center [344, 80] width 279 height 6
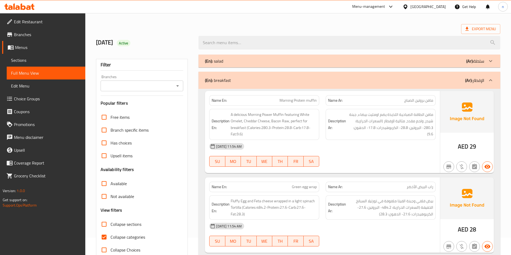
scroll to position [27, 0]
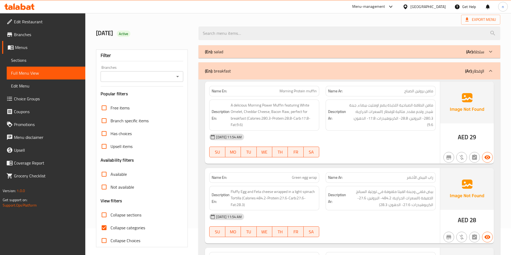
click at [101, 229] on input "Collapse categories" at bounding box center [104, 228] width 13 height 13
checkbox input "false"
click at [289, 95] on div "Name En: Morning Protein muffin" at bounding box center [264, 91] width 110 height 10
click at [301, 93] on span "Morning Protein muffin" at bounding box center [297, 91] width 37 height 6
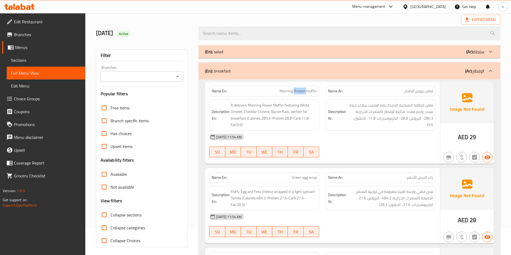
click at [301, 93] on span "Morning Protein muffin" at bounding box center [297, 91] width 37 height 6
copy span "Morning Protein muffin"
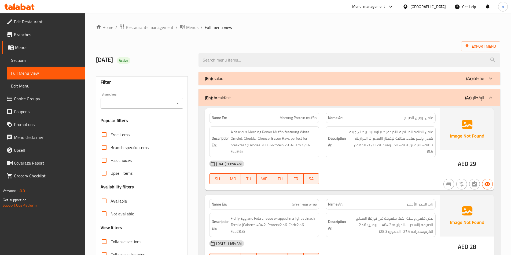
click at [358, 173] on div "08-10-2025 11:54 AM SU MO TU WE TH FR SA" at bounding box center [322, 173] width 233 height 30
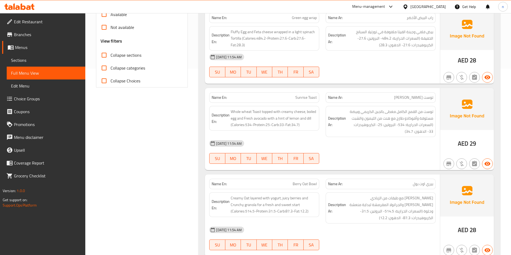
scroll to position [188, 0]
click at [393, 153] on div "08-10-2025 11:54 AM SU MO TU WE TH FR SA" at bounding box center [322, 151] width 233 height 30
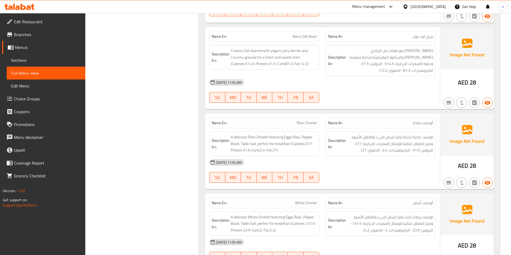
scroll to position [348, 0]
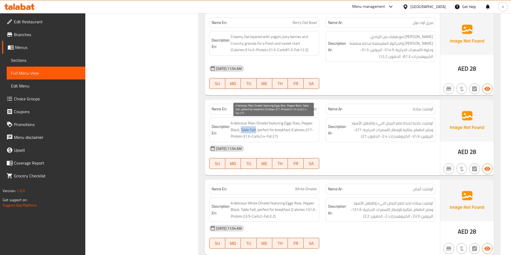
drag, startPoint x: 241, startPoint y: 129, endPoint x: 255, endPoint y: 132, distance: 14.5
click at [255, 132] on span "A delicious Plain Omelet featuring Eggs Raw, Pepper Black, Table Salt, perfect …" at bounding box center [273, 130] width 86 height 20
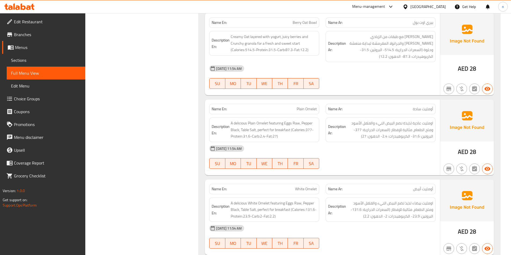
click at [306, 109] on span "Plain Omelet" at bounding box center [306, 109] width 20 height 6
click at [305, 110] on span "Plain Omelet" at bounding box center [306, 109] width 20 height 6
copy span "Plain Omelet"
click at [372, 167] on div at bounding box center [380, 169] width 116 height 6
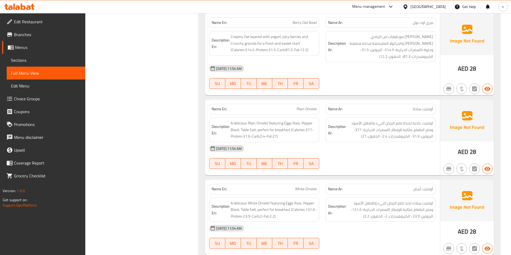
click at [305, 192] on span "White Omelet" at bounding box center [306, 190] width 22 height 6
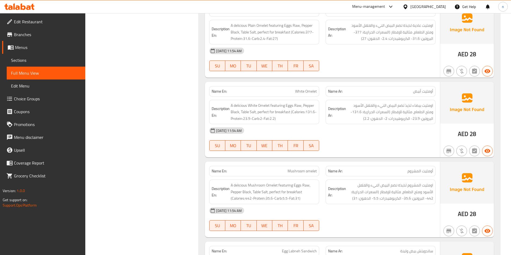
scroll to position [456, 0]
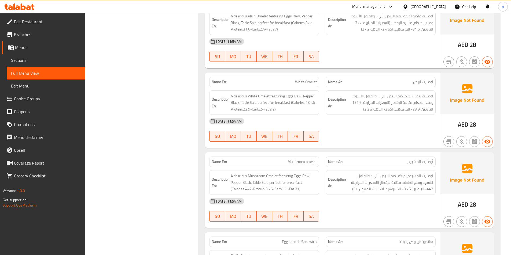
click at [371, 128] on div "08-10-2025 11:54 AM" at bounding box center [322, 121] width 233 height 13
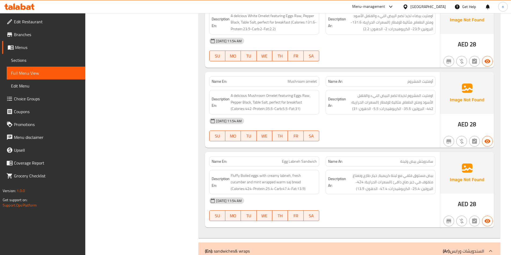
click at [295, 81] on span "Mushroom omelet" at bounding box center [301, 82] width 29 height 6
copy span "Mushroom omelet"
click at [344, 136] on div "08-10-2025 11:54 AM SU MO TU WE TH FR SA" at bounding box center [322, 130] width 233 height 30
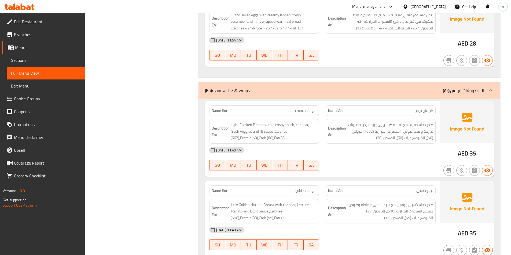
scroll to position [590, 0]
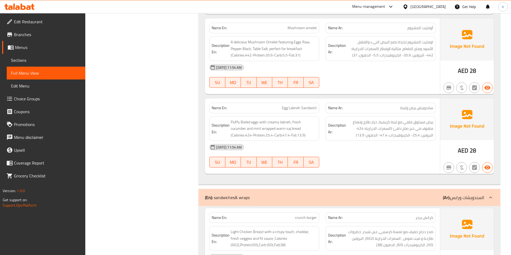
click at [393, 160] on div "08-10-2025 11:54 AM SU MO TU WE TH FR SA" at bounding box center [322, 156] width 233 height 30
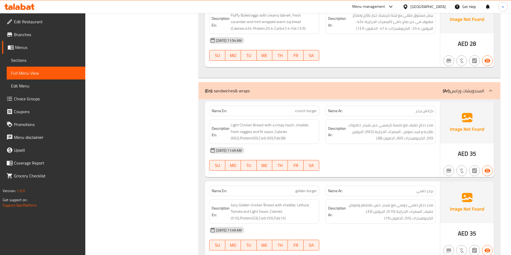
scroll to position [697, 0]
click at [419, 97] on div "(En): sandwiches& wraps (Ar): السندويشات ورابس" at bounding box center [348, 90] width 301 height 17
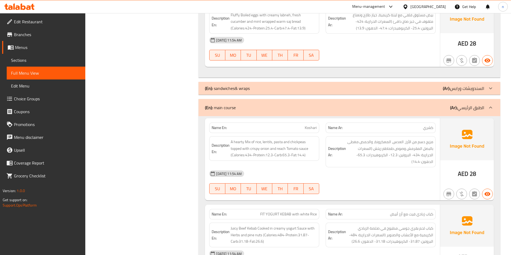
click at [412, 177] on div "08-10-2025 11:54 AM" at bounding box center [322, 173] width 233 height 13
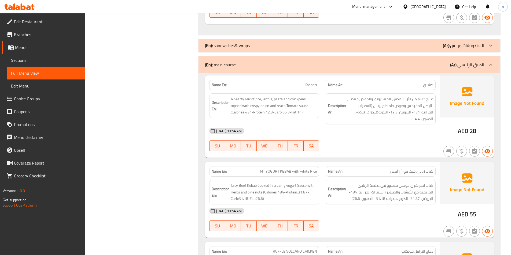
scroll to position [777, 0]
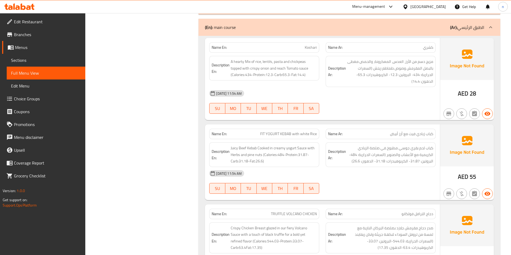
click at [417, 167] on div "08-10-2025 11:54 AM" at bounding box center [322, 173] width 233 height 13
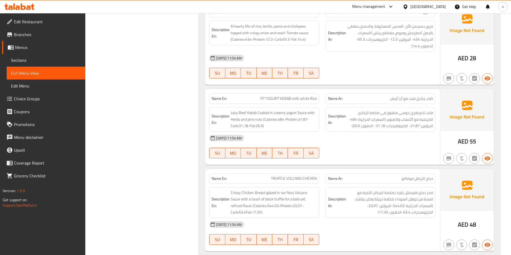
scroll to position [858, 0]
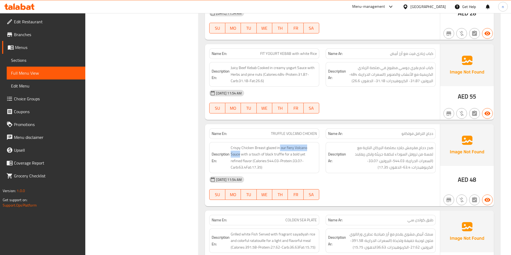
copy span "our fiery Volcano Sauce"
drag, startPoint x: 278, startPoint y: 147, endPoint x: 319, endPoint y: 149, distance: 40.5
click at [319, 149] on div "Description En: Crispy Chicken Breast glazed in our fiery Volcano Sauce with a …" at bounding box center [264, 157] width 110 height 31
click at [296, 133] on span "TRUFFLE VOLCANO CHICKEN" at bounding box center [294, 134] width 46 height 6
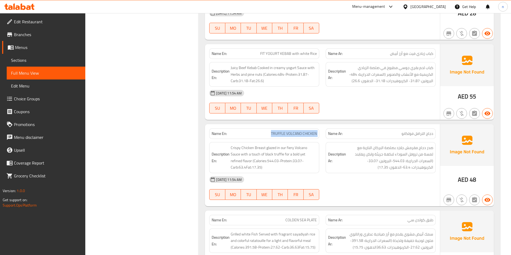
click at [296, 133] on span "TRUFFLE VOLCANO CHICKEN" at bounding box center [294, 134] width 46 height 6
copy span "TRUFFLE VOLCANO CHICKEN"
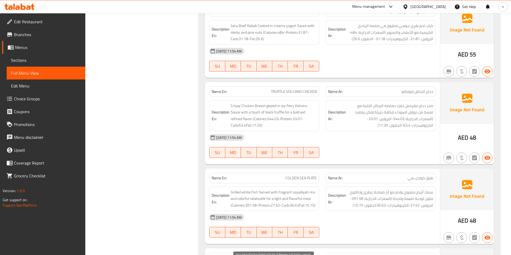
scroll to position [884, 0]
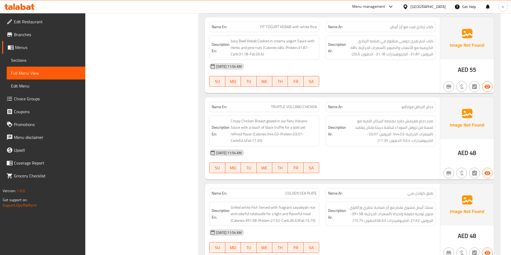
click at [300, 105] on span "TRUFFLE VOLCANO CHICKEN" at bounding box center [294, 107] width 46 height 6
copy span "TRUFFLE VOLCANO CHICKEN"
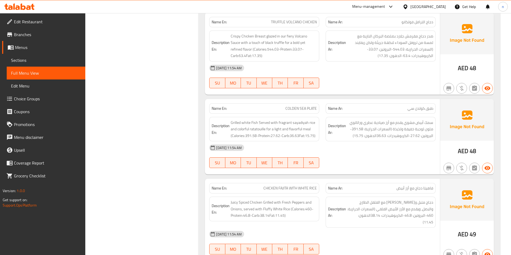
scroll to position [992, 0]
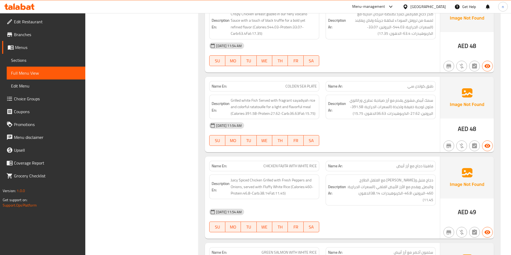
click at [436, 141] on div "08-10-2025 11:54 AM SU MO TU WE TH FR SA" at bounding box center [322, 134] width 233 height 30
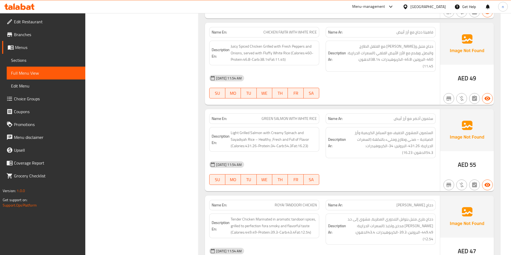
scroll to position [1233, 0]
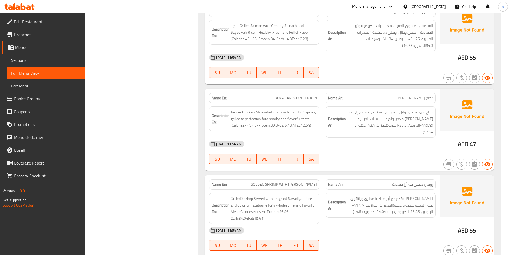
click at [405, 175] on div "Name En: GOLDEN SHRIMP WITH SAYADIAH RICE Name Ar: روبيان ذهبي مع أرز صيادية De…" at bounding box center [322, 216] width 235 height 82
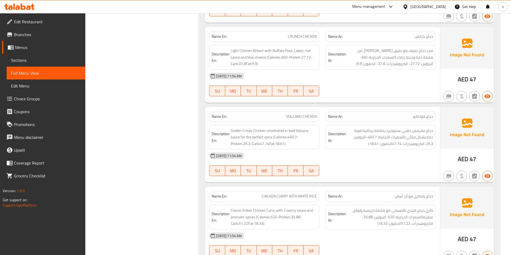
scroll to position [1554, 0]
click at [418, 168] on div "Name En: VOLCANO CHICKEN Name Ar: دجاج فولكانو Description En: Golden Crispy Ch…" at bounding box center [322, 145] width 235 height 76
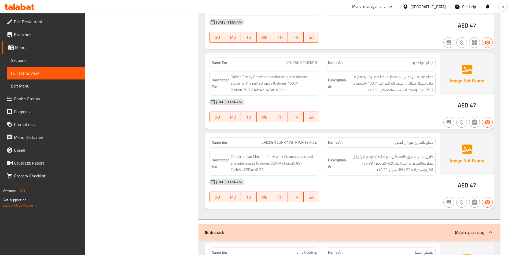
scroll to position [1635, 0]
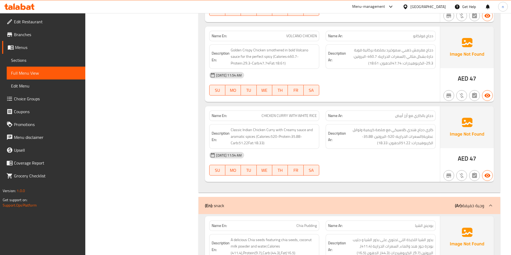
click at [410, 153] on div "08-10-2025 11:54 AM SU MO TU WE TH FR SA" at bounding box center [322, 164] width 233 height 30
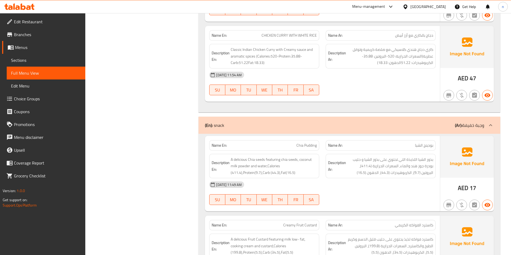
click at [393, 122] on div "(En): snack (Ar): وجبة خفيفة" at bounding box center [344, 125] width 279 height 6
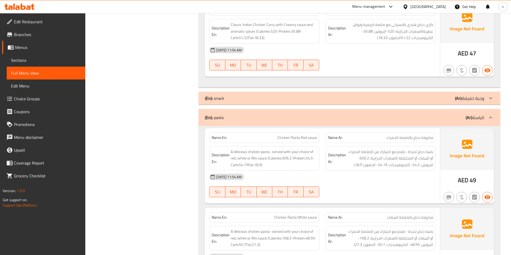
scroll to position [1769, 0]
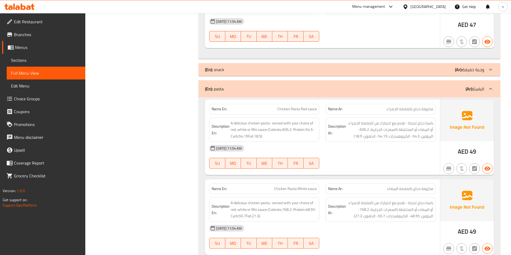
click at [300, 106] on span "Chicken Pasta Red sauce" at bounding box center [296, 109] width 39 height 6
copy span "Chicken Pasta Red sauce"
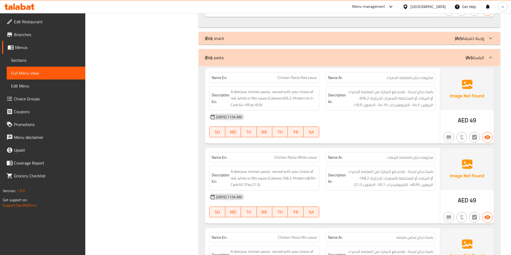
scroll to position [1903, 0]
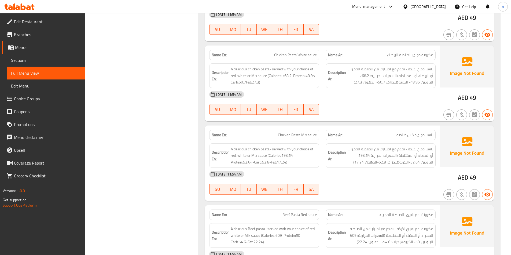
click at [290, 52] on span "Chicken Pasta White sauce" at bounding box center [295, 55] width 43 height 6
copy span "Chicken Pasta White sauce"
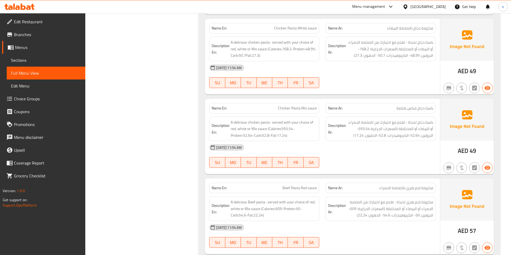
click at [297, 106] on span "Chicken Pasta Mix sauce" at bounding box center [297, 109] width 39 height 6
copy span "Chicken Pasta Mix sauce"
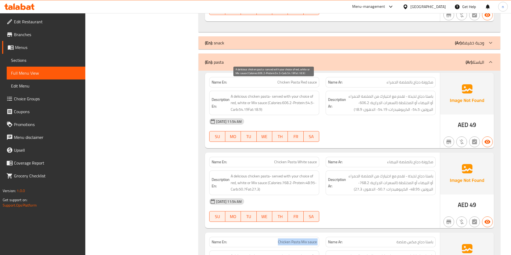
scroll to position [1822, 0]
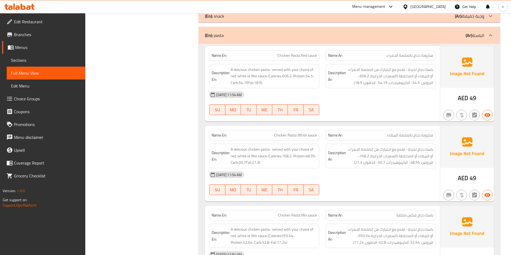
click at [297, 47] on div "Name En: Chicken Pasta Red sauce" at bounding box center [264, 55] width 116 height 17
click at [295, 53] on span "Chicken Pasta Red sauce" at bounding box center [296, 56] width 39 height 6
copy span "Chicken Pasta Red sauce"
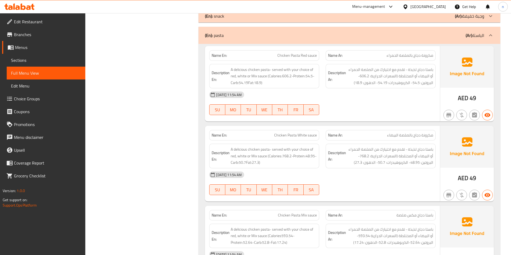
click at [307, 133] on span "Chicken Pasta White sauce" at bounding box center [295, 136] width 43 height 6
click at [342, 178] on div "08-10-2025 11:54 AM SU MO TU WE TH FR SA" at bounding box center [322, 184] width 233 height 30
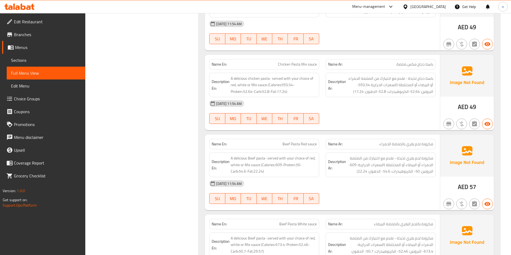
scroll to position [1983, 0]
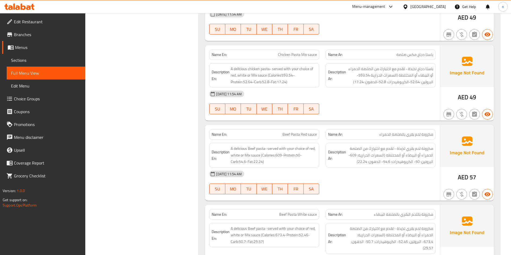
click at [304, 132] on span "Beef Pasta Red sauce" at bounding box center [299, 135] width 34 height 6
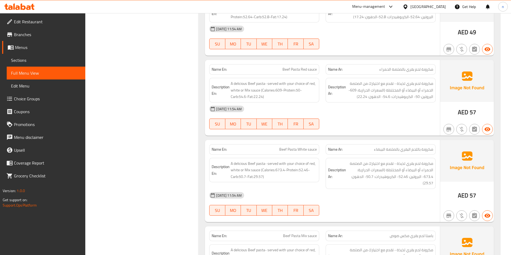
scroll to position [2090, 0]
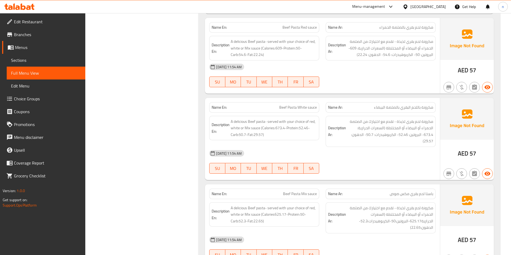
click at [295, 105] on span "Beef Pasta White sauce" at bounding box center [298, 108] width 38 height 6
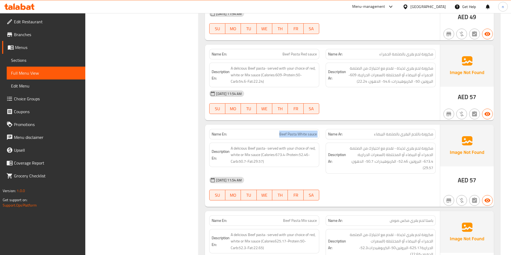
scroll to position [1929, 0]
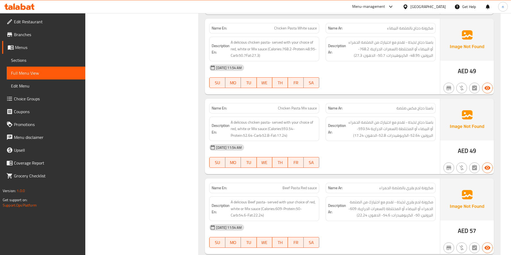
click at [293, 185] on span "Beef Pasta Red sauce" at bounding box center [299, 188] width 34 height 6
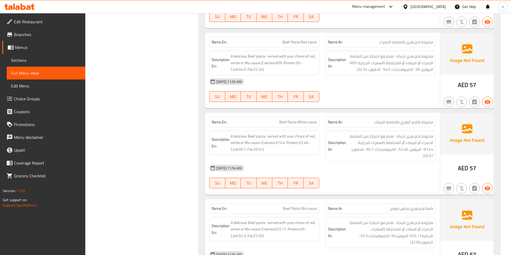
scroll to position [2117, 0]
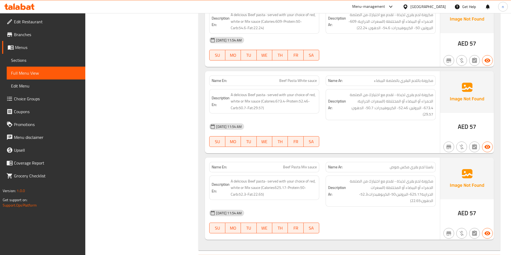
click at [286, 78] on span "Beef Pasta White sauce" at bounding box center [298, 81] width 38 height 6
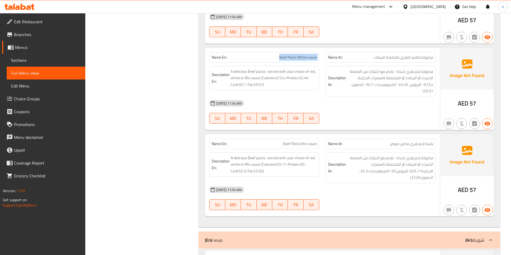
scroll to position [2171, 0]
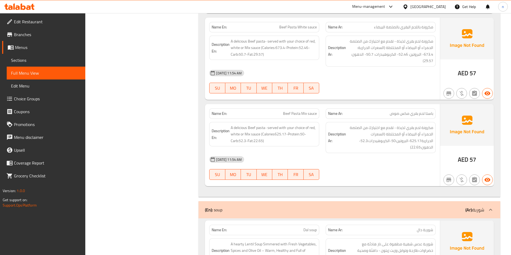
click at [299, 111] on span "Beef Pasta Mix sauce" at bounding box center [300, 114] width 34 height 6
click at [361, 153] on div "08-10-2025 11:54 AM SU MO TU WE TH FR SA" at bounding box center [322, 168] width 233 height 30
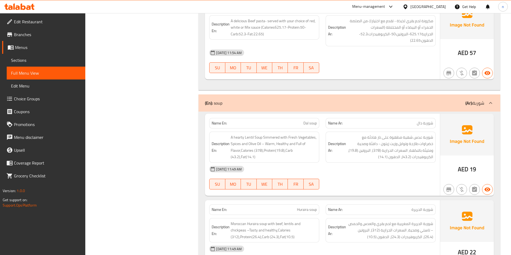
scroll to position [2278, 0]
click at [410, 100] on div "(En): soup (Ar): شوربة" at bounding box center [344, 103] width 279 height 6
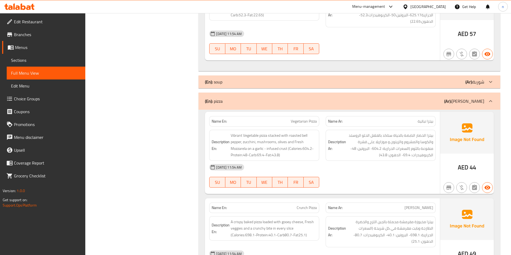
scroll to position [2324, 0]
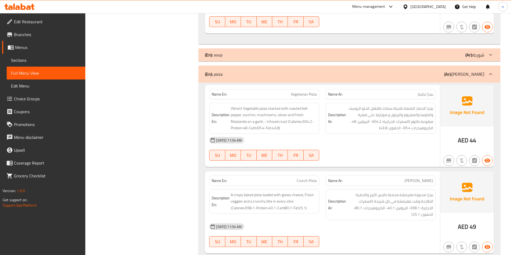
click at [306, 92] on span "Vegetarian Pizza" at bounding box center [303, 95] width 26 height 6
click at [300, 92] on span "Vegetarian Pizza" at bounding box center [303, 95] width 26 height 6
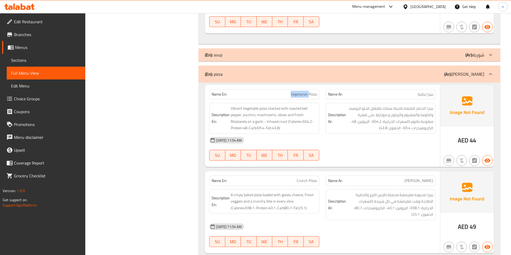
click at [300, 92] on span "Vegetarian Pizza" at bounding box center [303, 95] width 26 height 6
click at [299, 92] on span "Vegetarian Pizza" at bounding box center [303, 95] width 26 height 6
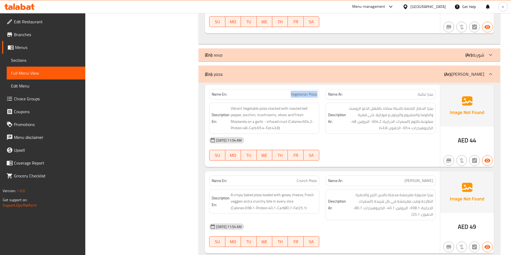
click at [299, 92] on span "Vegetarian Pizza" at bounding box center [303, 95] width 26 height 6
click at [413, 221] on div "08-10-2025 11:54 AM" at bounding box center [322, 227] width 233 height 13
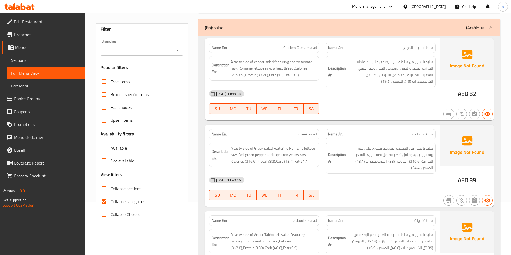
scroll to position [107, 0]
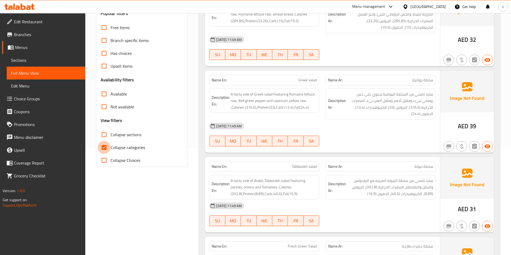
click at [103, 147] on input "Collapse categories" at bounding box center [104, 147] width 13 height 13
checkbox input "false"
click at [105, 133] on input "Collapse sections" at bounding box center [104, 134] width 13 height 13
checkbox input "true"
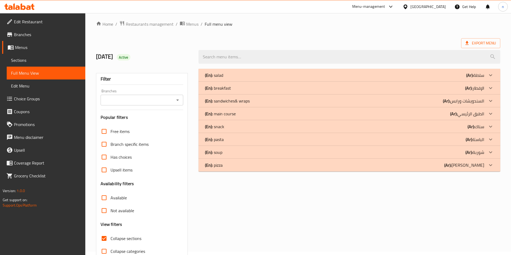
scroll to position [0, 0]
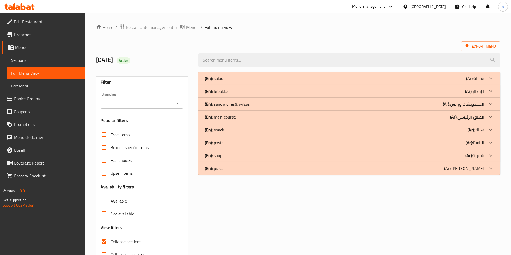
click at [397, 169] on div "(En): pizza (Ar): بيتزا" at bounding box center [344, 168] width 279 height 6
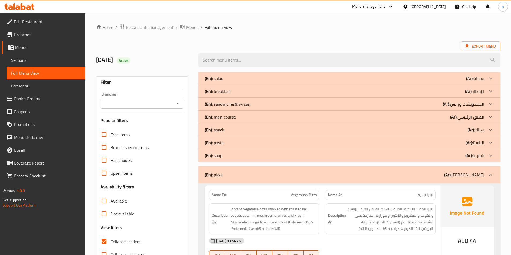
click at [424, 145] on div "(En): pasta (Ar): الباستا" at bounding box center [344, 143] width 279 height 6
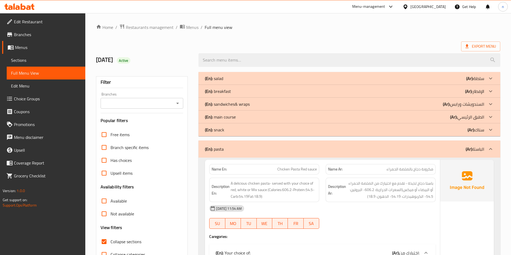
click at [431, 116] on div "(En): main course (Ar): الطبق الرئيسي" at bounding box center [344, 117] width 279 height 6
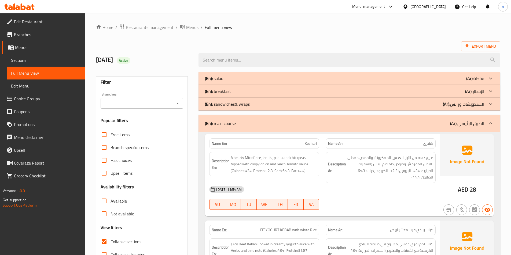
click at [393, 92] on div "(En): breakfast (Ar): الإفطار" at bounding box center [344, 91] width 279 height 6
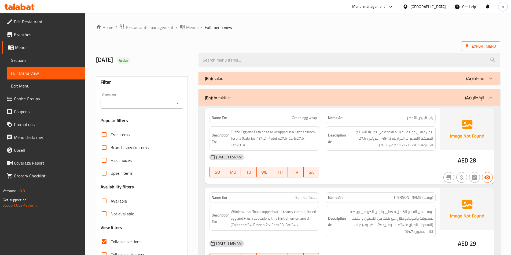
click at [474, 46] on span "Export Menu" at bounding box center [480, 46] width 31 height 7
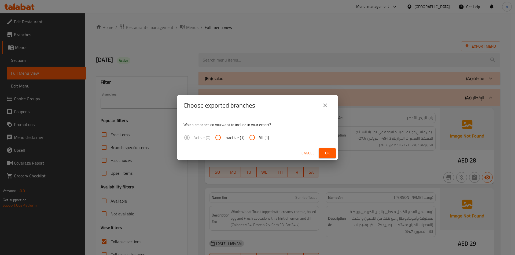
click at [255, 139] on input "All (1)" at bounding box center [251, 137] width 13 height 13
radio input "true"
click at [326, 157] on button "Ok" at bounding box center [326, 153] width 17 height 10
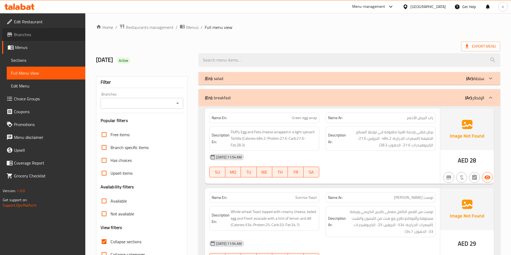
click at [23, 38] on span "Branches" at bounding box center [47, 34] width 67 height 6
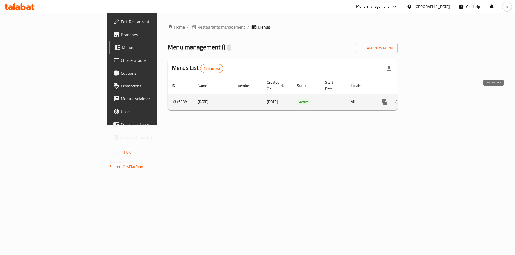
click at [426, 99] on icon "enhanced table" at bounding box center [423, 102] width 6 height 6
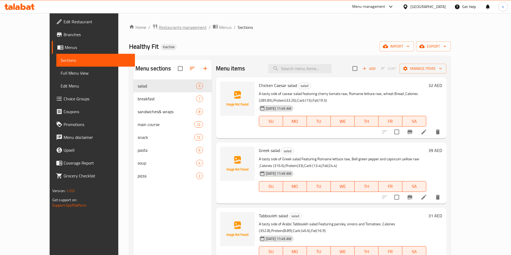
click at [159, 26] on span "Restaurants management" at bounding box center [183, 27] width 48 height 6
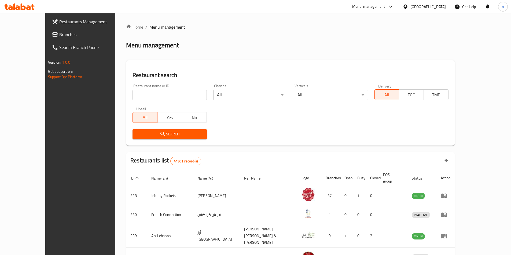
drag, startPoint x: 171, startPoint y: 89, endPoint x: 171, endPoint y: 83, distance: 6.2
drag, startPoint x: 171, startPoint y: 83, endPoint x: 438, endPoint y: 9, distance: 276.8
click at [437, 6] on div "[GEOGRAPHIC_DATA]" at bounding box center [427, 7] width 35 height 6
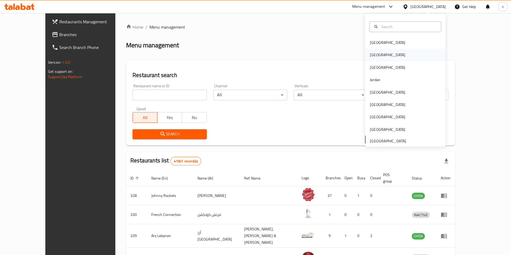
click at [377, 56] on div "[GEOGRAPHIC_DATA]" at bounding box center [387, 55] width 44 height 12
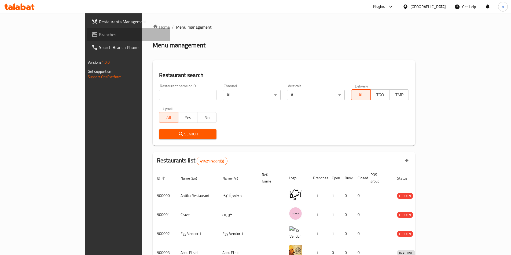
click at [87, 39] on link "Branches" at bounding box center [128, 34] width 83 height 13
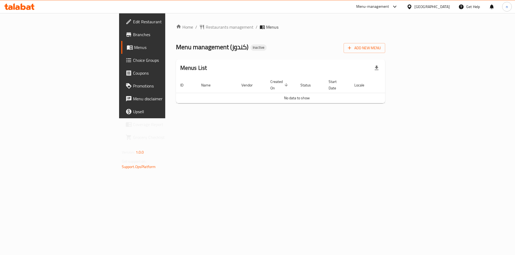
click at [133, 20] on span "Edit Restaurant" at bounding box center [167, 21] width 68 height 6
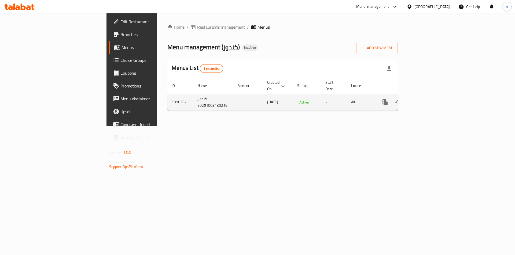
click at [427, 99] on icon "enhanced table" at bounding box center [423, 102] width 6 height 6
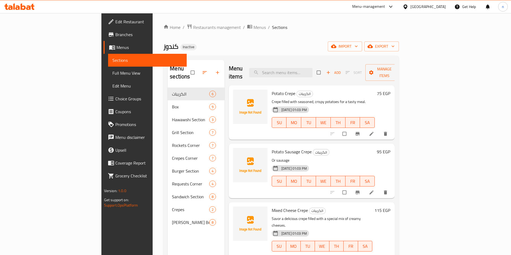
click at [115, 32] on span "Branches" at bounding box center [148, 34] width 67 height 6
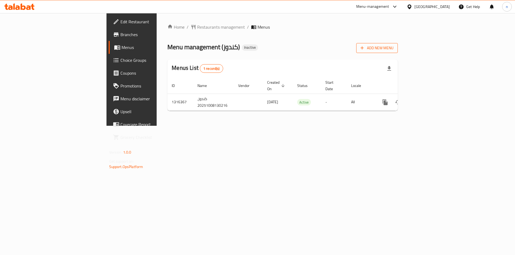
click at [393, 46] on span "Add New Menu" at bounding box center [376, 48] width 33 height 7
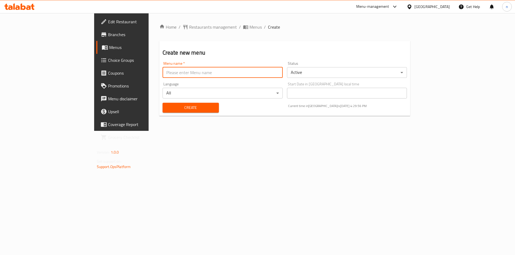
click at [210, 70] on input "text" at bounding box center [222, 72] width 120 height 11
type input "8/10"
click at [167, 109] on span "Create" at bounding box center [191, 108] width 48 height 7
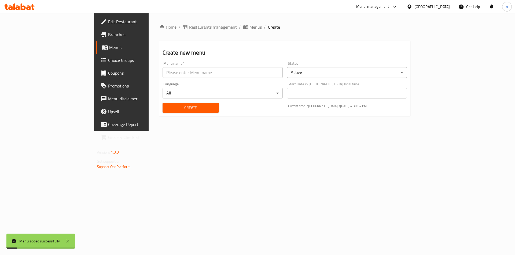
click at [243, 24] on span "breadcrumb" at bounding box center [246, 26] width 6 height 5
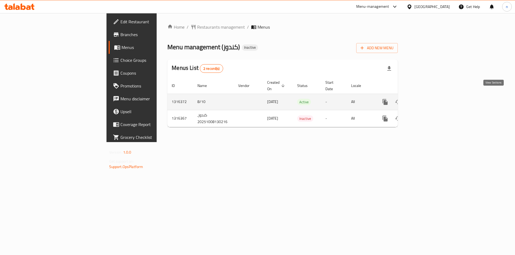
click at [427, 99] on icon "enhanced table" at bounding box center [423, 102] width 6 height 6
